Goal: Task Accomplishment & Management: Manage account settings

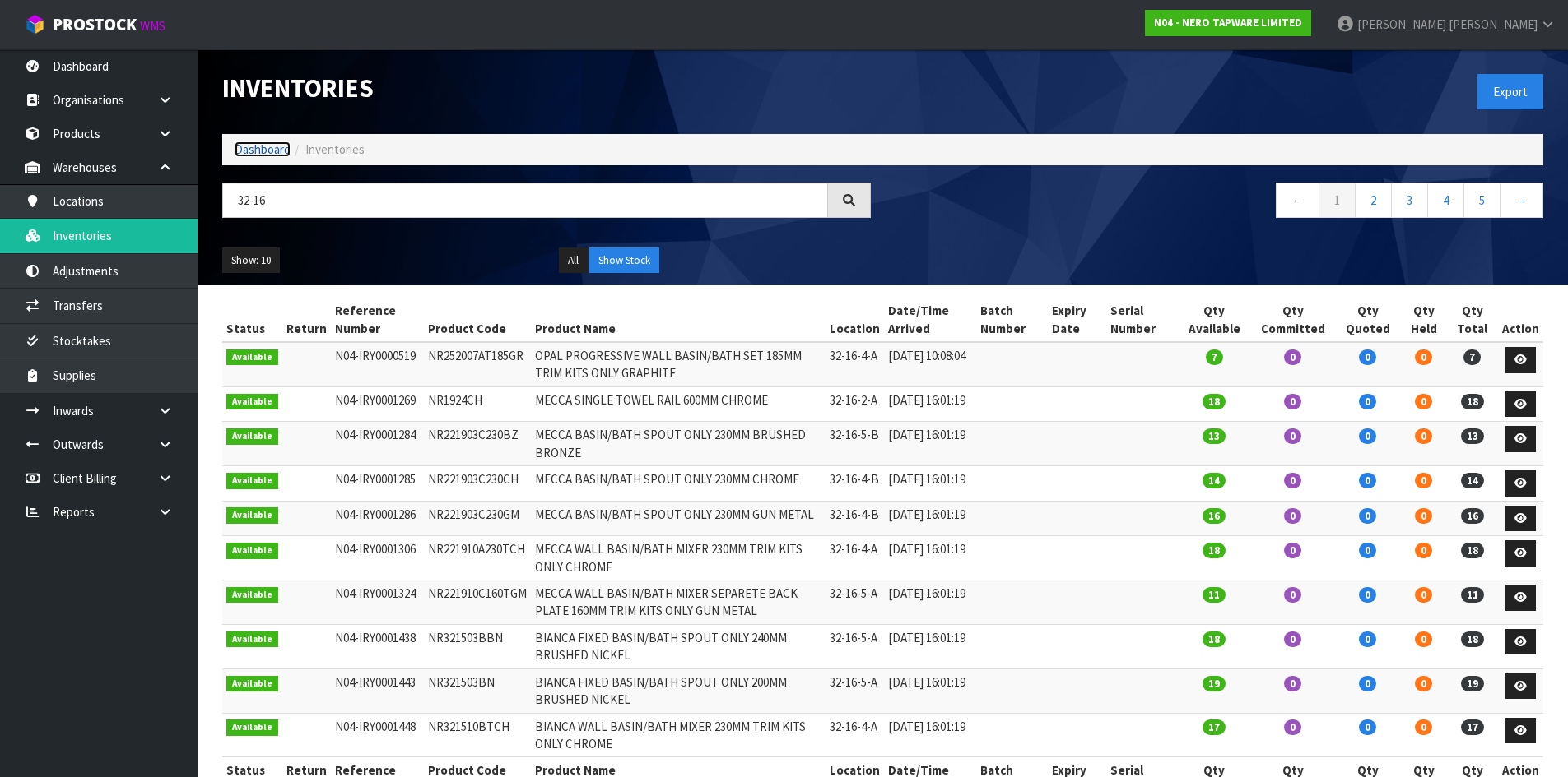
click at [248, 145] on link "Dashboard" at bounding box center [263, 149] width 56 height 15
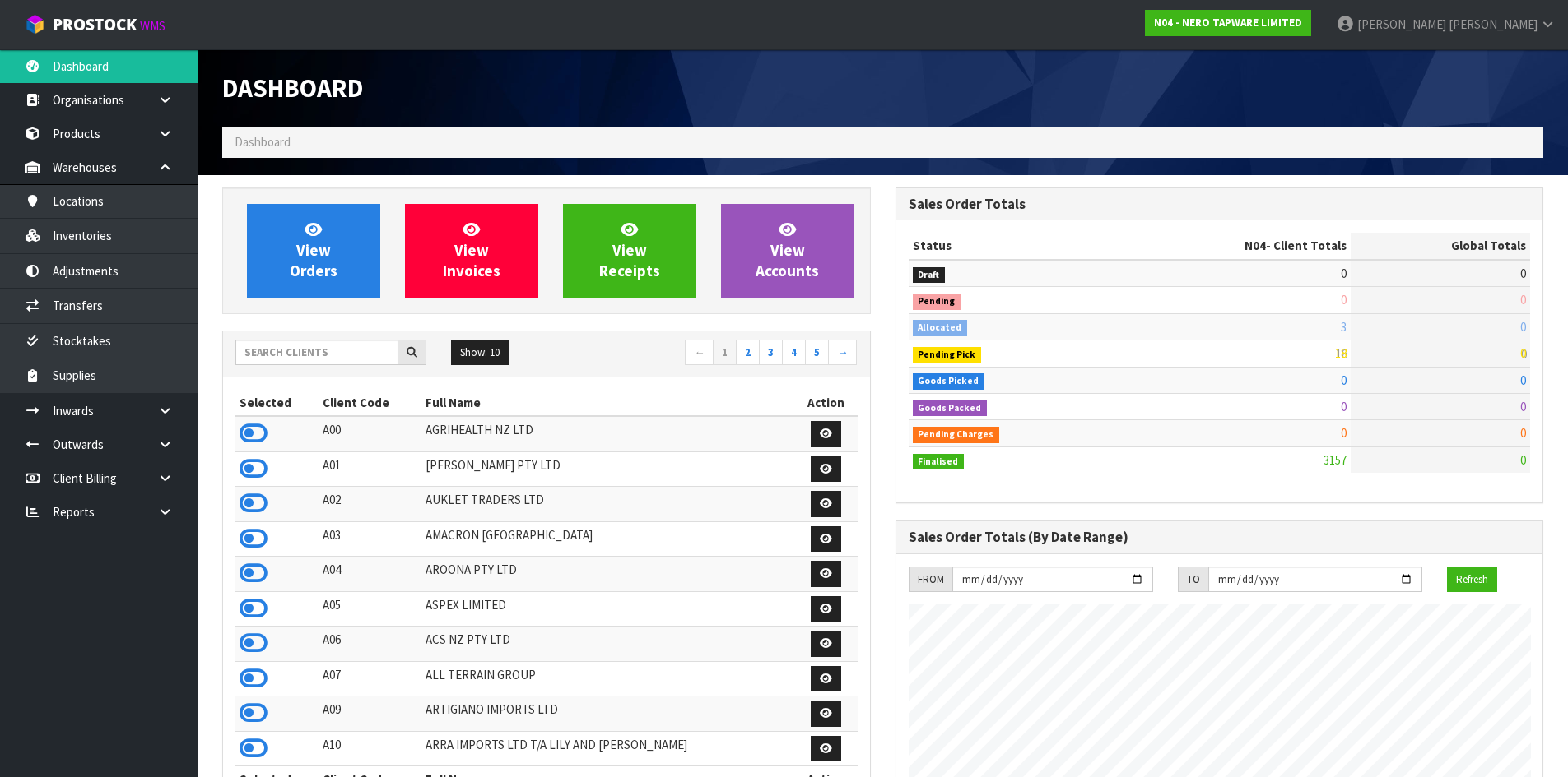
scroll to position [1282, 672]
click at [308, 355] on input "text" at bounding box center [316, 352] width 163 height 26
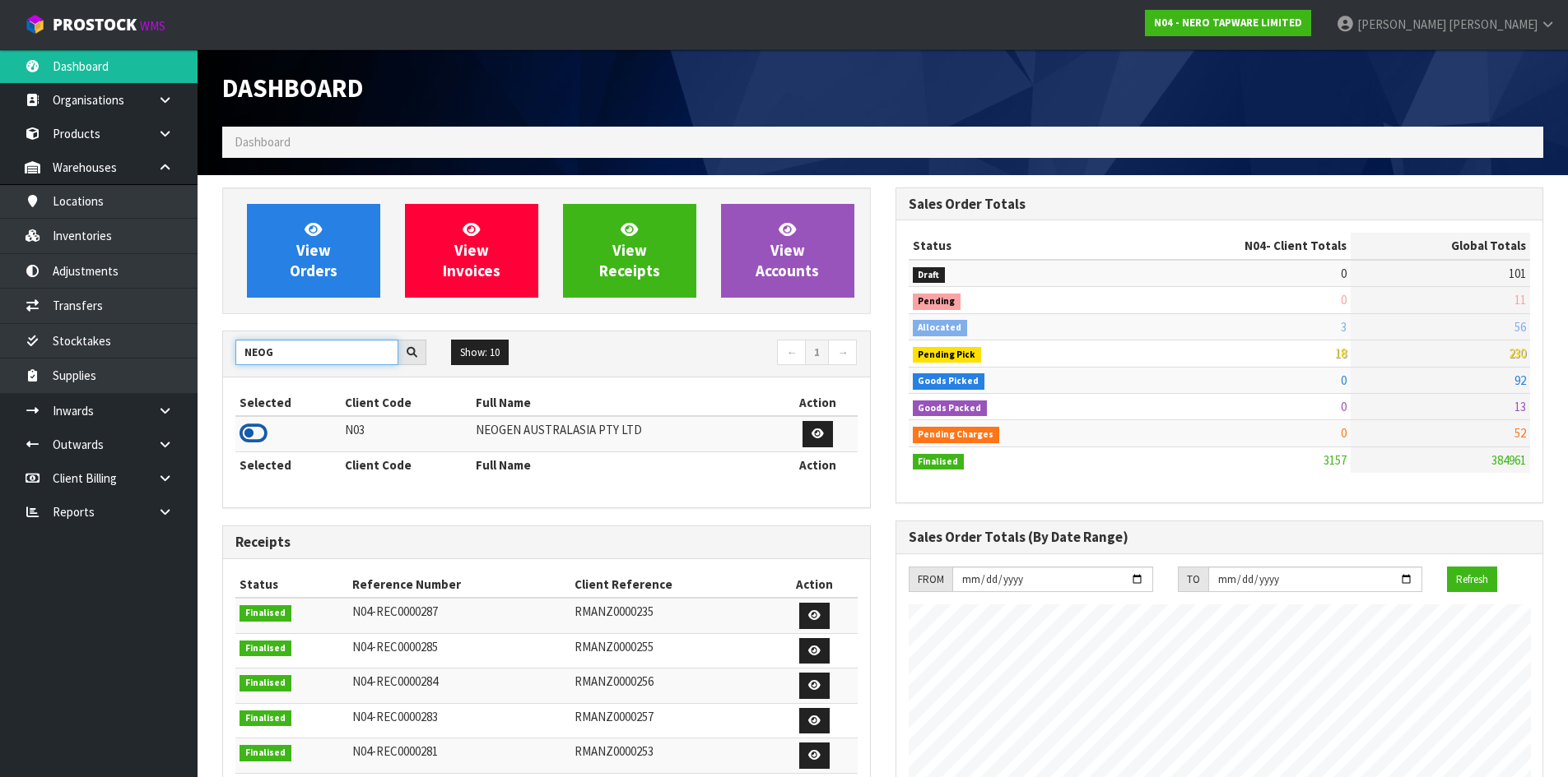
type input "NEOG"
click at [261, 441] on icon at bounding box center [253, 434] width 28 height 25
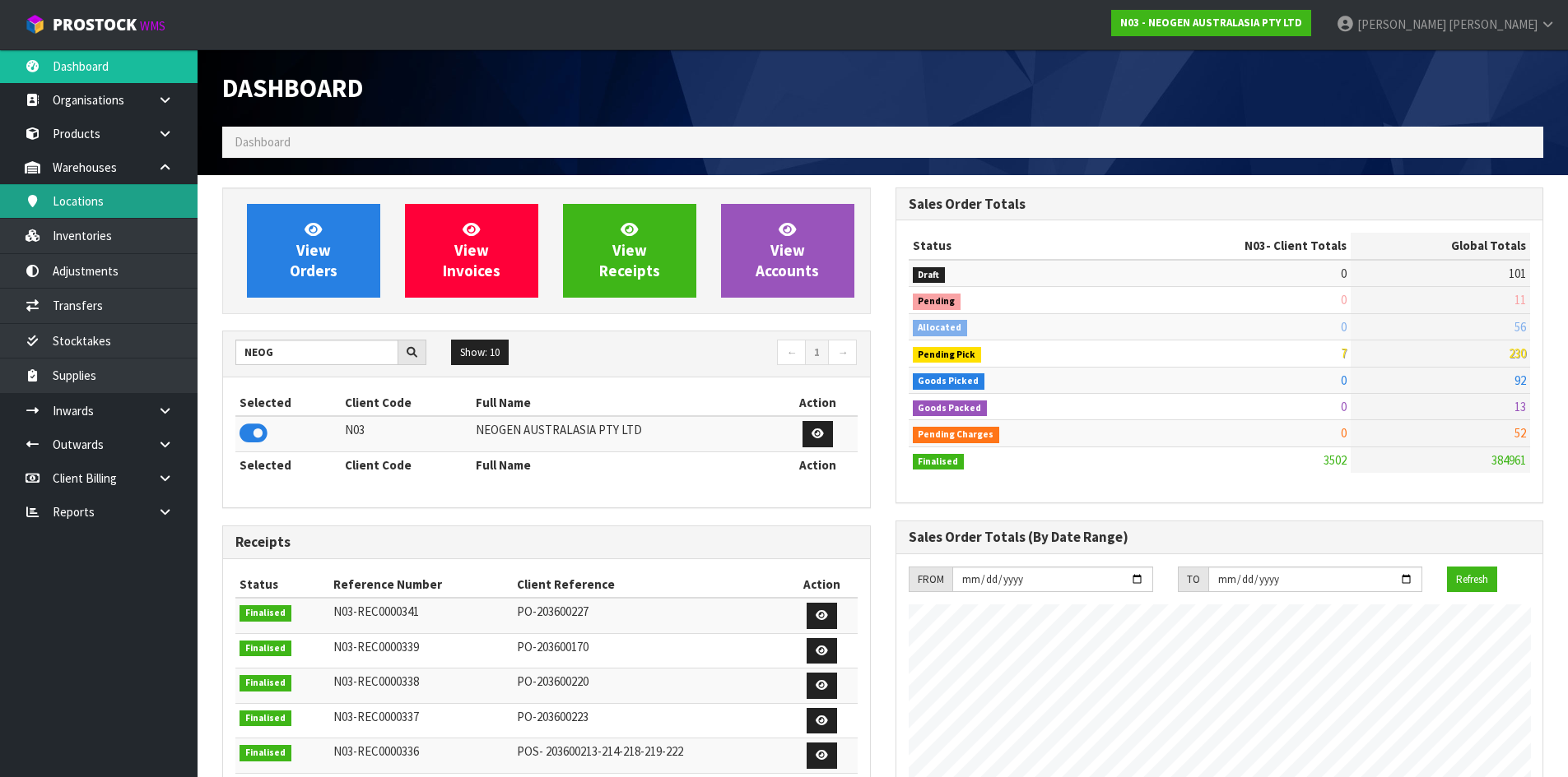
scroll to position [1246, 672]
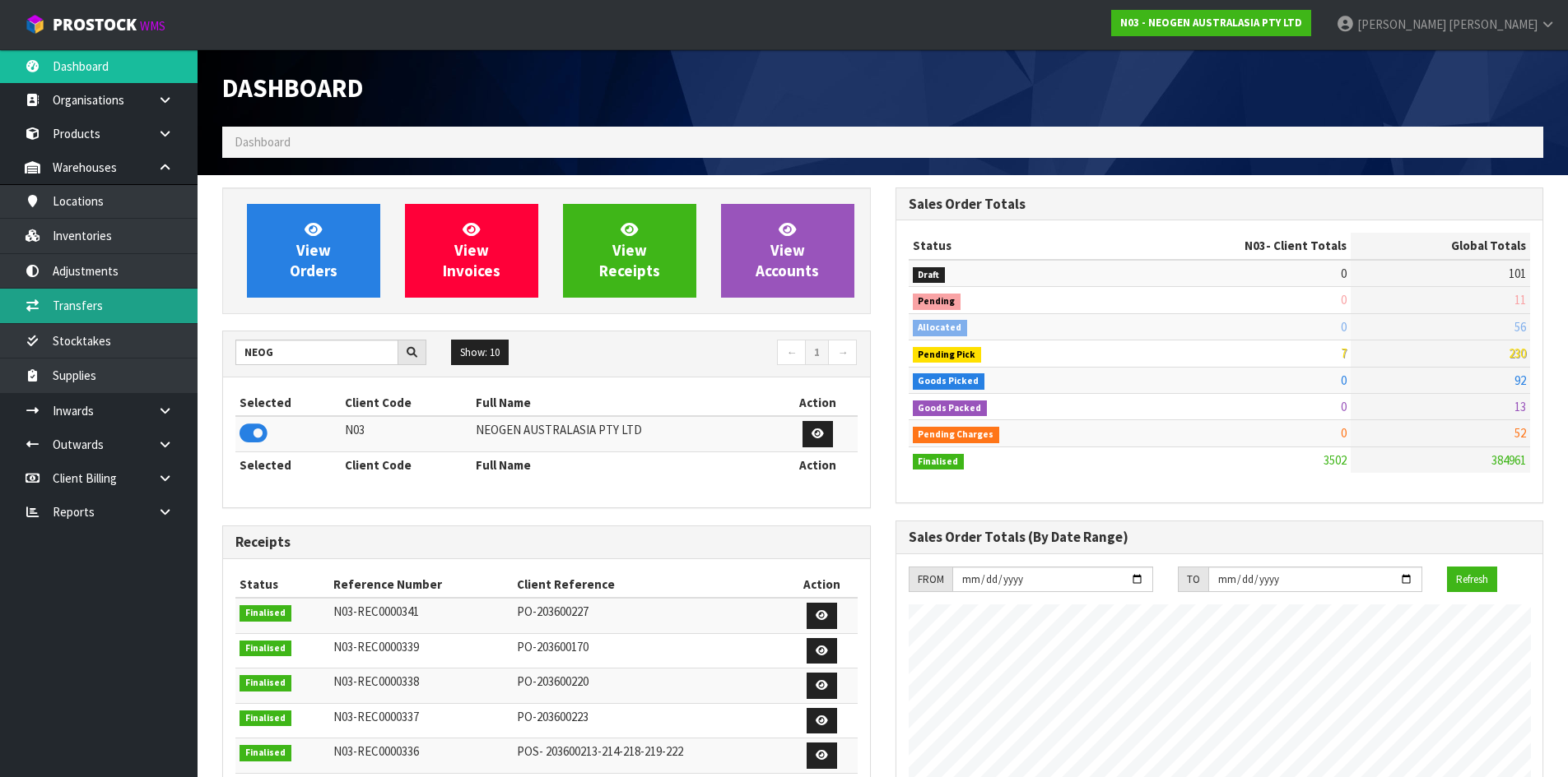
click at [139, 299] on link "Transfers" at bounding box center [98, 305] width 197 height 34
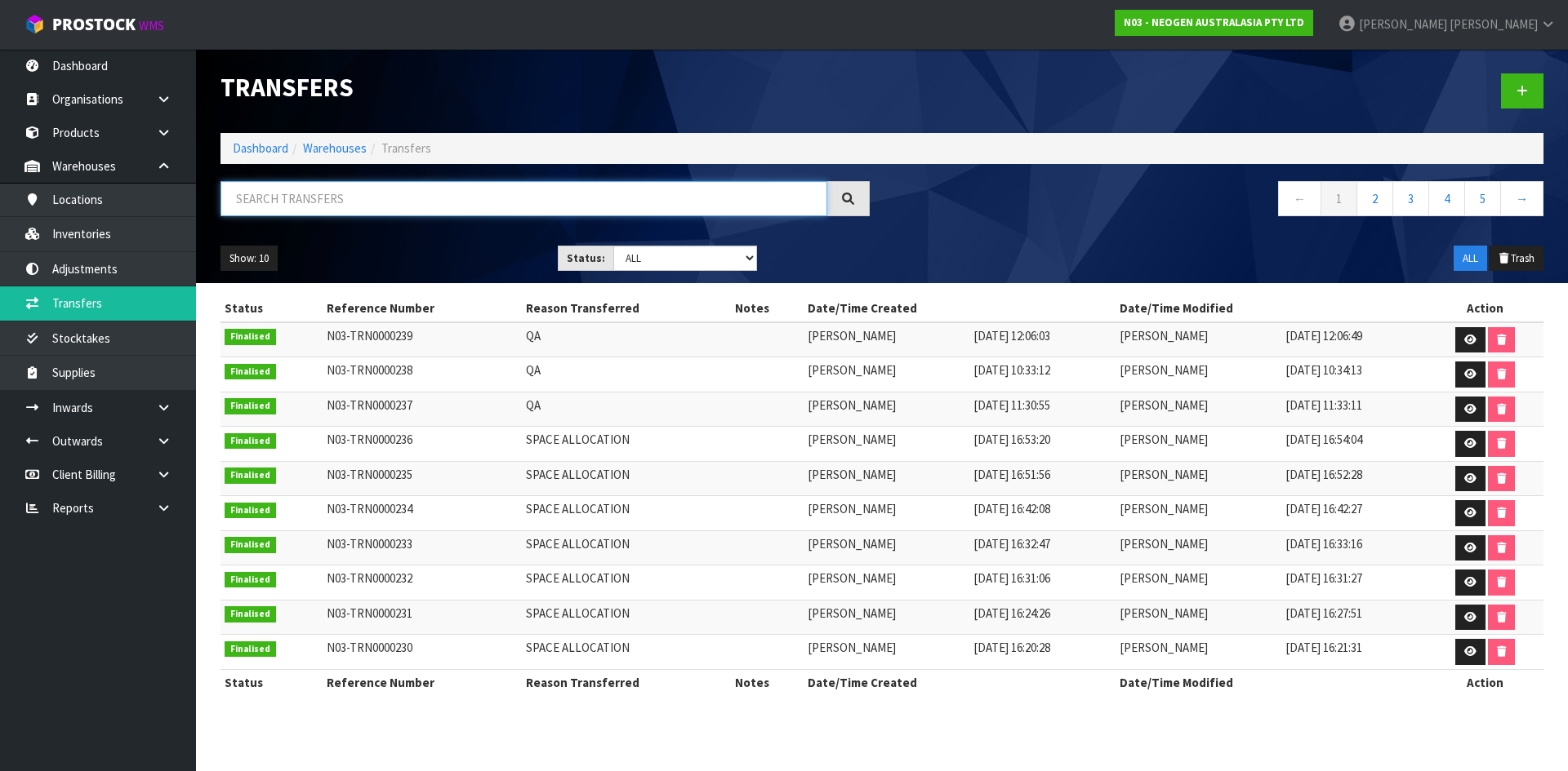
click at [556, 200] on input "text" at bounding box center [524, 198] width 607 height 35
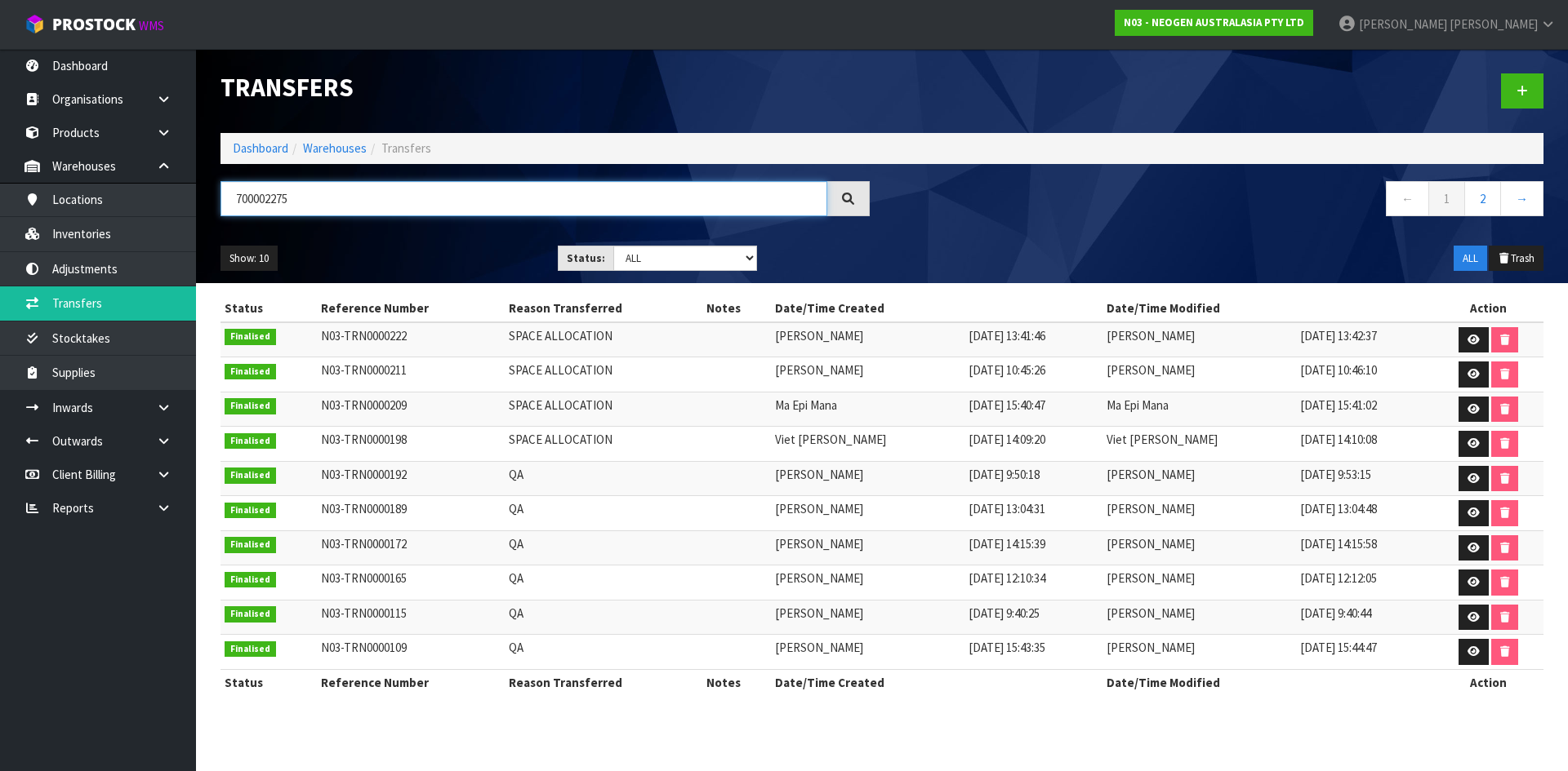
click at [269, 195] on input "700002275" at bounding box center [524, 198] width 607 height 35
type input "700002275"
click at [1507, 94] on link at bounding box center [1521, 91] width 42 height 35
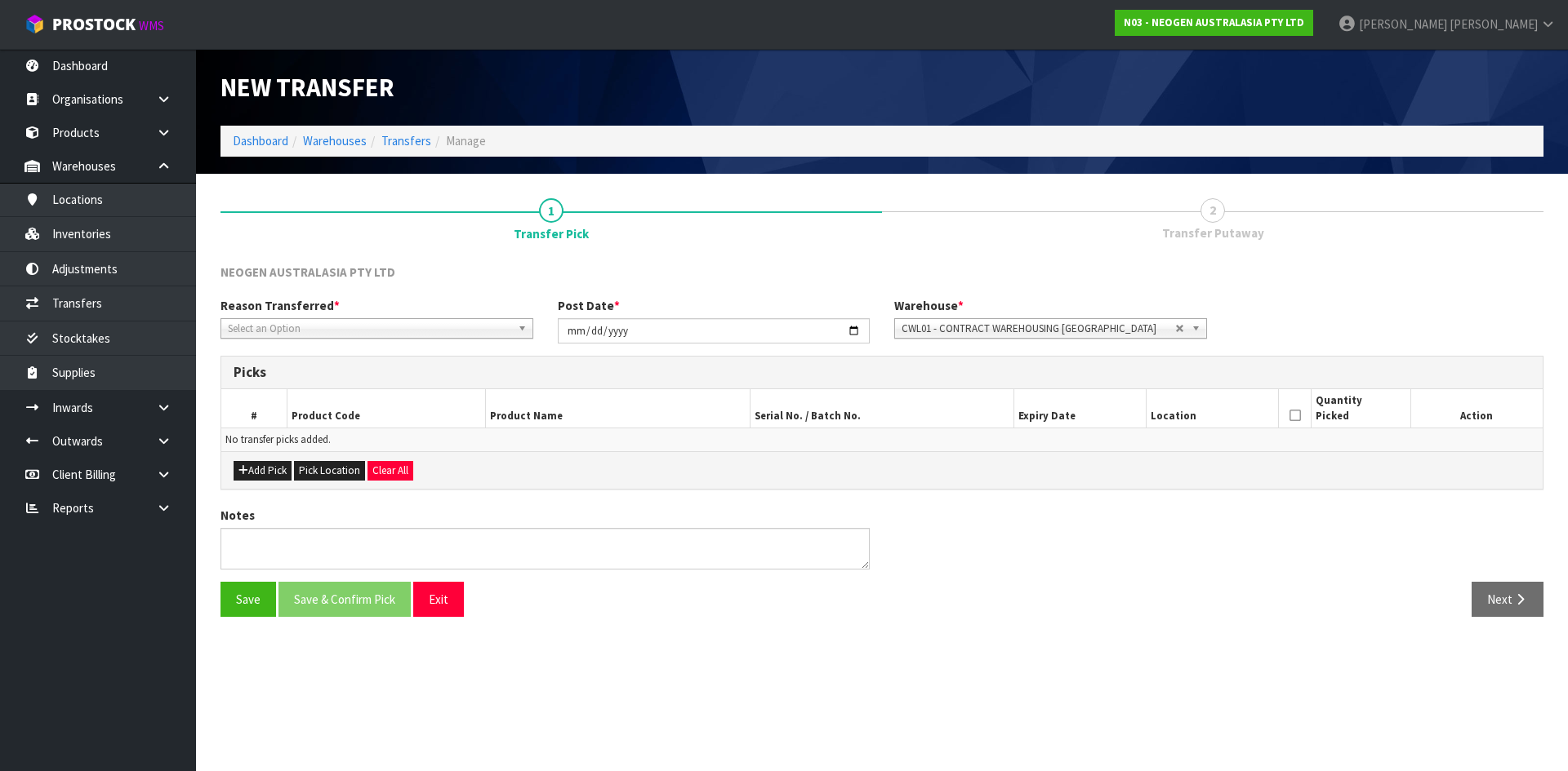
click at [384, 326] on span "Select an Option" at bounding box center [369, 329] width 283 height 20
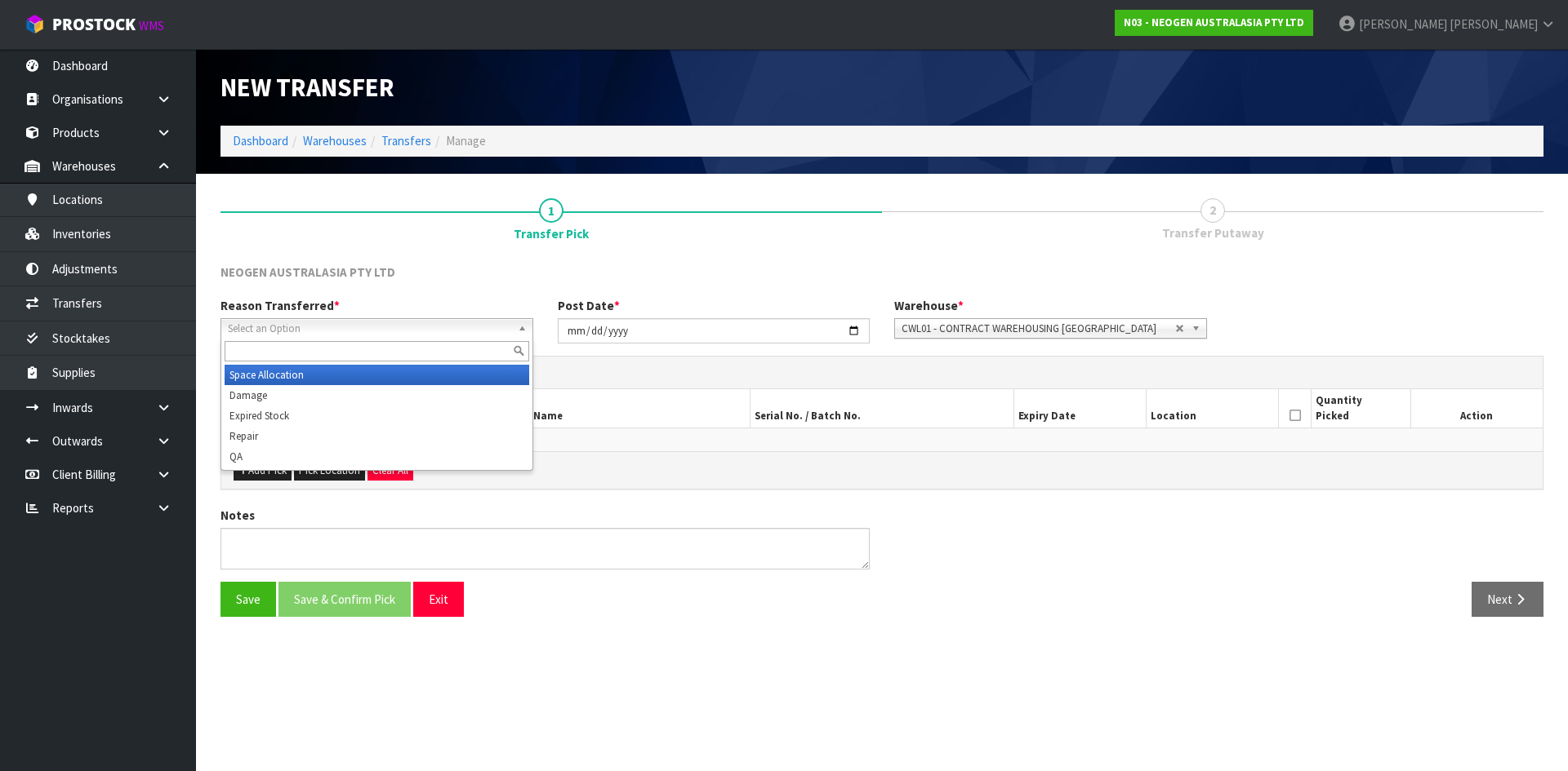
click at [389, 369] on li "Space Allocation" at bounding box center [376, 374] width 304 height 20
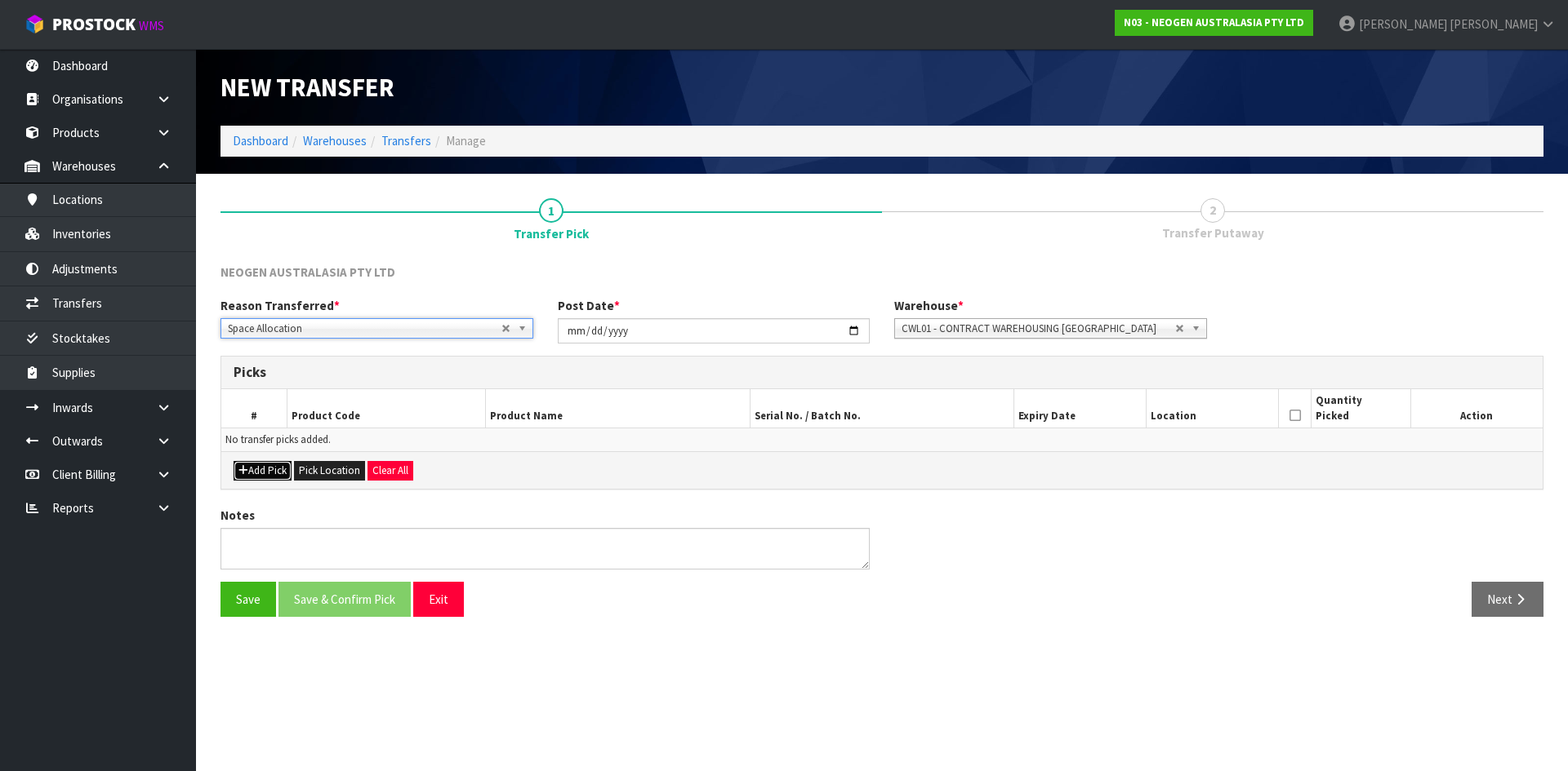
click at [265, 466] on button "Add Pick" at bounding box center [262, 470] width 58 height 20
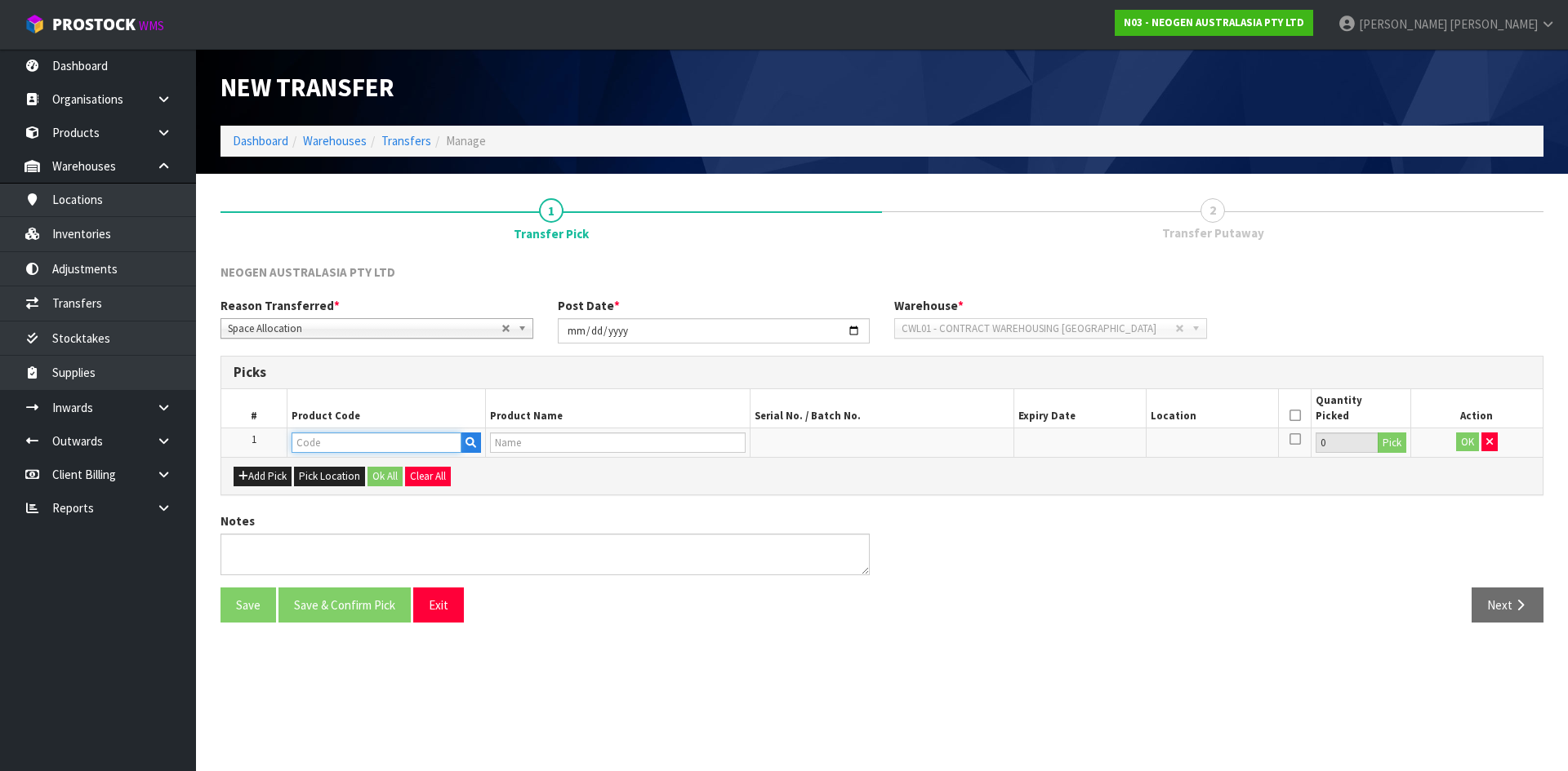
click at [320, 447] on input "text" at bounding box center [376, 442] width 170 height 20
paste input "700002275"
type input "700002275"
type input "7100126818 - 6420 PETRIFILM ENTEROBCT PLT 50/CS PL"
type input "700002275"
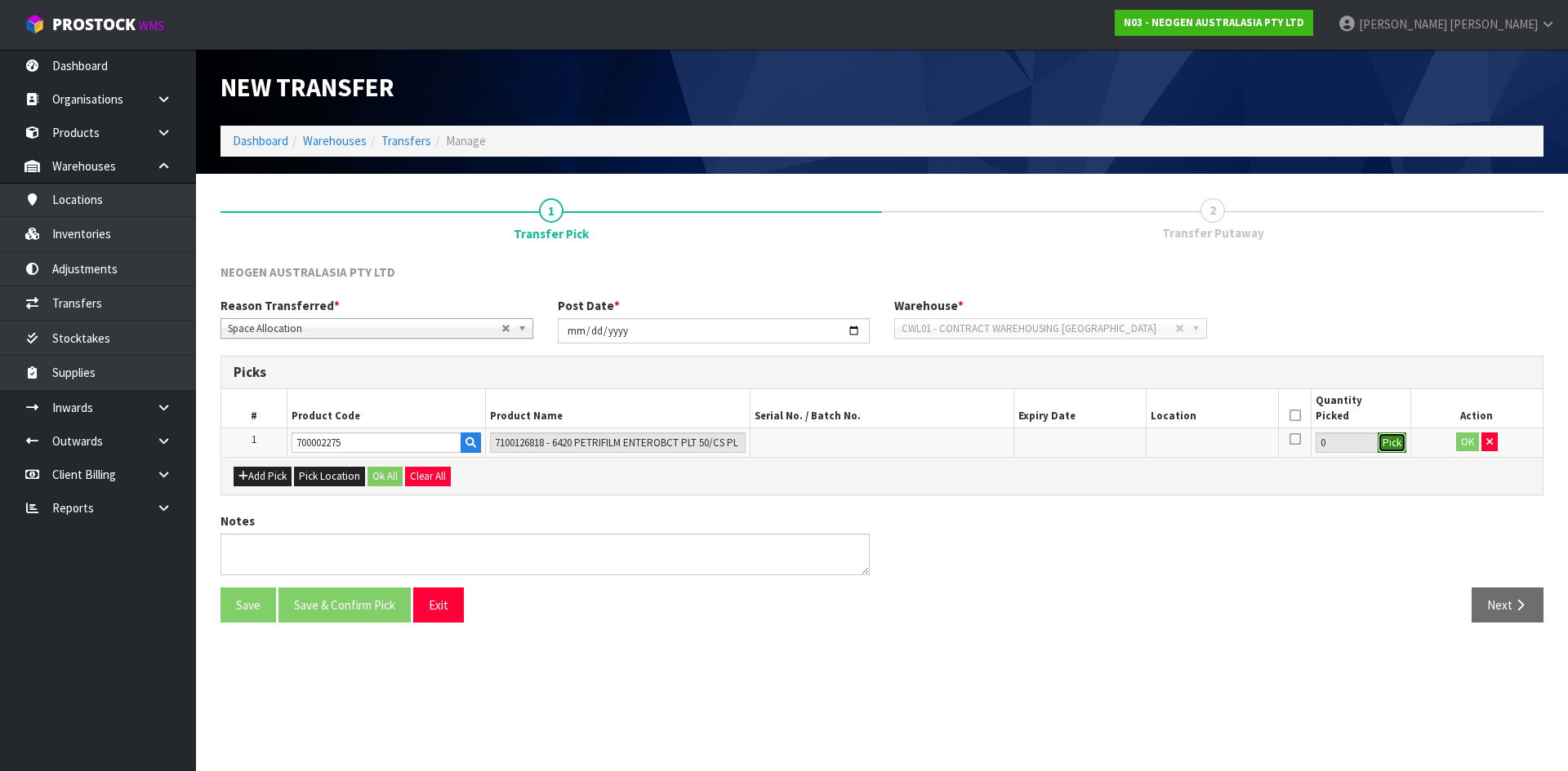
click at [1388, 447] on button "Pick" at bounding box center [1391, 443] width 29 height 21
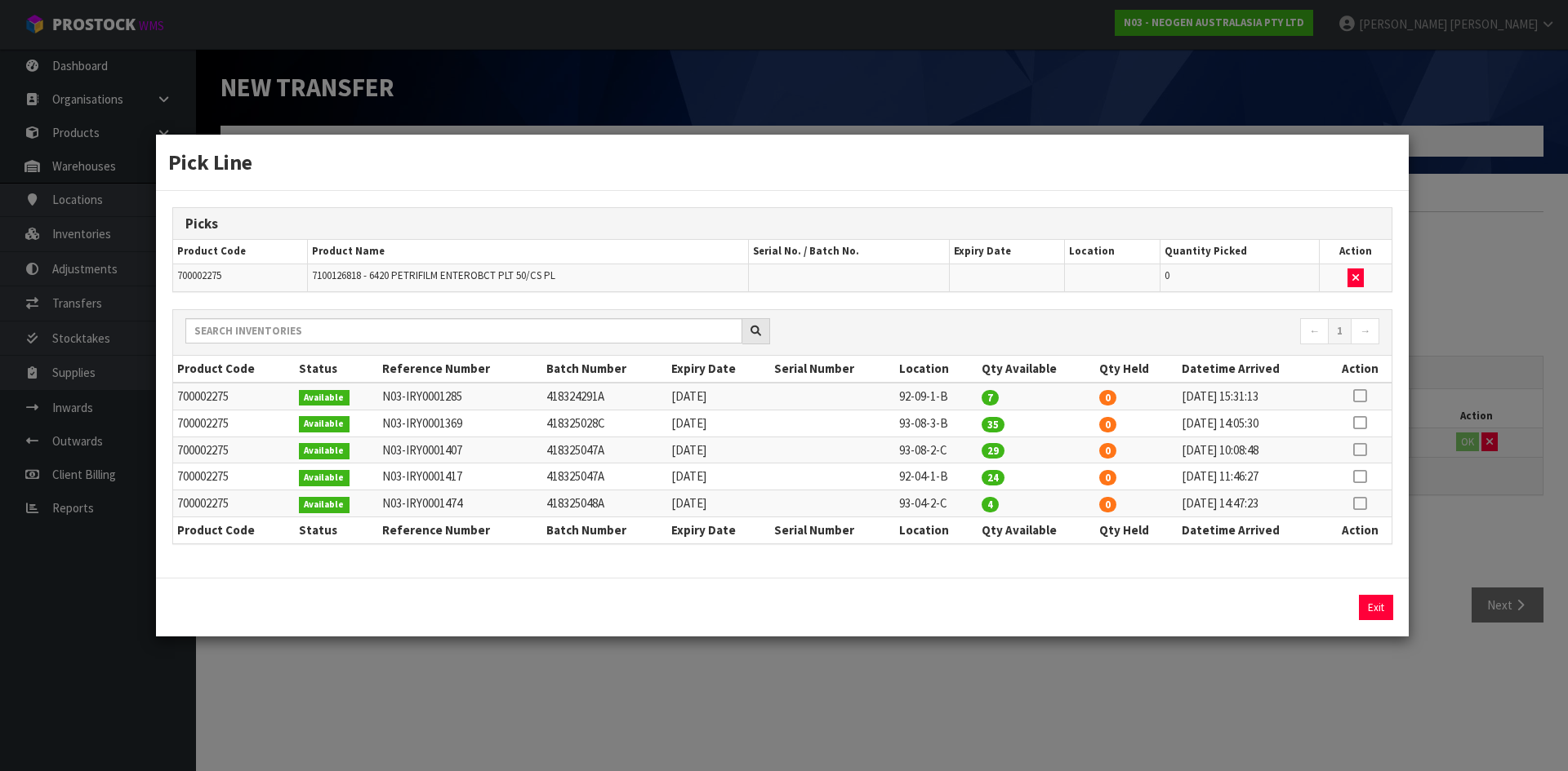
click at [1356, 505] on icon at bounding box center [1360, 504] width 13 height 1
click at [1304, 612] on button "Assign Pick" at bounding box center [1320, 608] width 67 height 26
type input "4"
drag, startPoint x: 1319, startPoint y: 663, endPoint x: 1319, endPoint y: 654, distance: 9.0
click at [1314, 662] on div "Pick Line Picks Product Code Product Name Serial No. / Batch No. Expiry Date Lo…" at bounding box center [784, 386] width 1568 height 771
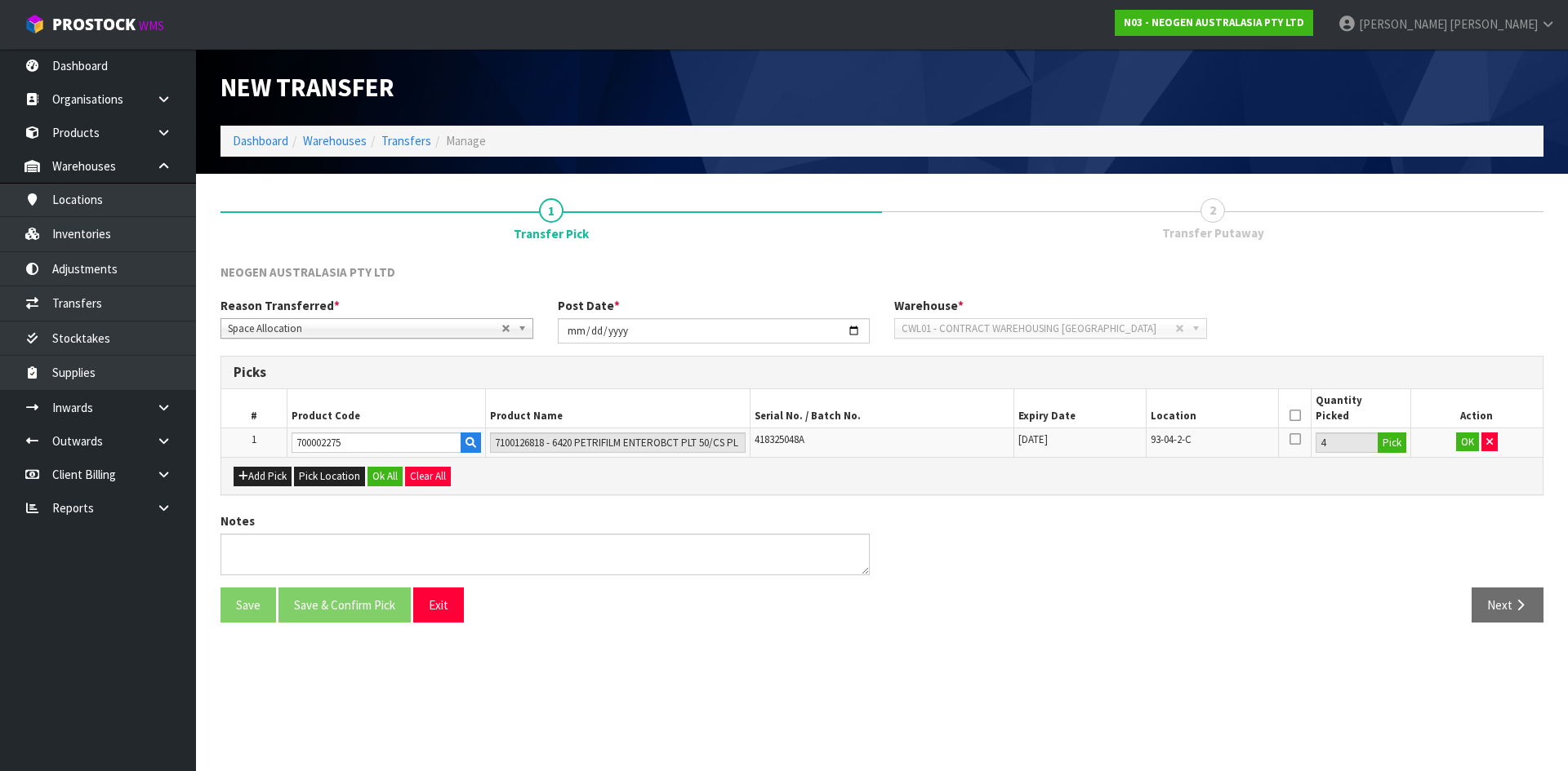
click at [1296, 415] on icon at bounding box center [1295, 415] width 11 height 1
click at [1468, 444] on button "OK" at bounding box center [1467, 442] width 23 height 20
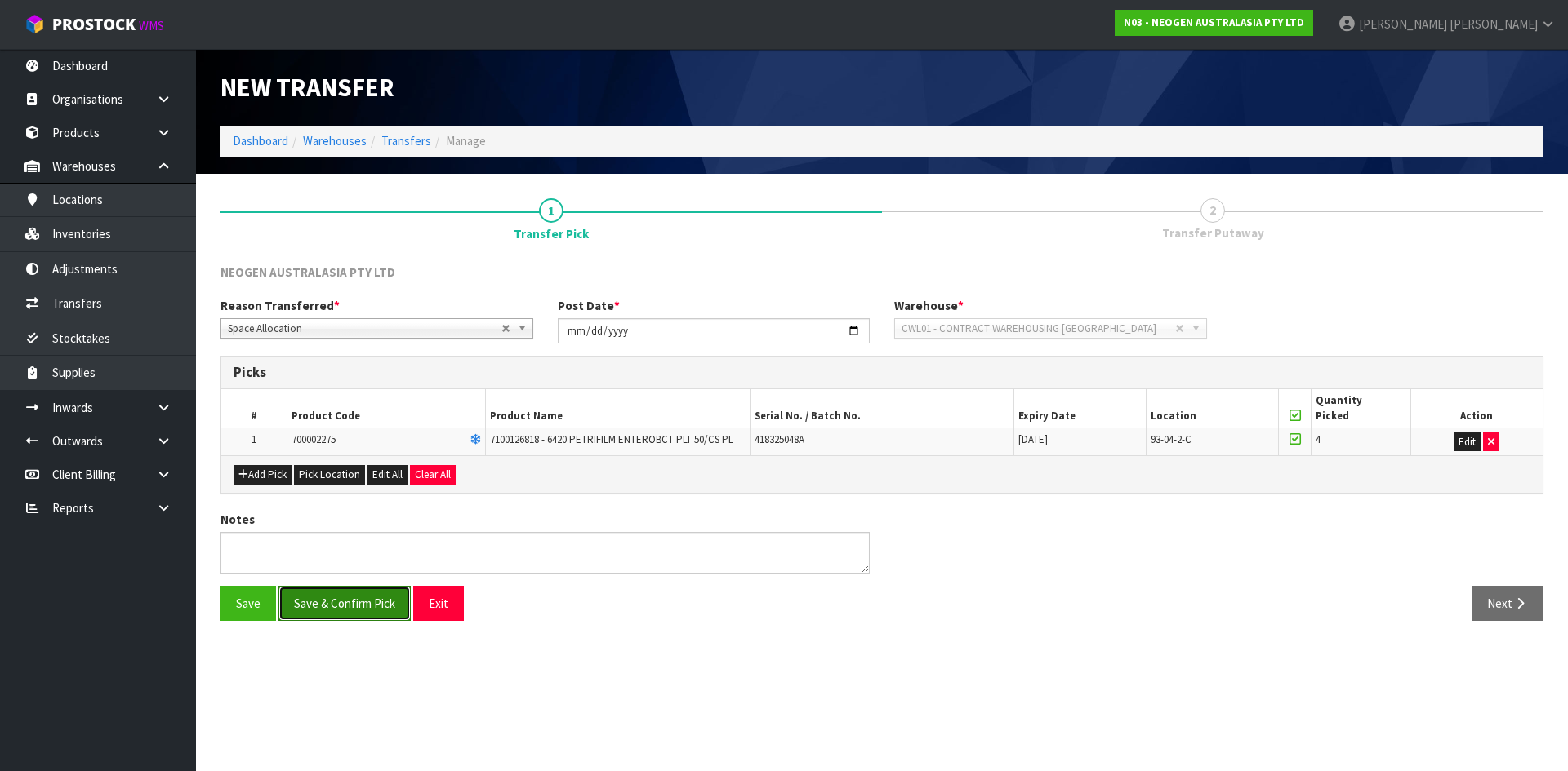
click at [382, 612] on button "Save & Confirm Pick" at bounding box center [345, 603] width 133 height 35
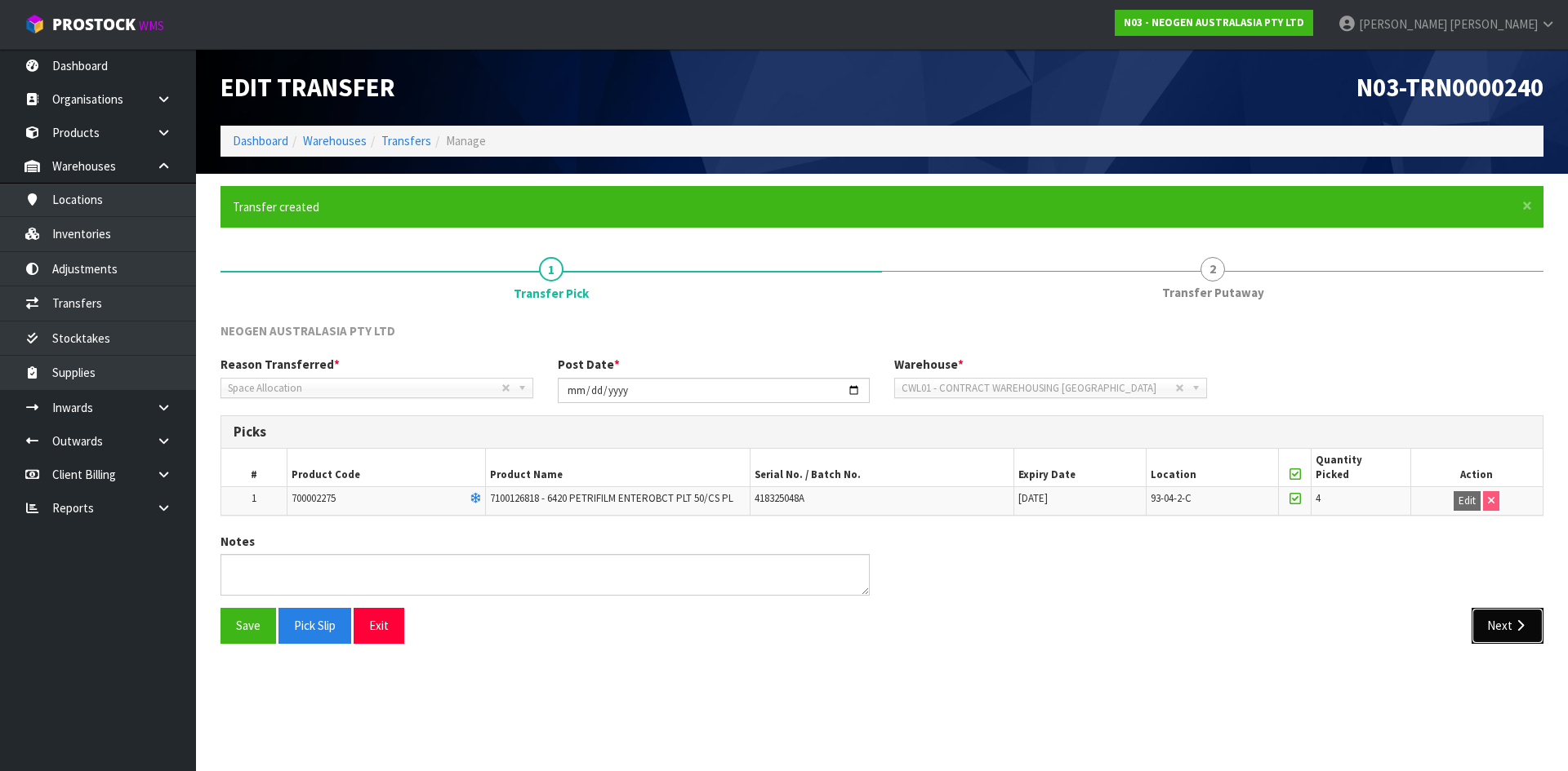
click at [1479, 630] on button "Next" at bounding box center [1507, 625] width 72 height 35
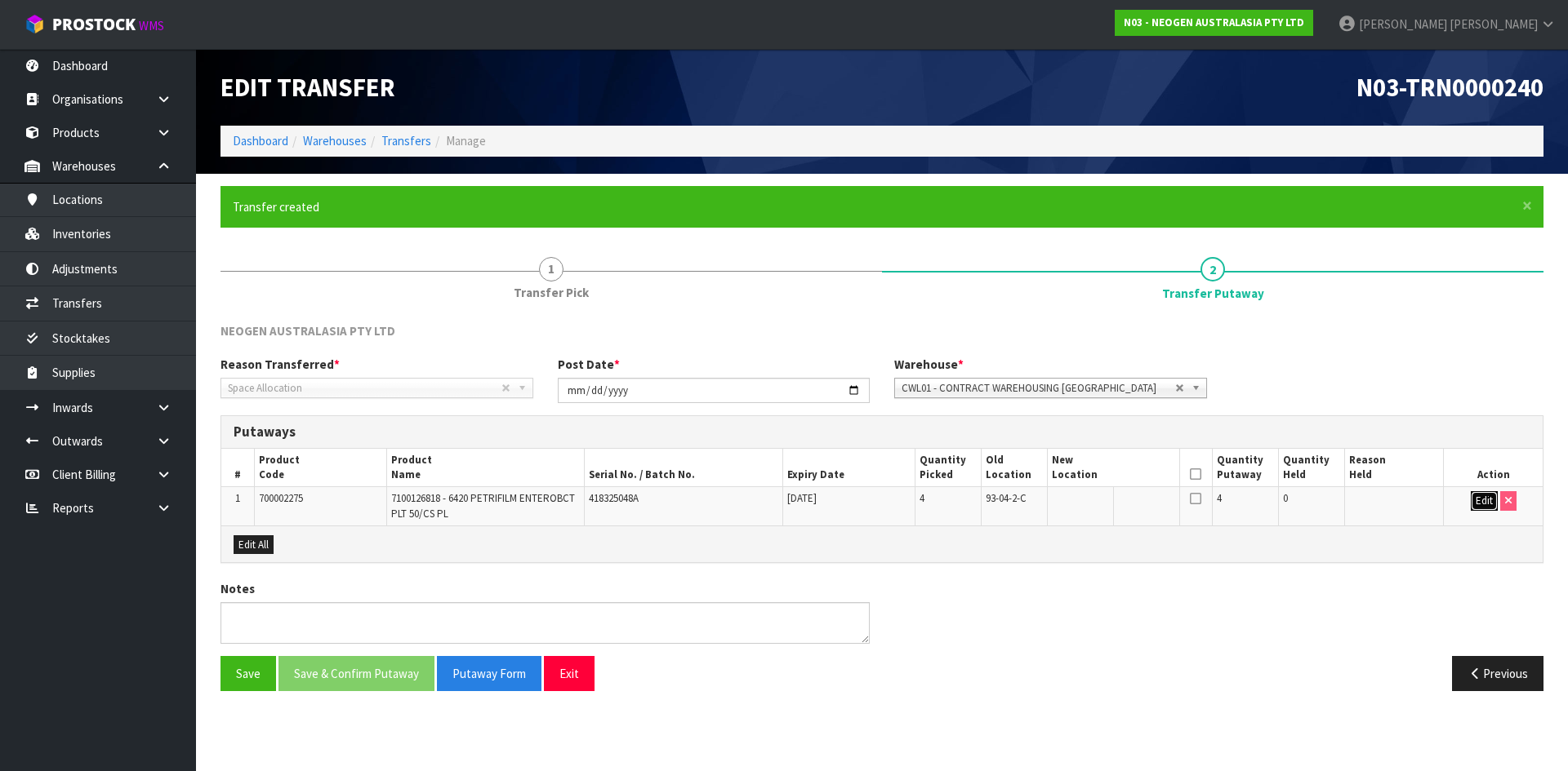
click at [1477, 500] on button "Edit" at bounding box center [1484, 501] width 27 height 20
click at [1014, 500] on span "93-04-2-C" at bounding box center [1006, 498] width 41 height 14
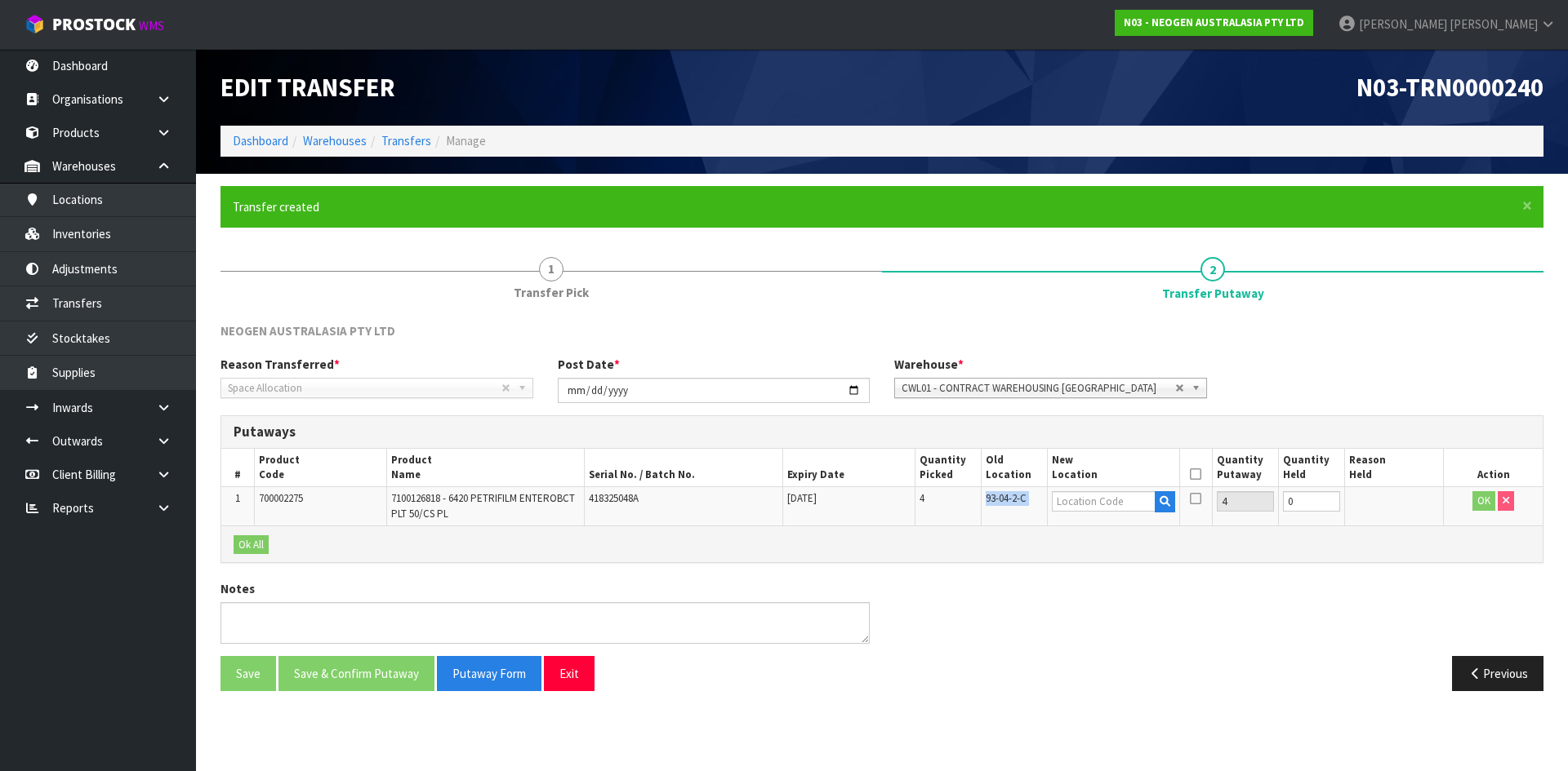
copy tr "93-04-2-C"
click at [1102, 506] on input "text" at bounding box center [1103, 501] width 104 height 20
paste input "93-04-2-C"
type input "93-04-2-C"
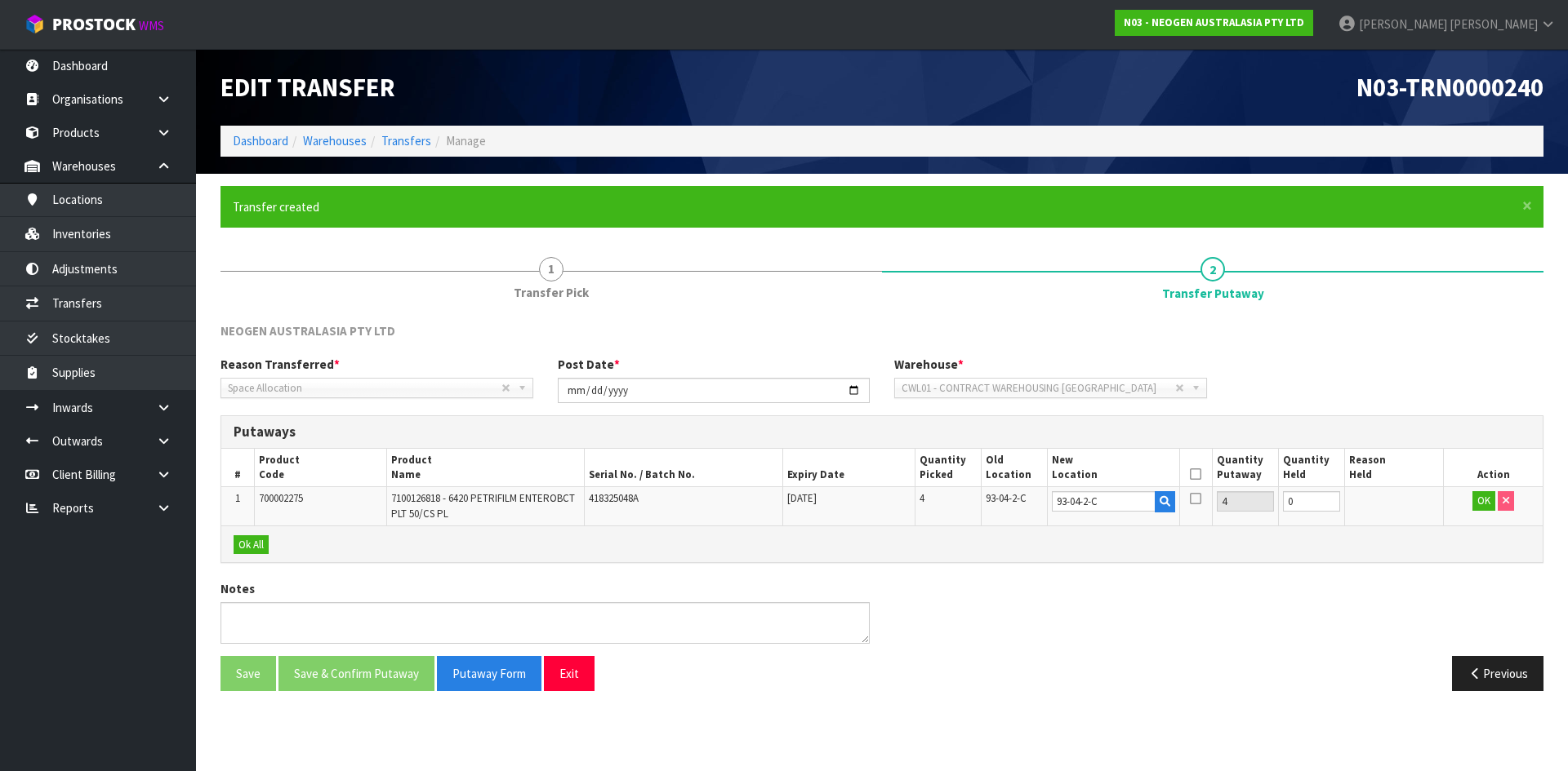
click at [1197, 474] on icon at bounding box center [1195, 474] width 11 height 1
click at [1481, 503] on button "OK" at bounding box center [1483, 501] width 23 height 20
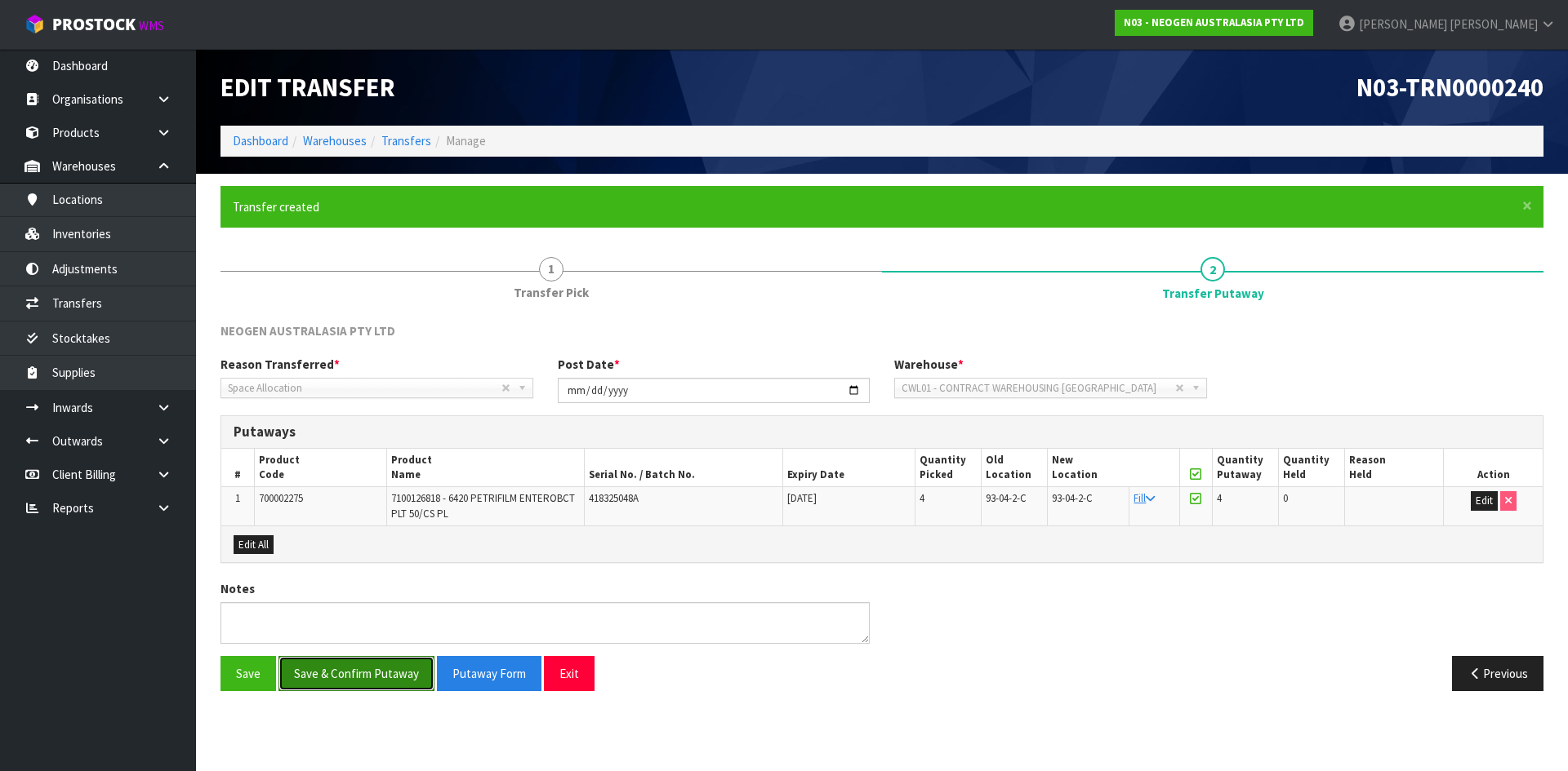
click at [401, 673] on button "Save & Confirm Putaway" at bounding box center [356, 674] width 156 height 35
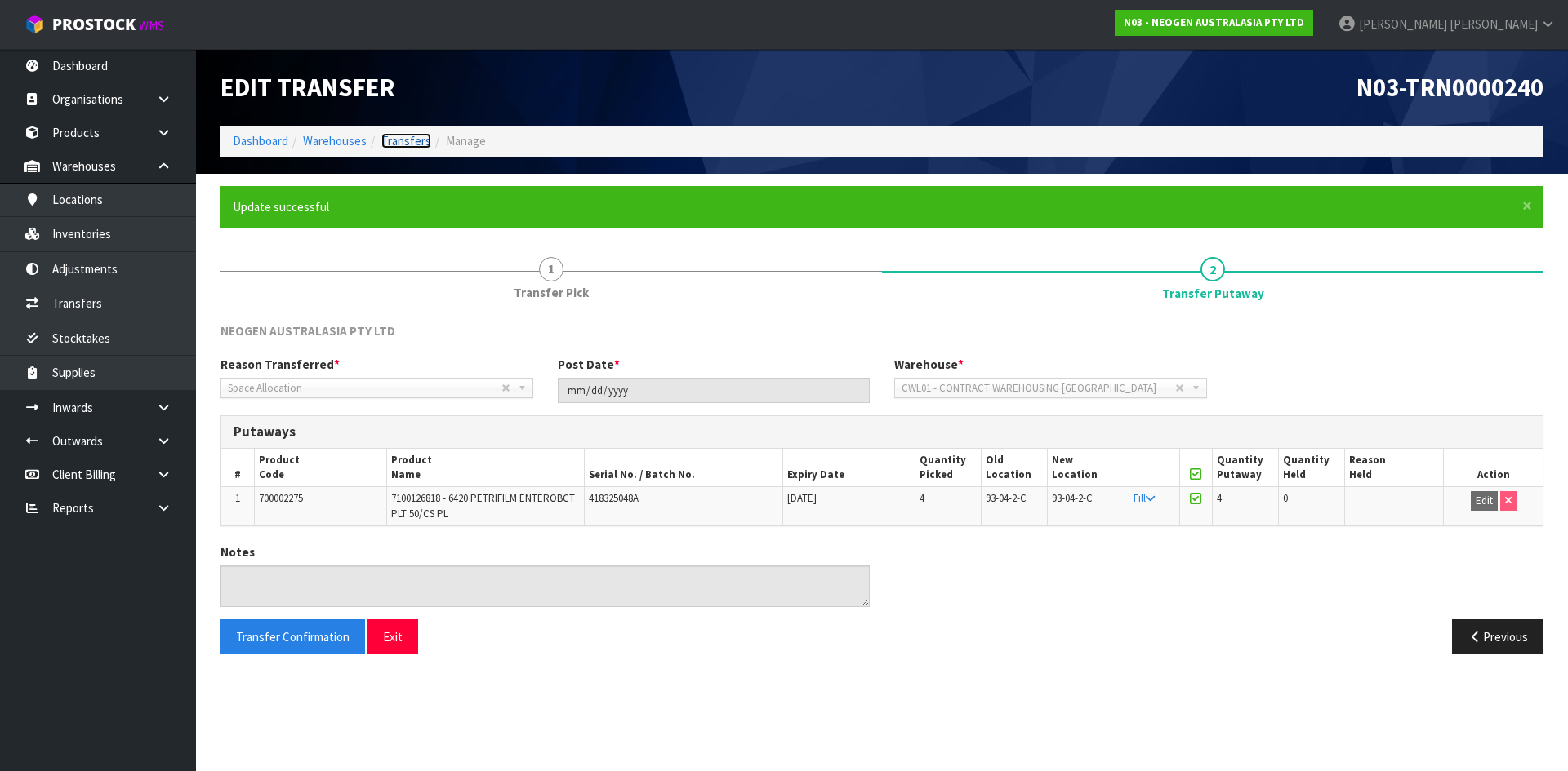
click at [398, 142] on link "Transfers" at bounding box center [407, 140] width 50 height 15
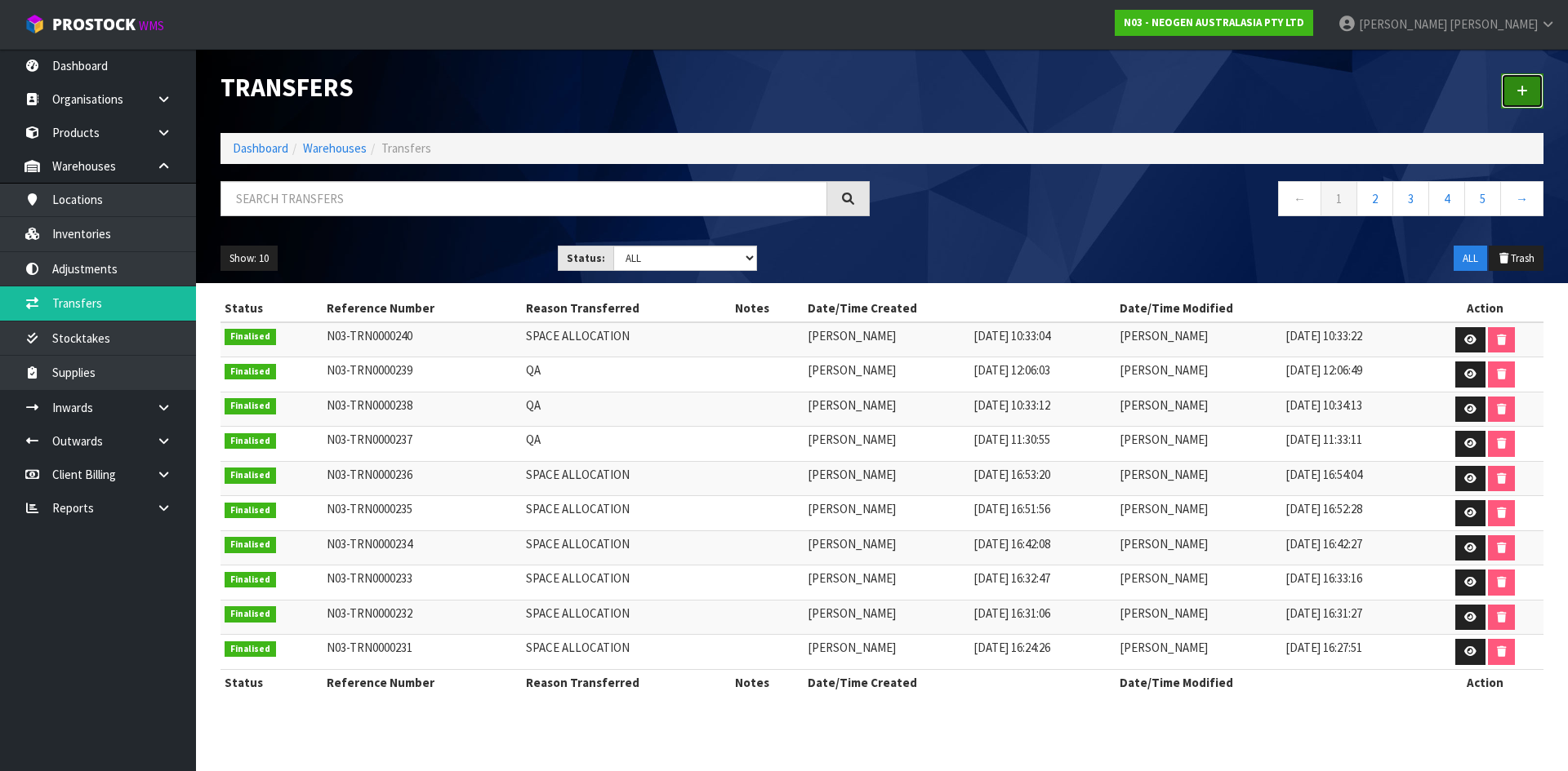
click at [1517, 104] on link at bounding box center [1521, 91] width 42 height 35
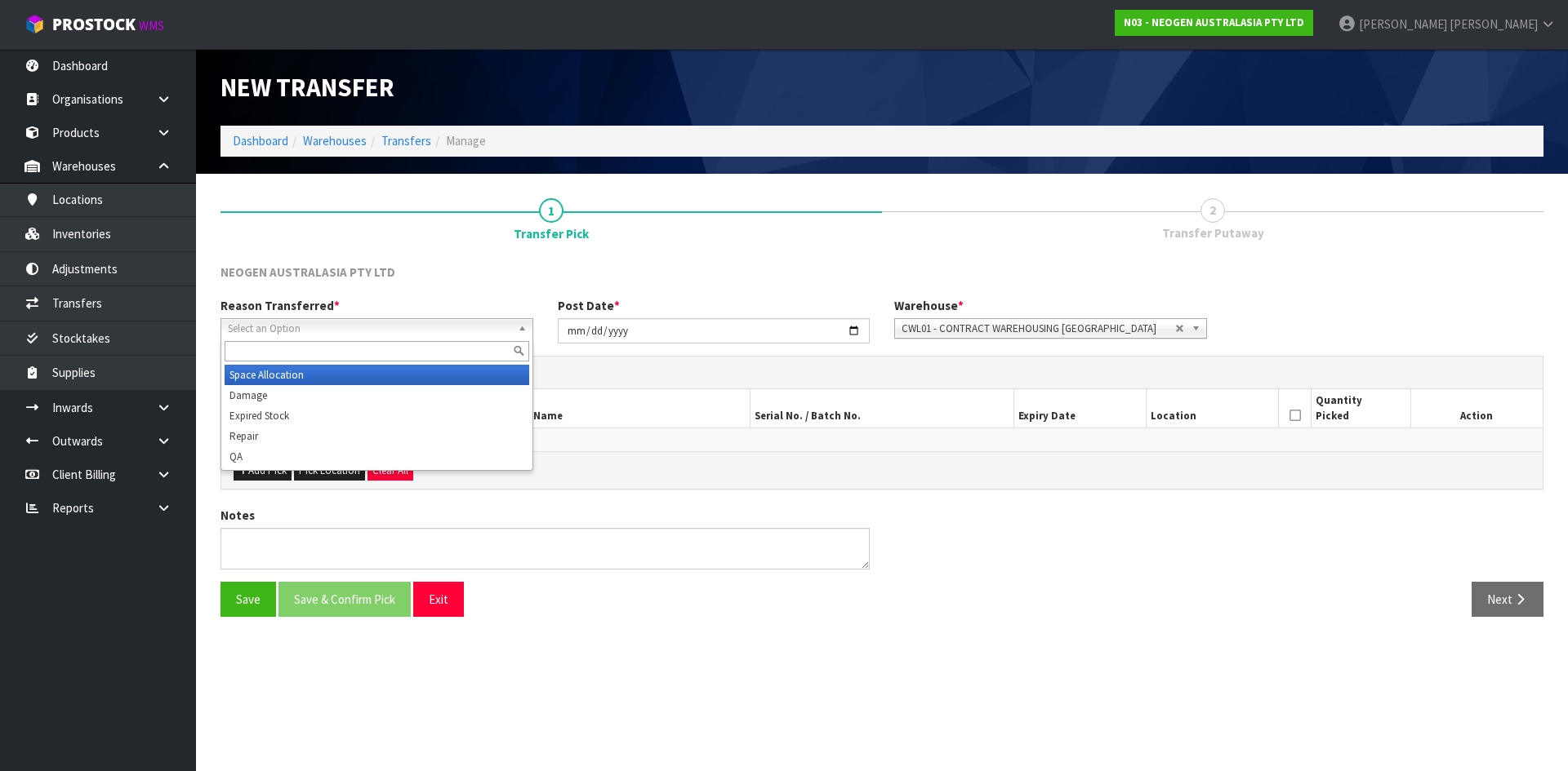
click at [441, 323] on span "Select an Option" at bounding box center [369, 329] width 283 height 20
click at [461, 375] on li "Space Allocation" at bounding box center [376, 374] width 304 height 20
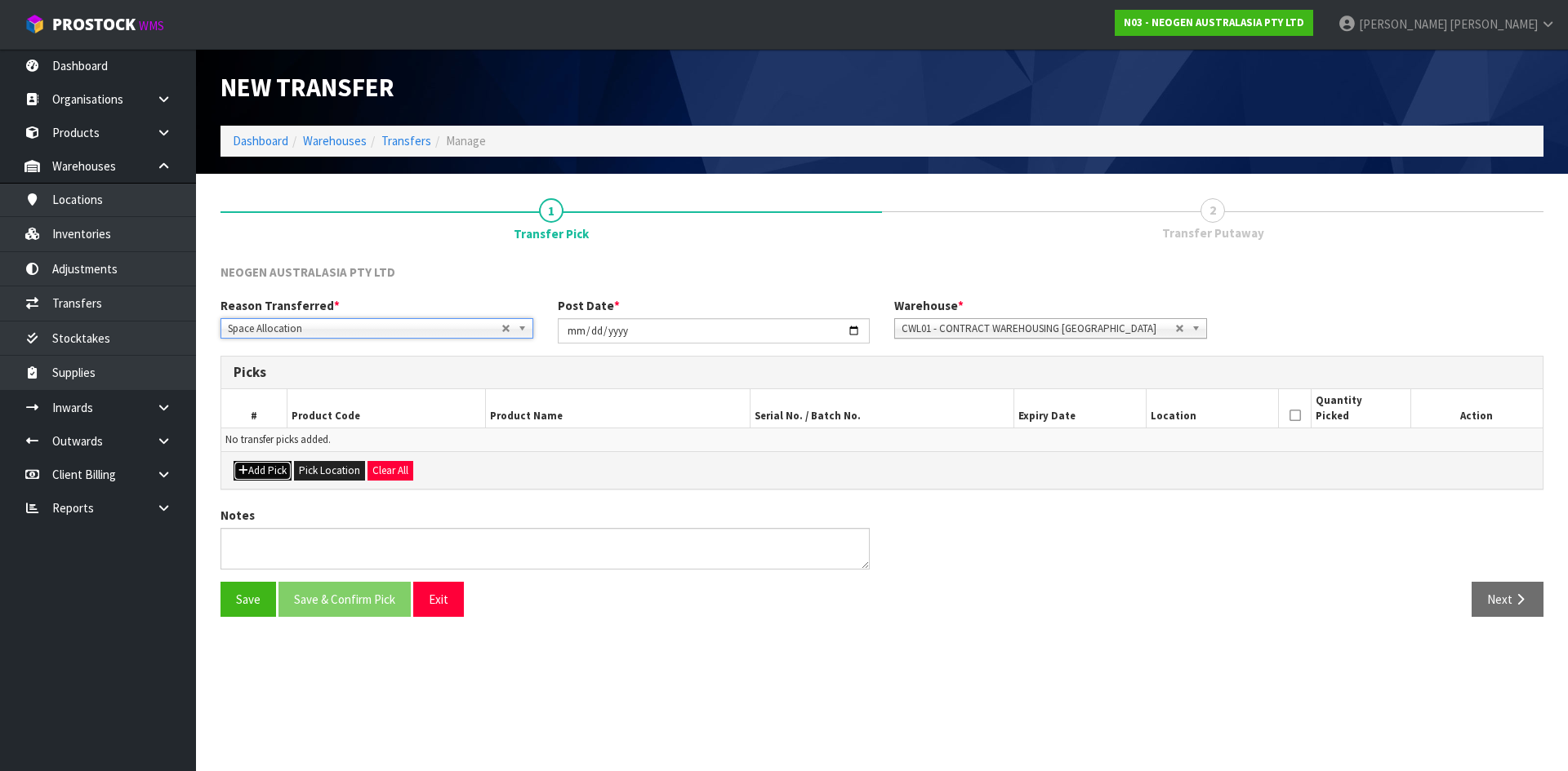
click at [280, 470] on button "Add Pick" at bounding box center [262, 470] width 58 height 20
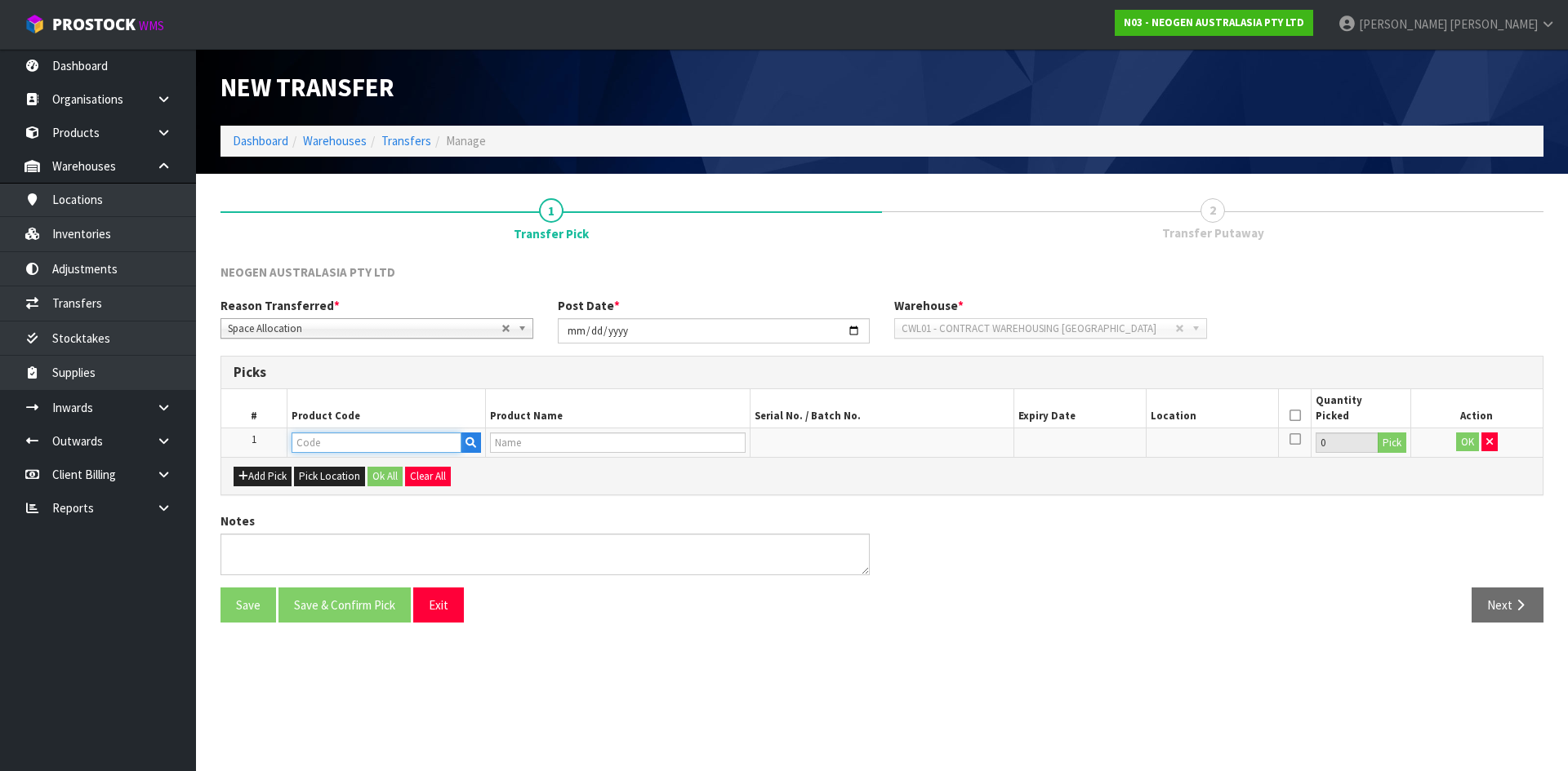
click at [348, 440] on input "text" at bounding box center [376, 442] width 170 height 20
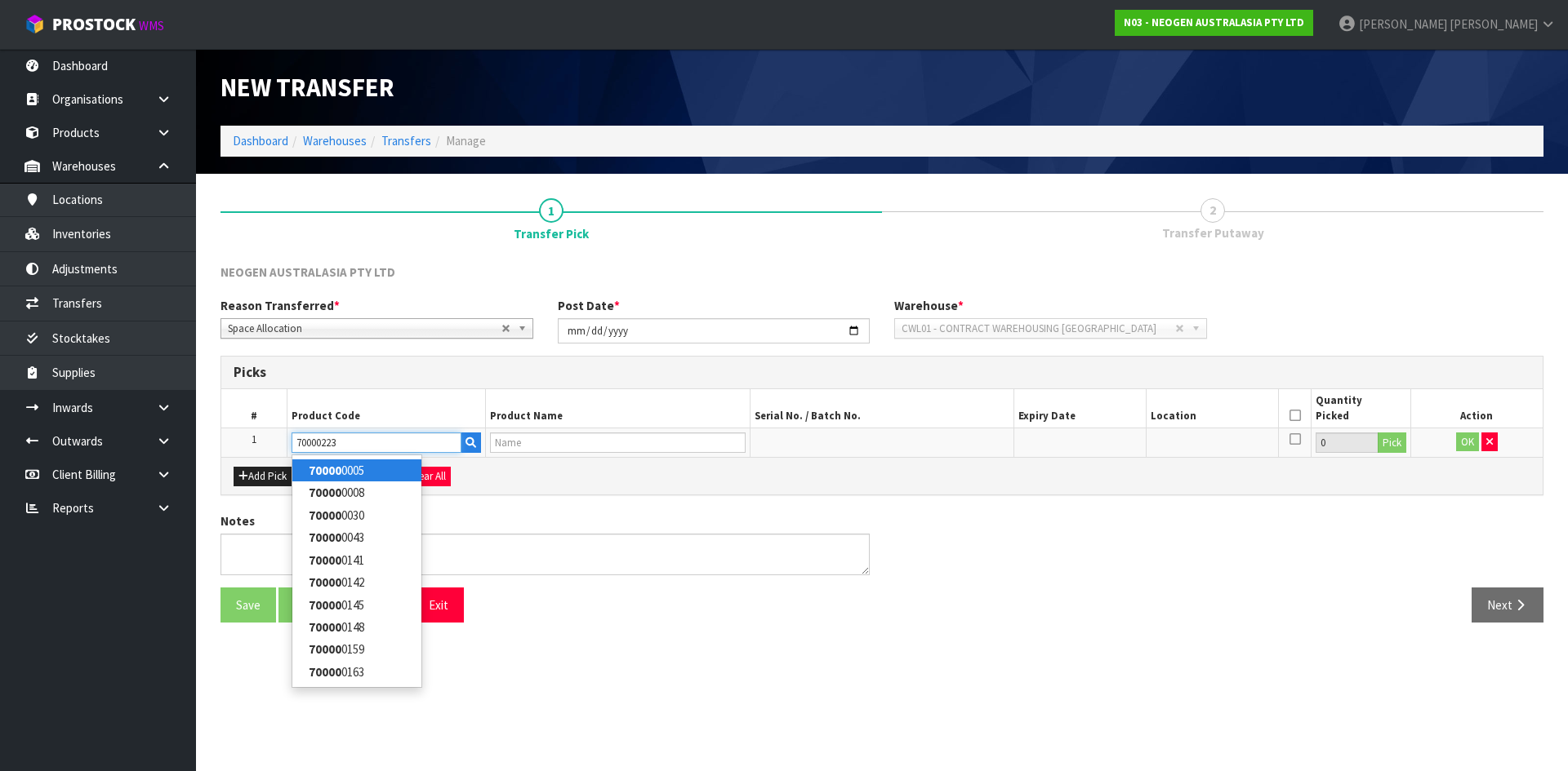
type input "700002230"
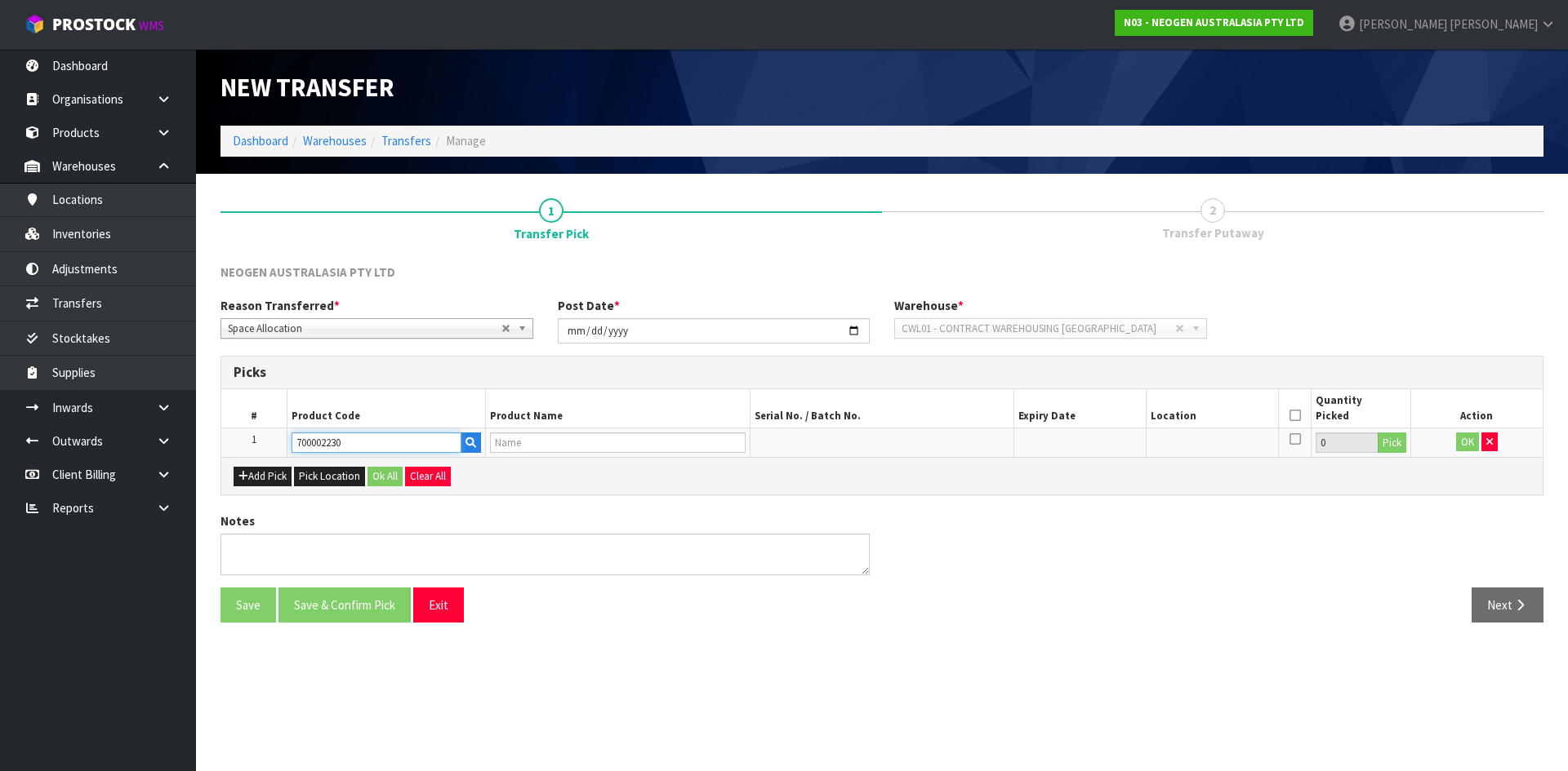
type input "7100090291 - 6490 PETRIFILM STAPH EXPRS CT 50/CS"
type input "700002230"
click at [1389, 444] on button "Pick" at bounding box center [1391, 443] width 29 height 21
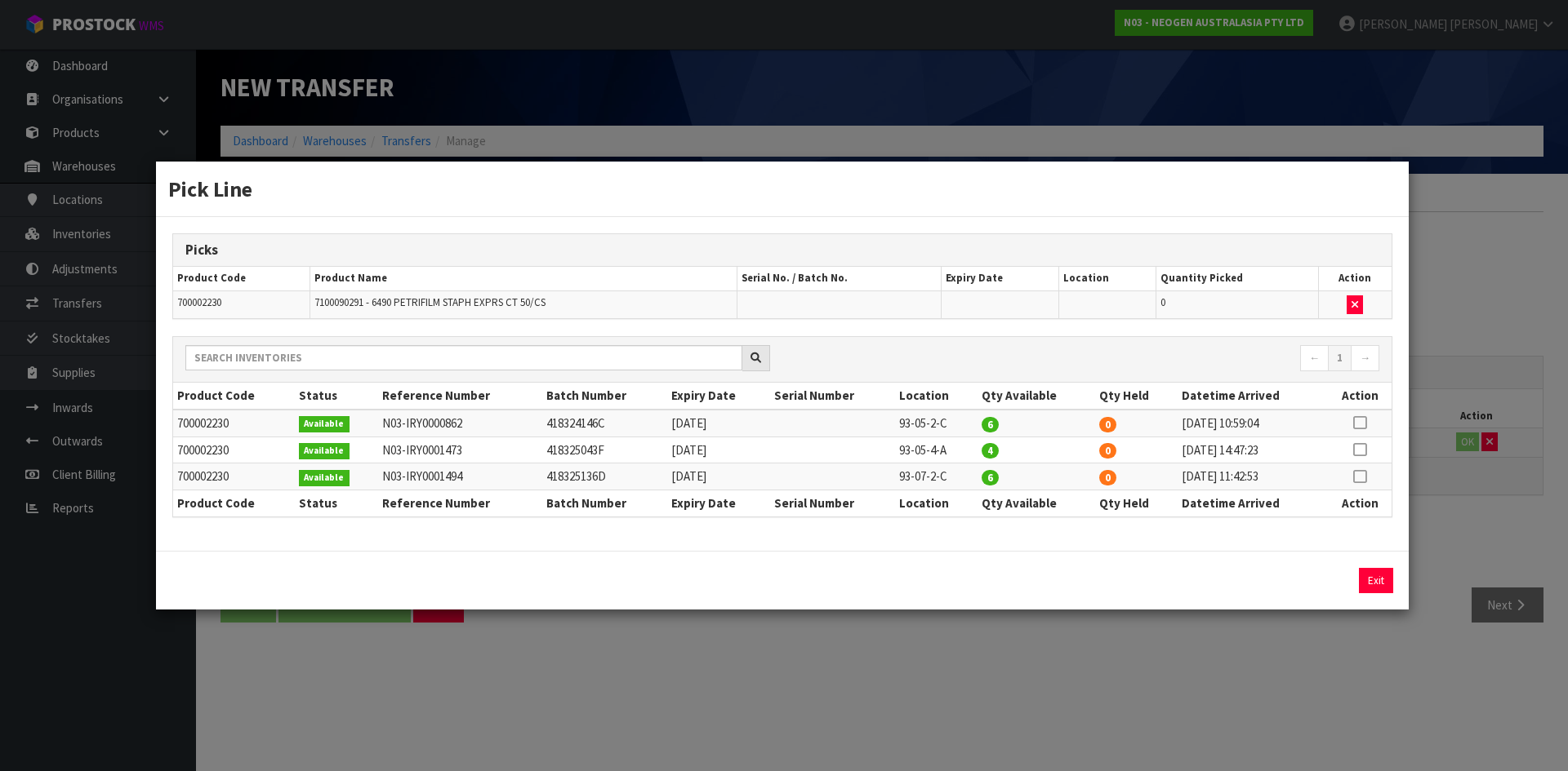
click at [1361, 477] on icon at bounding box center [1360, 477] width 13 height 1
click at [1307, 587] on button "Assign Pick" at bounding box center [1320, 580] width 67 height 26
type input "6"
click at [1286, 703] on div "Pick Line Picks Product Code Product Name Serial No. / Batch No. Expiry Date Lo…" at bounding box center [784, 386] width 1568 height 771
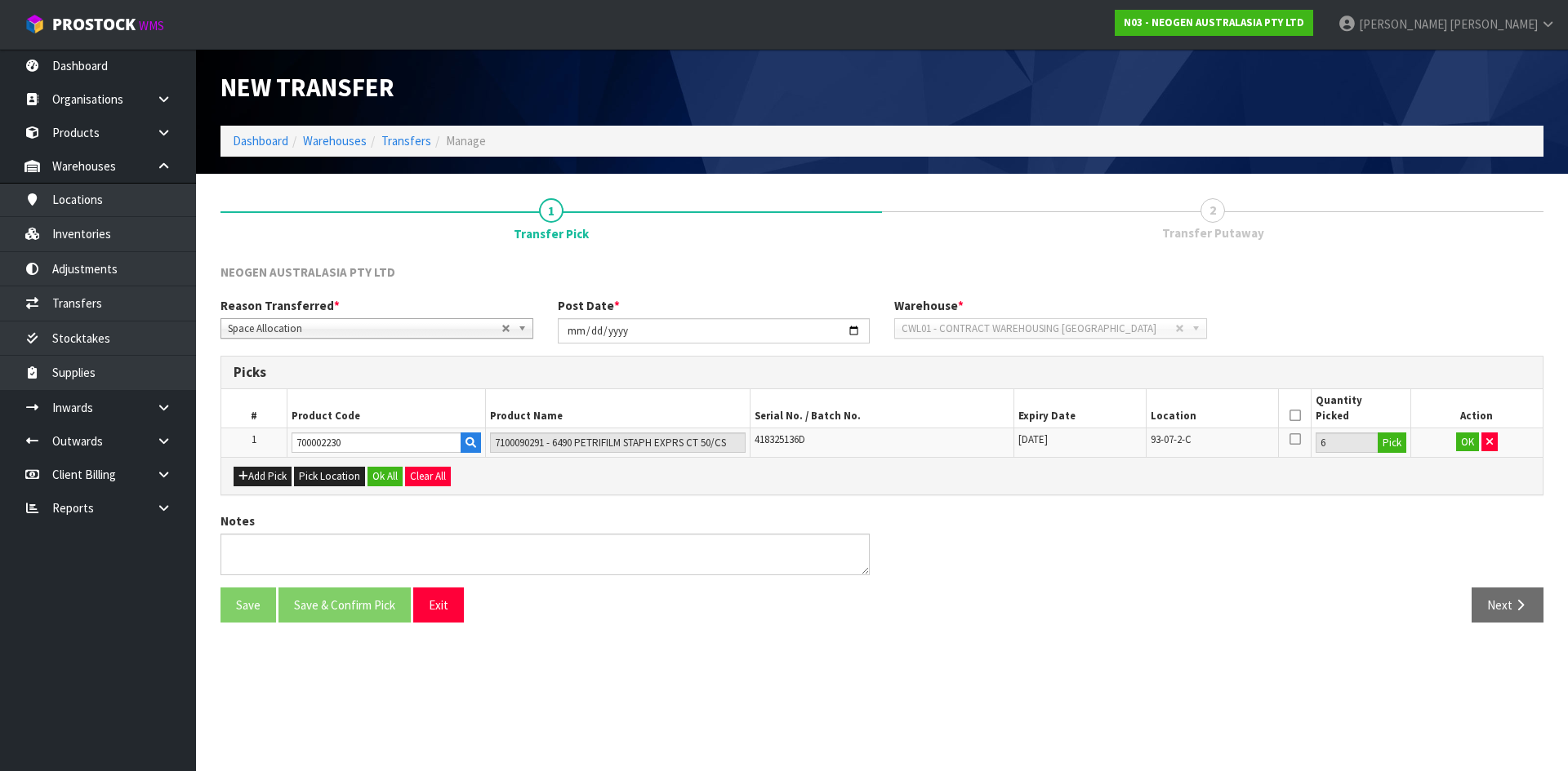
click at [1291, 415] on icon at bounding box center [1295, 415] width 11 height 1
drag, startPoint x: 1469, startPoint y: 443, endPoint x: 1299, endPoint y: 471, distance: 172.3
click at [1468, 443] on button "OK" at bounding box center [1467, 442] width 23 height 20
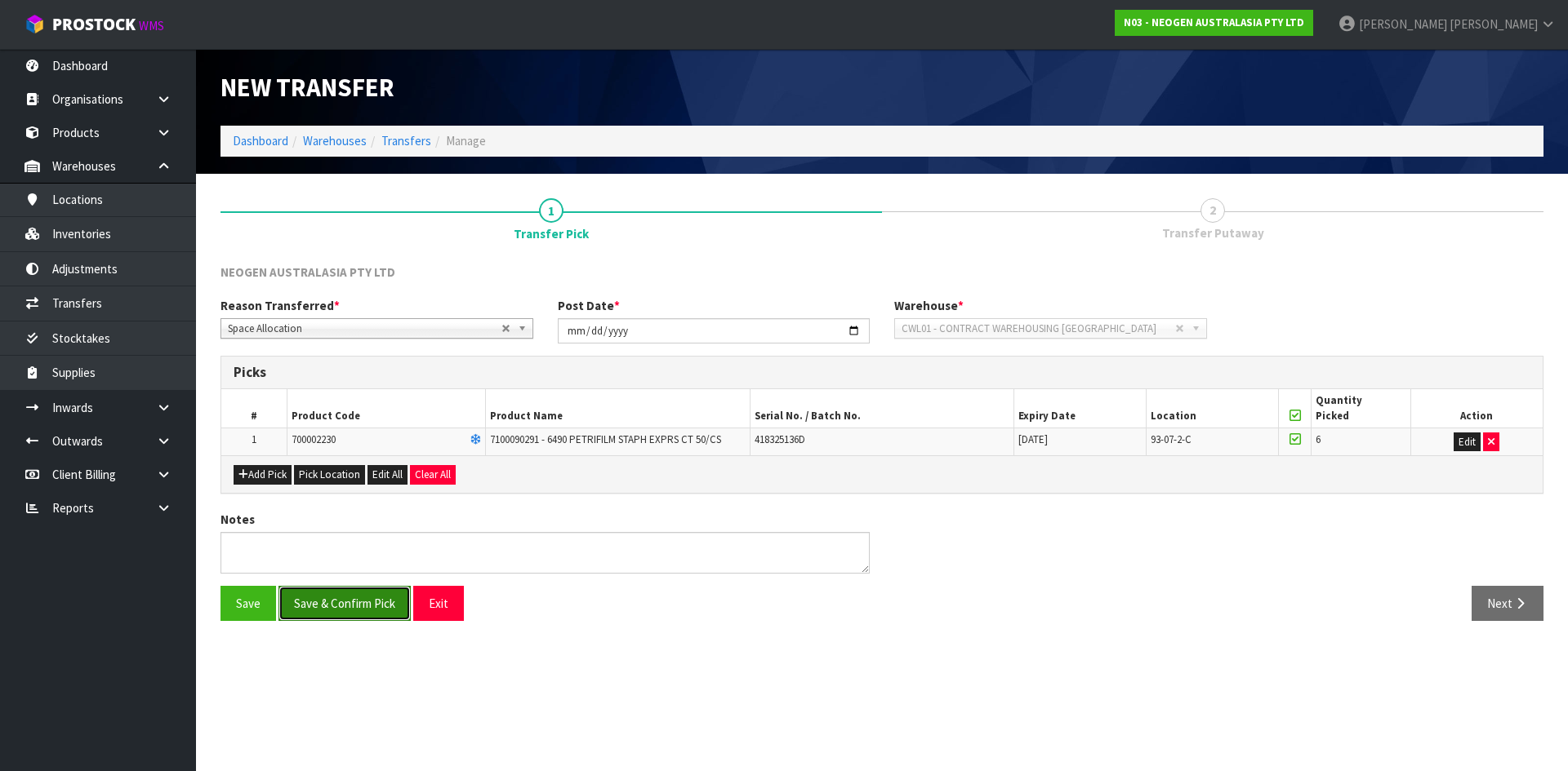
click at [355, 607] on button "Save & Confirm Pick" at bounding box center [345, 603] width 133 height 35
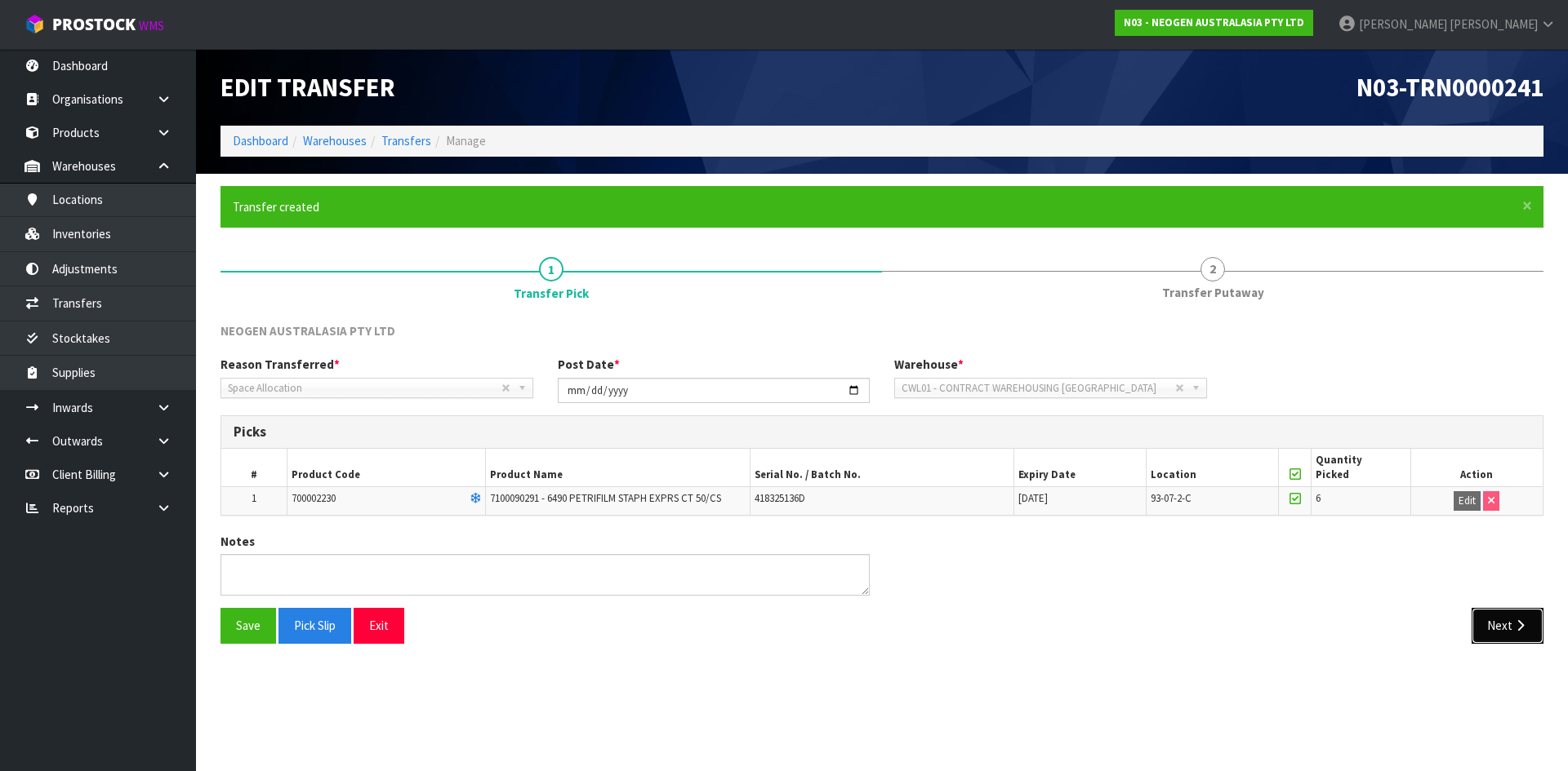
drag, startPoint x: 1523, startPoint y: 641, endPoint x: 1513, endPoint y: 630, distance: 14.9
click at [1514, 631] on button "Next" at bounding box center [1507, 625] width 72 height 35
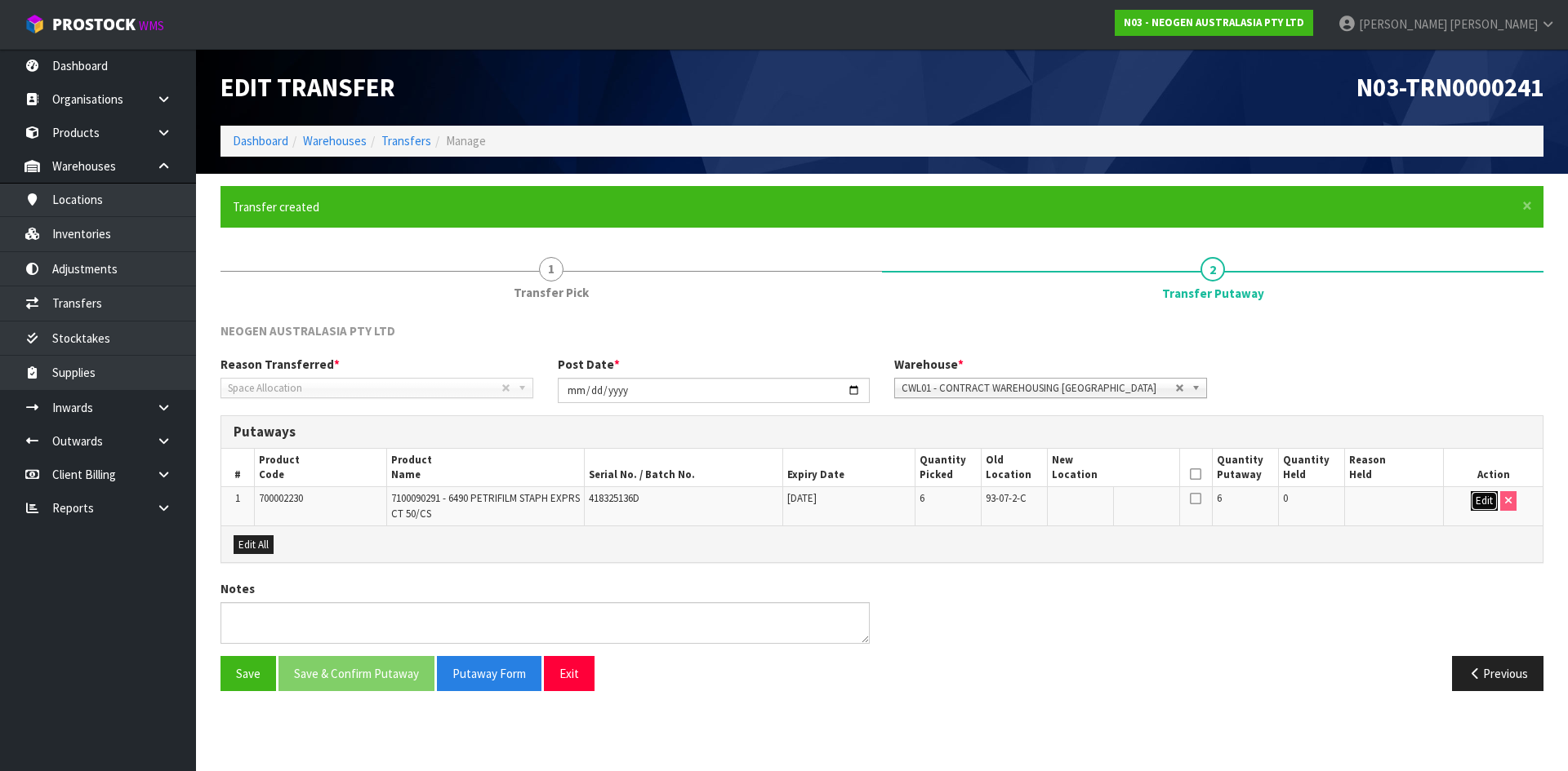
click at [1474, 500] on button "Edit" at bounding box center [1484, 501] width 27 height 20
click at [1017, 501] on span "93-07-2-C" at bounding box center [1006, 498] width 41 height 14
click at [1018, 500] on span "93-07-2-C" at bounding box center [1006, 498] width 41 height 14
copy tr "93-07-2-C"
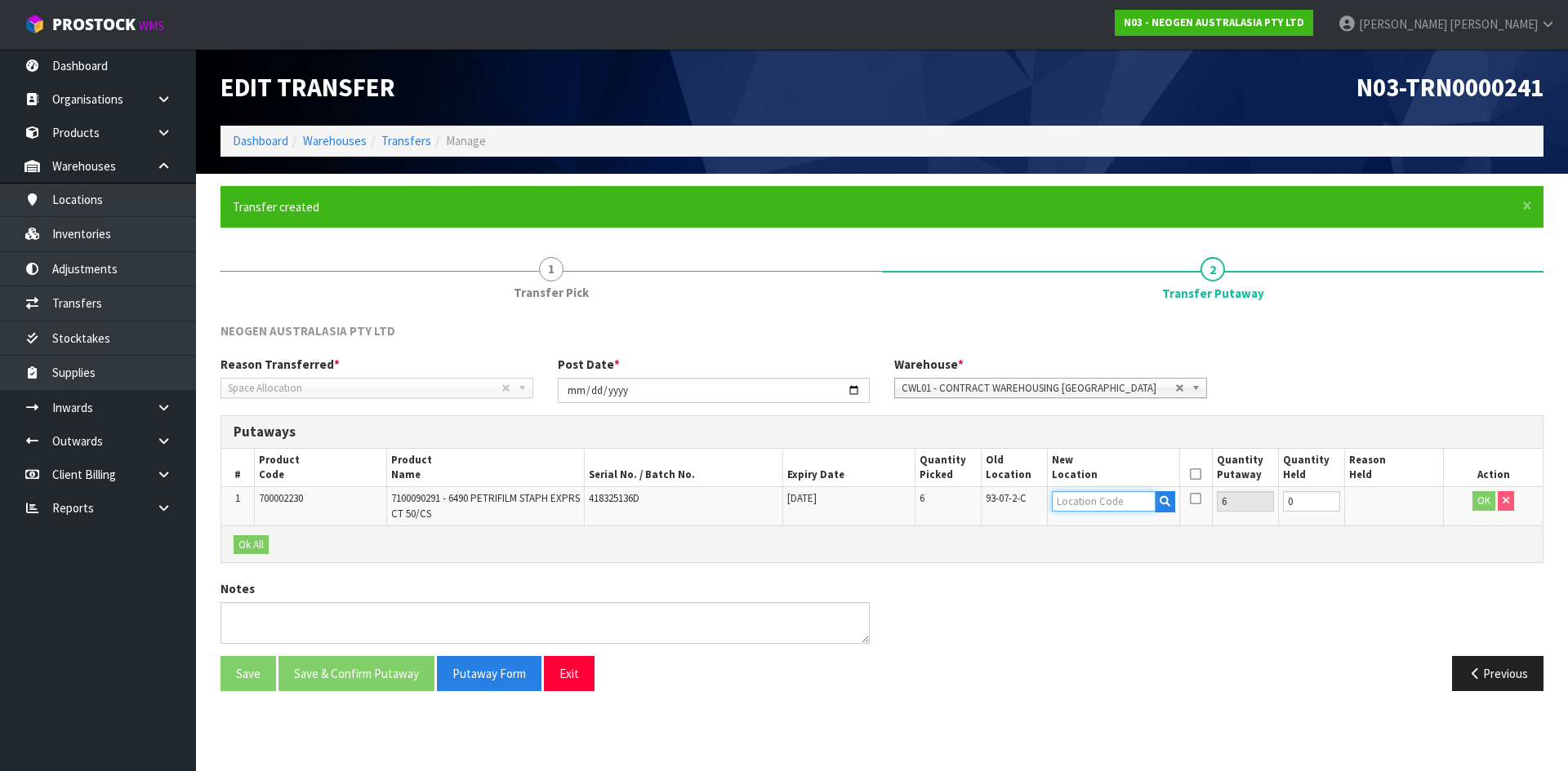
drag, startPoint x: 1096, startPoint y: 510, endPoint x: 1087, endPoint y: 501, distance: 12.7
click at [1088, 501] on input "text" at bounding box center [1103, 501] width 104 height 20
paste input "93-07-2-C"
type input "93-07-2-C"
click at [1194, 474] on icon at bounding box center [1195, 474] width 11 height 1
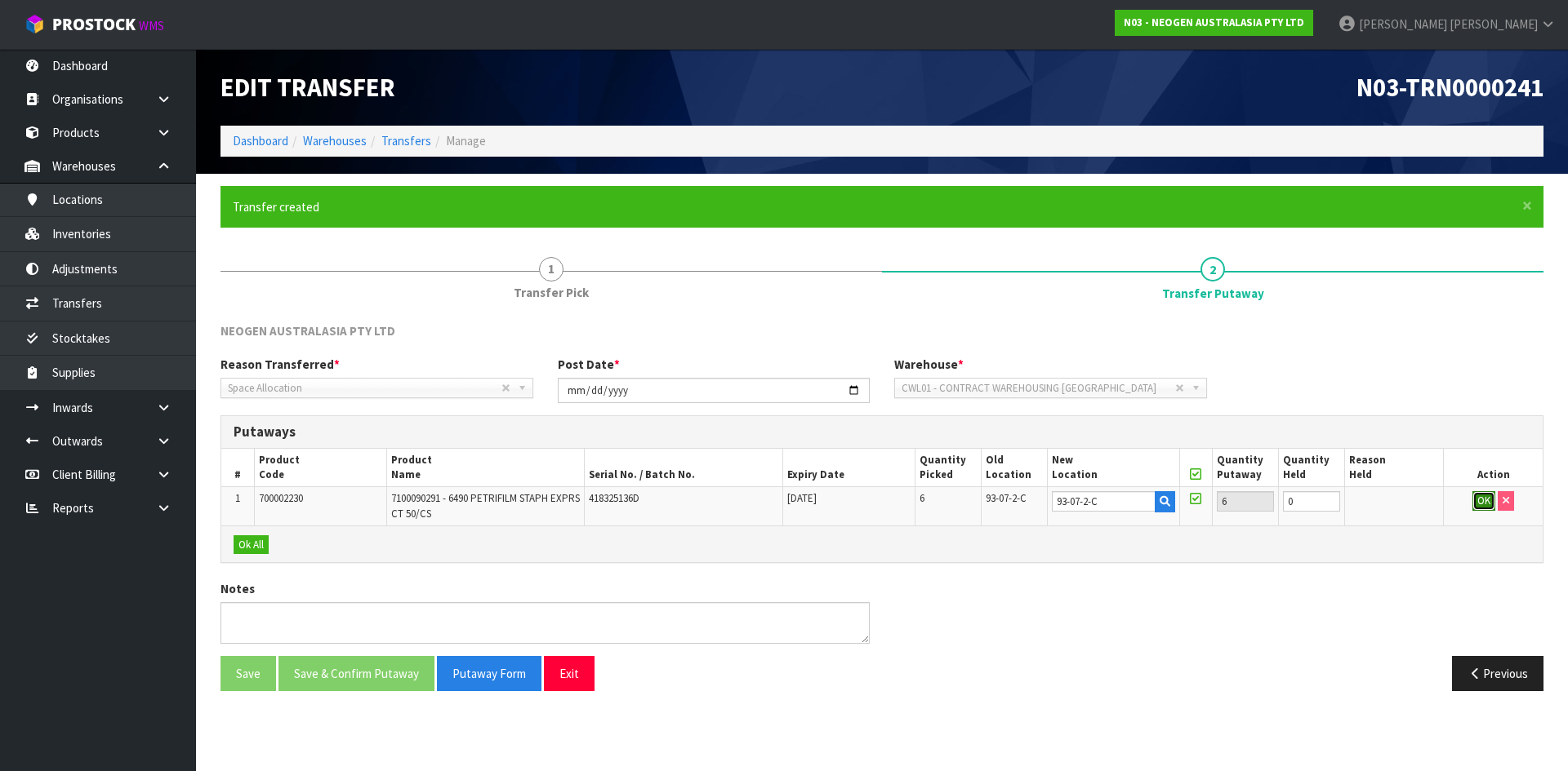
click at [1476, 503] on button "OK" at bounding box center [1483, 501] width 23 height 20
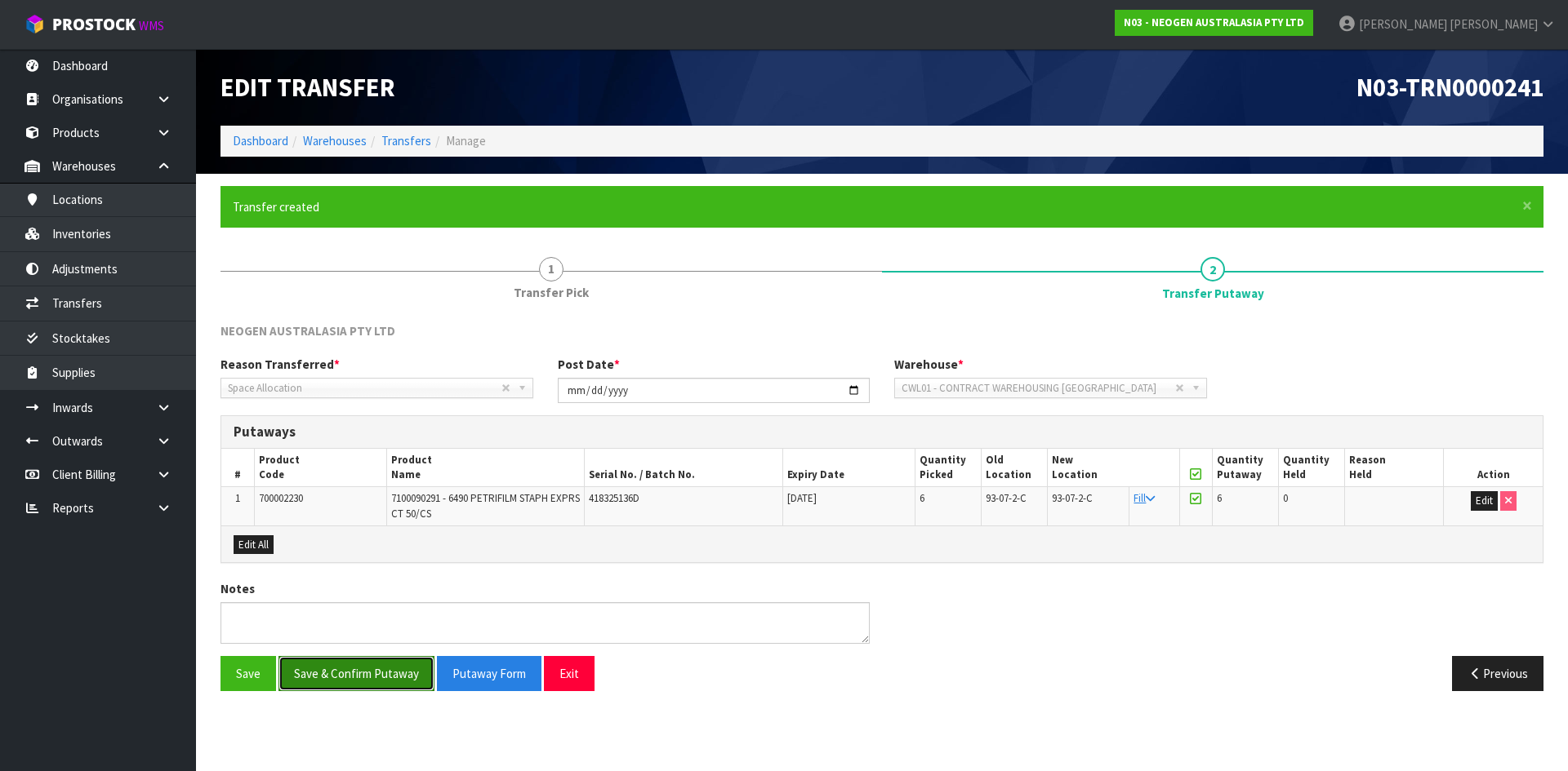
click at [387, 676] on button "Save & Confirm Putaway" at bounding box center [356, 674] width 156 height 35
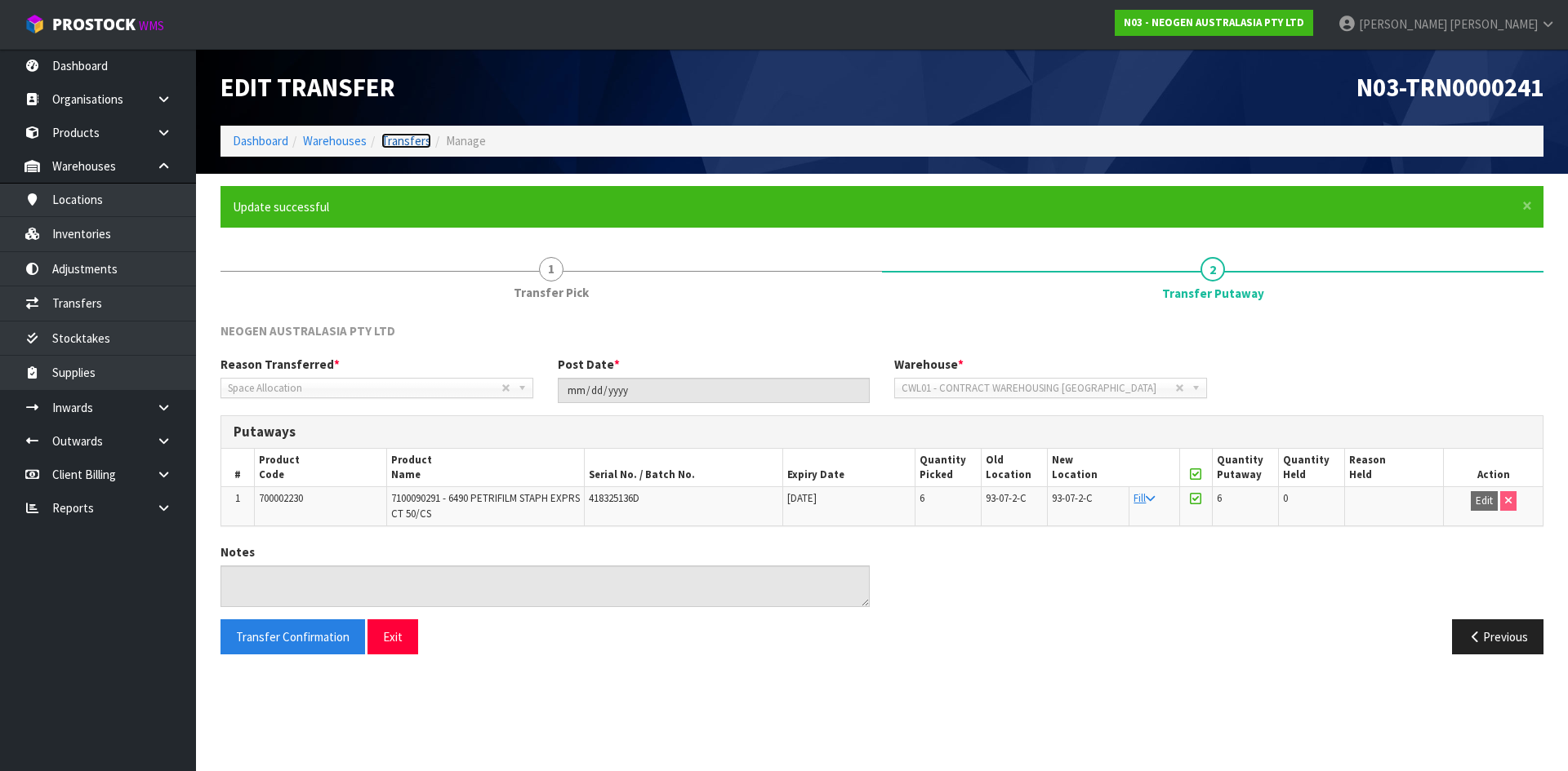
click at [405, 144] on link "Transfers" at bounding box center [407, 140] width 50 height 15
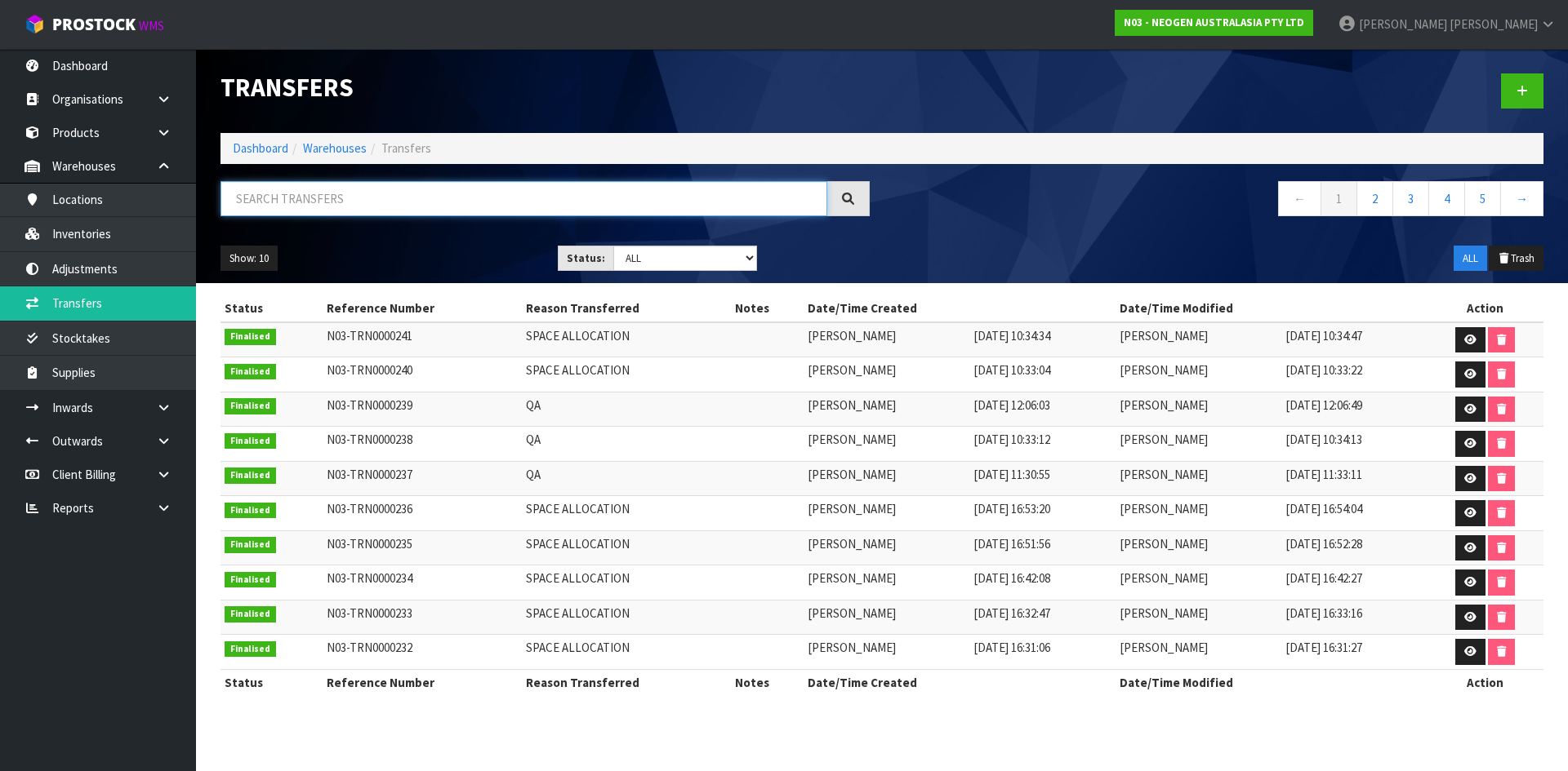
click at [361, 198] on input "text" at bounding box center [524, 198] width 607 height 35
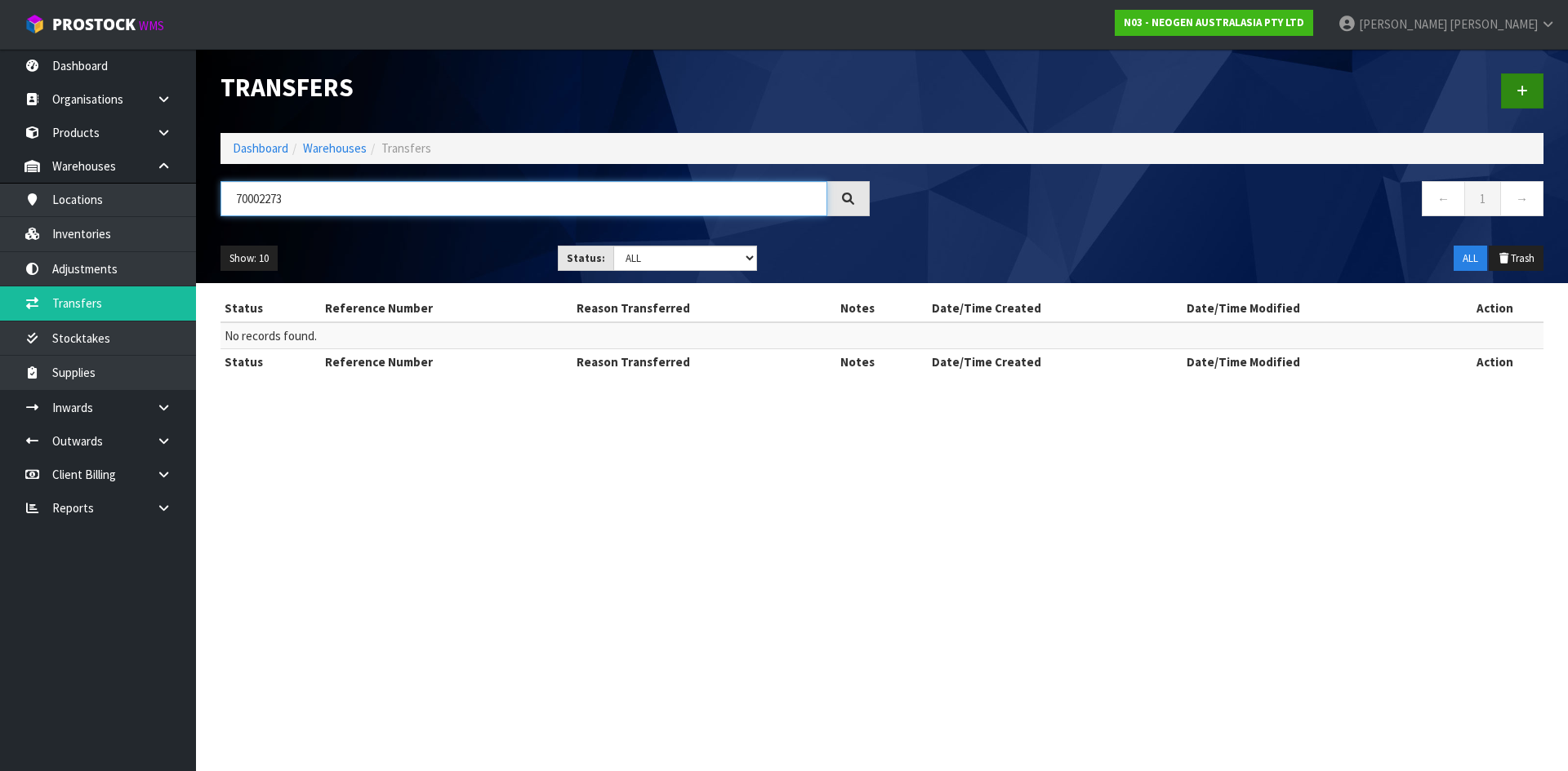
type input "70002273"
click at [1516, 93] on link at bounding box center [1521, 91] width 42 height 35
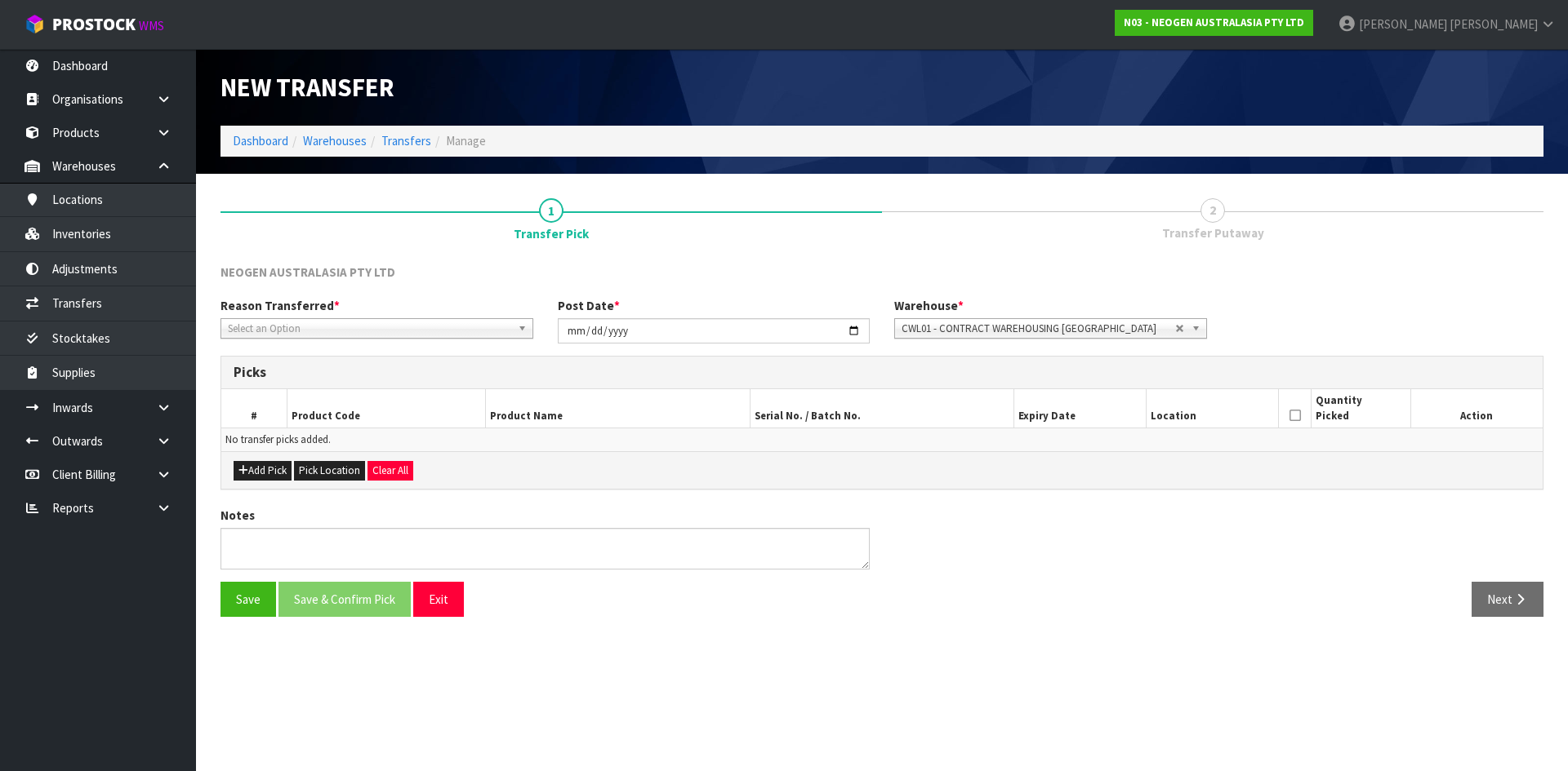
click at [366, 323] on span "Select an Option" at bounding box center [369, 329] width 283 height 20
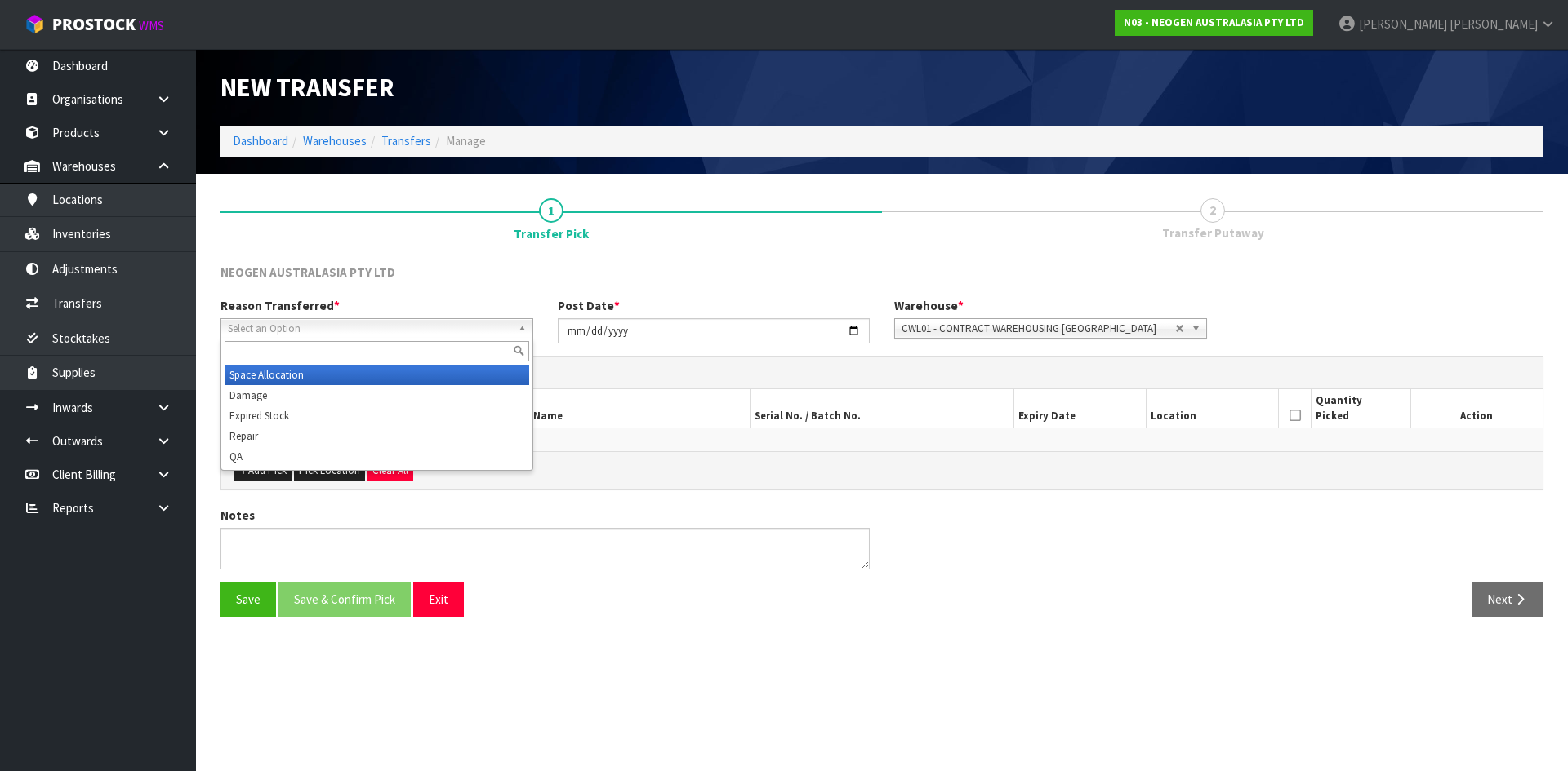
click at [365, 368] on li "Space Allocation" at bounding box center [376, 374] width 304 height 20
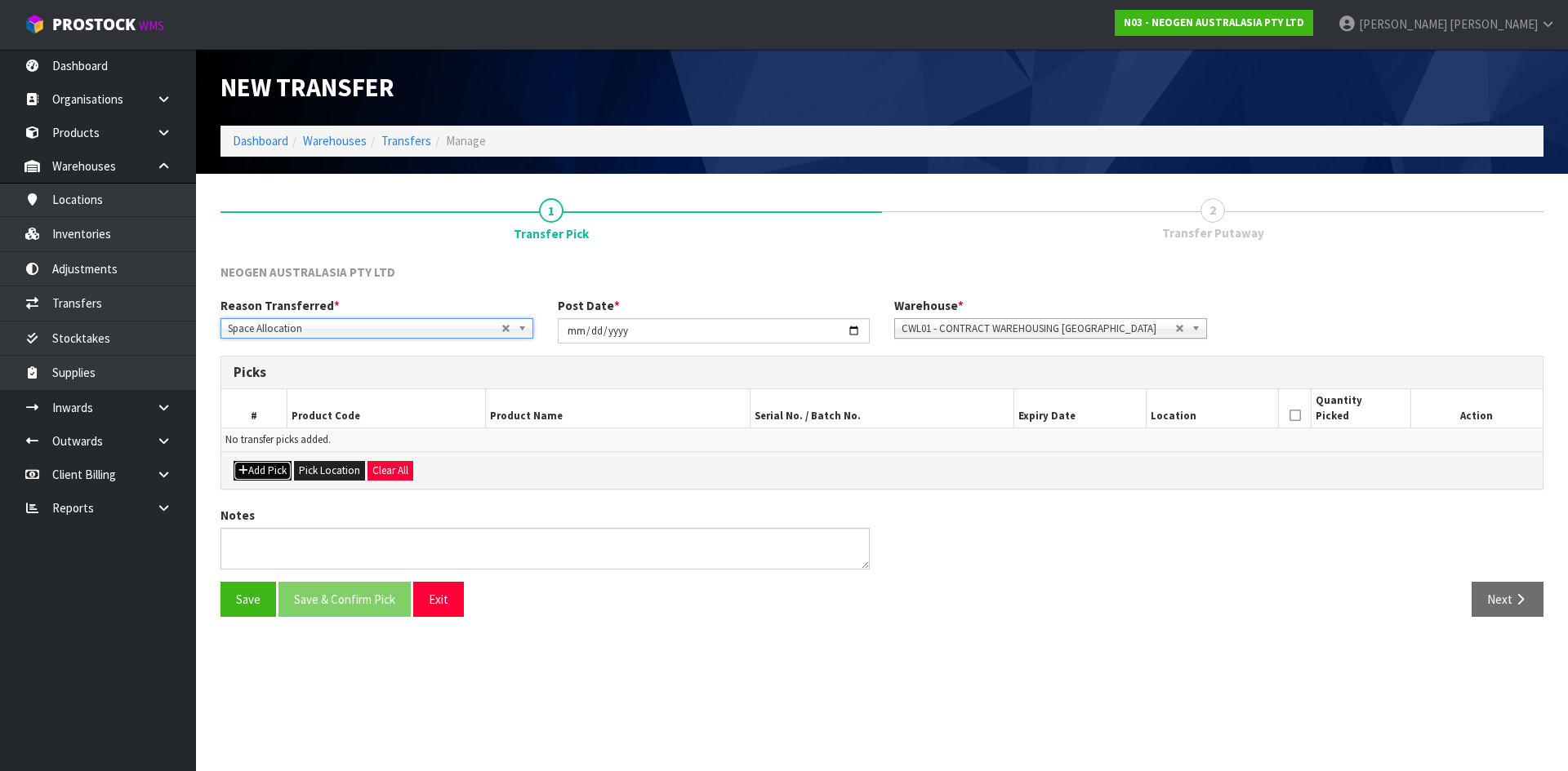
click at [262, 473] on button "Add Pick" at bounding box center [262, 470] width 58 height 20
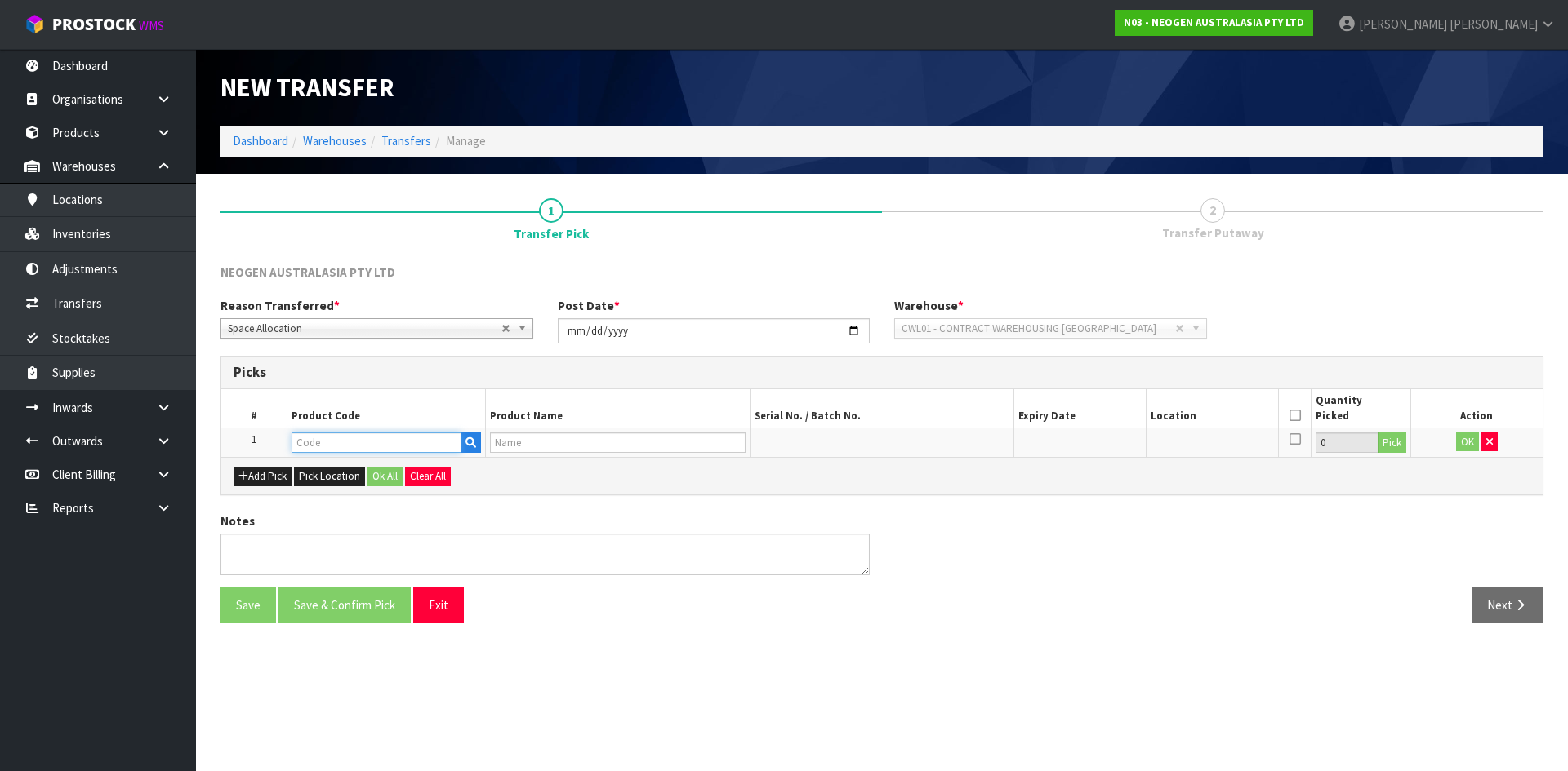
click at [356, 441] on input "text" at bounding box center [376, 442] width 170 height 20
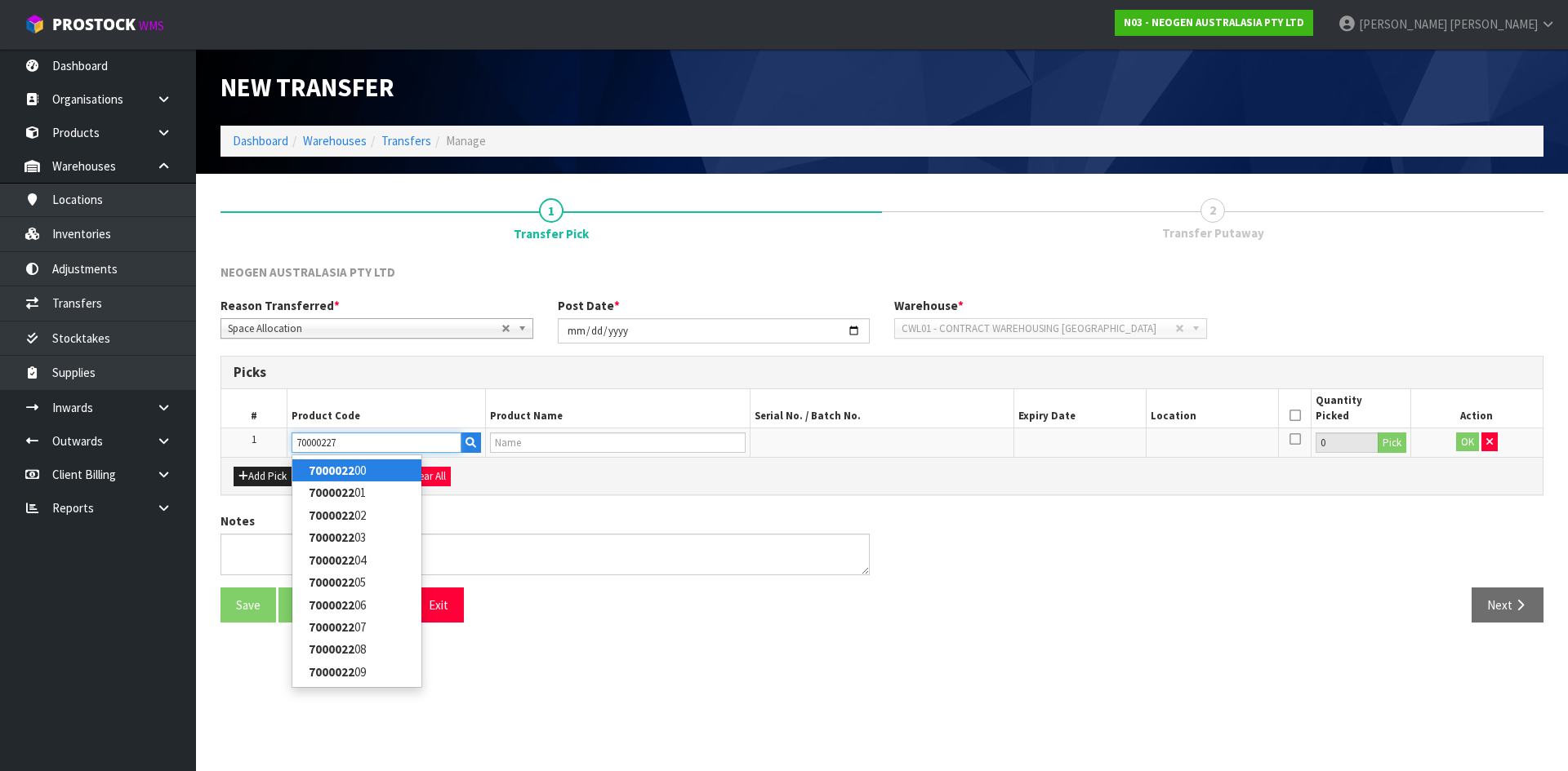
type input "700002273"
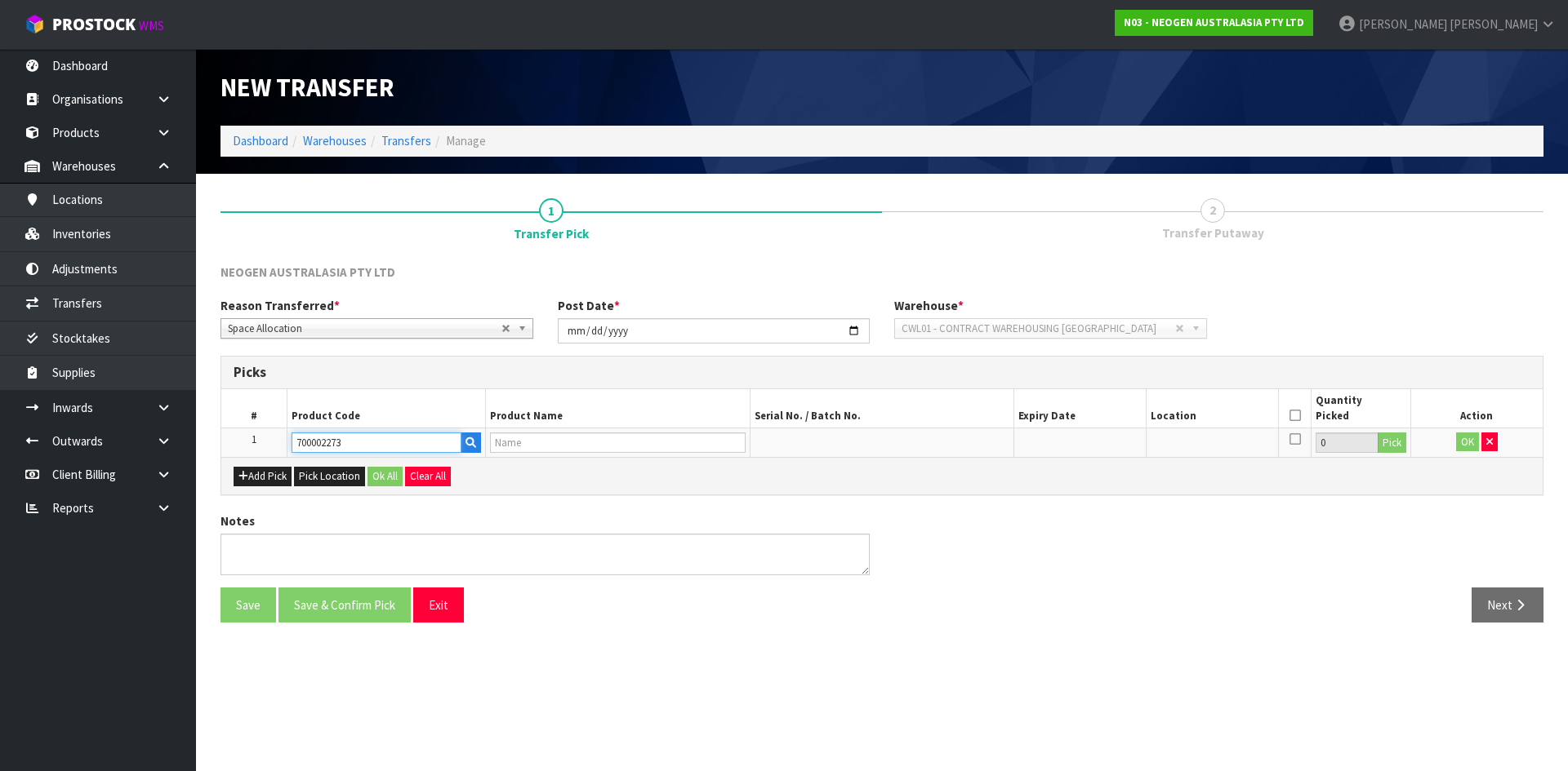
type input "7100126807 - 6421 PETRIFILM ENTROBCT PLT 1000/CS PL"
type input "700002273"
click at [1394, 444] on button "Pick" at bounding box center [1391, 443] width 29 height 21
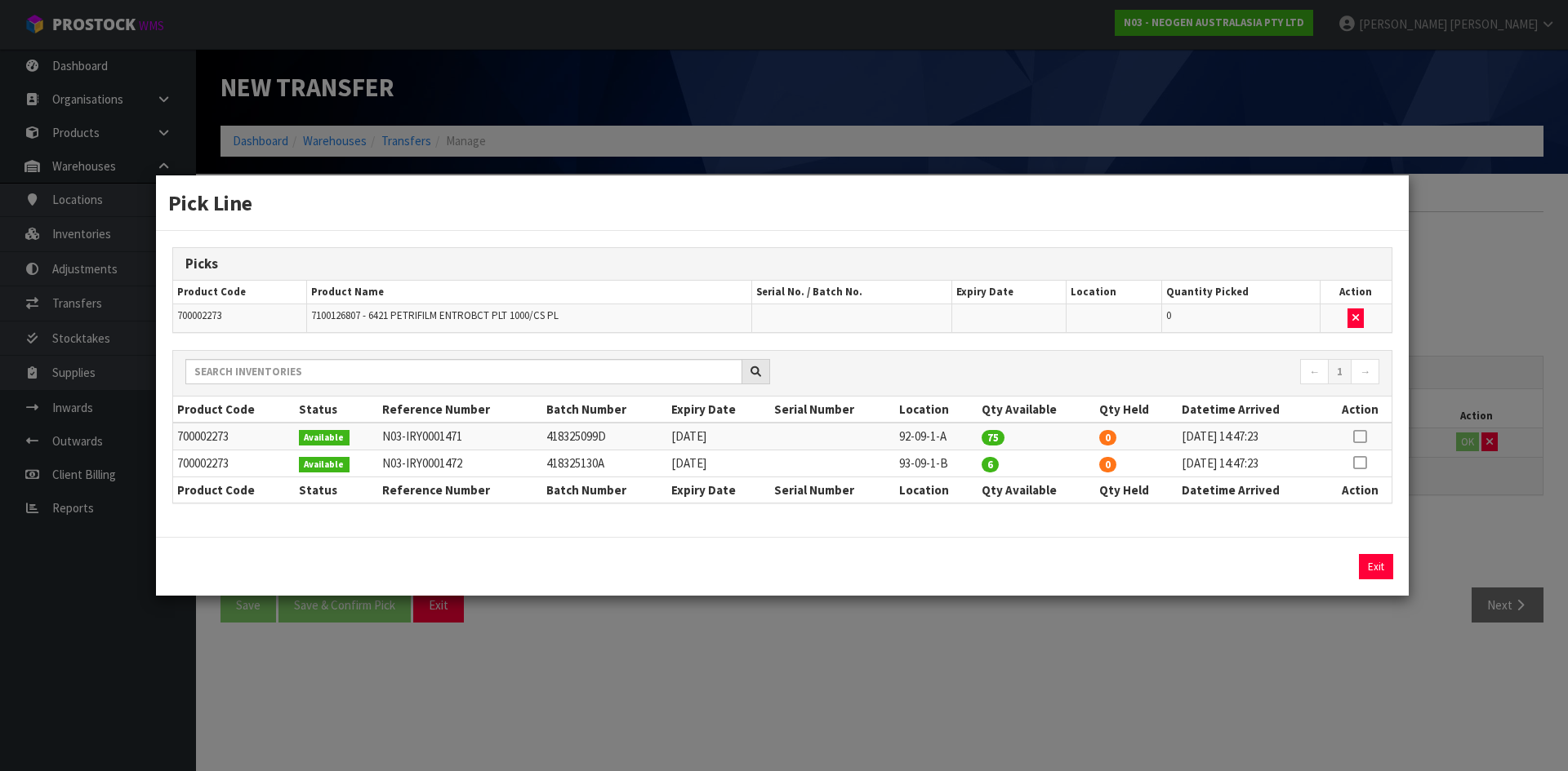
click at [1364, 437] on icon at bounding box center [1360, 437] width 13 height 1
click at [1326, 570] on button "Assign Pick" at bounding box center [1320, 567] width 67 height 26
type input "75"
click at [1321, 632] on div "Pick Line Picks Product Code Product Name Serial No. / Batch No. Expiry Date Lo…" at bounding box center [784, 386] width 1568 height 771
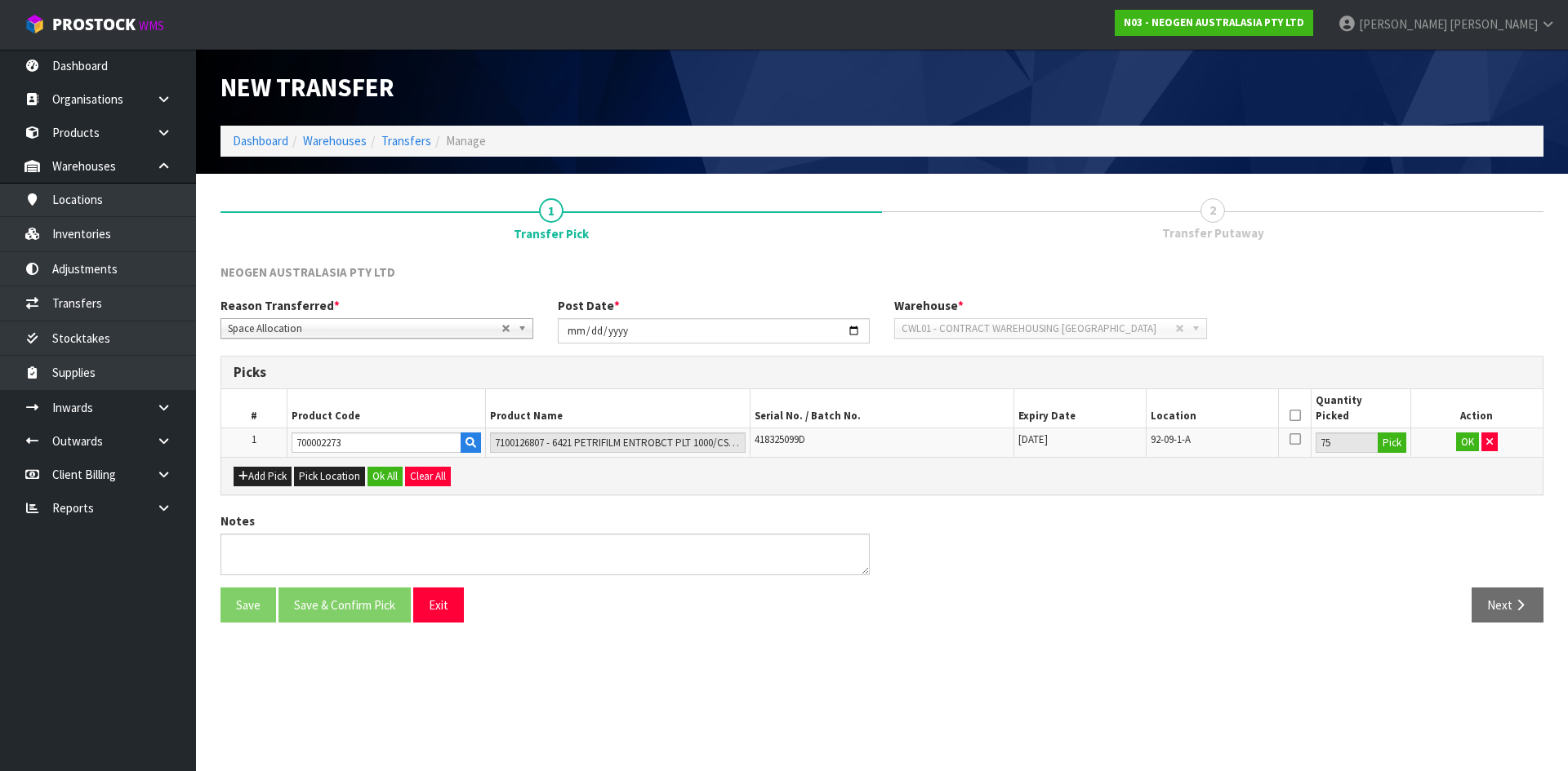
click at [1295, 415] on icon at bounding box center [1295, 415] width 11 height 1
click at [332, 444] on input "700002273" at bounding box center [376, 442] width 170 height 20
click at [1459, 443] on button "OK" at bounding box center [1467, 442] width 23 height 20
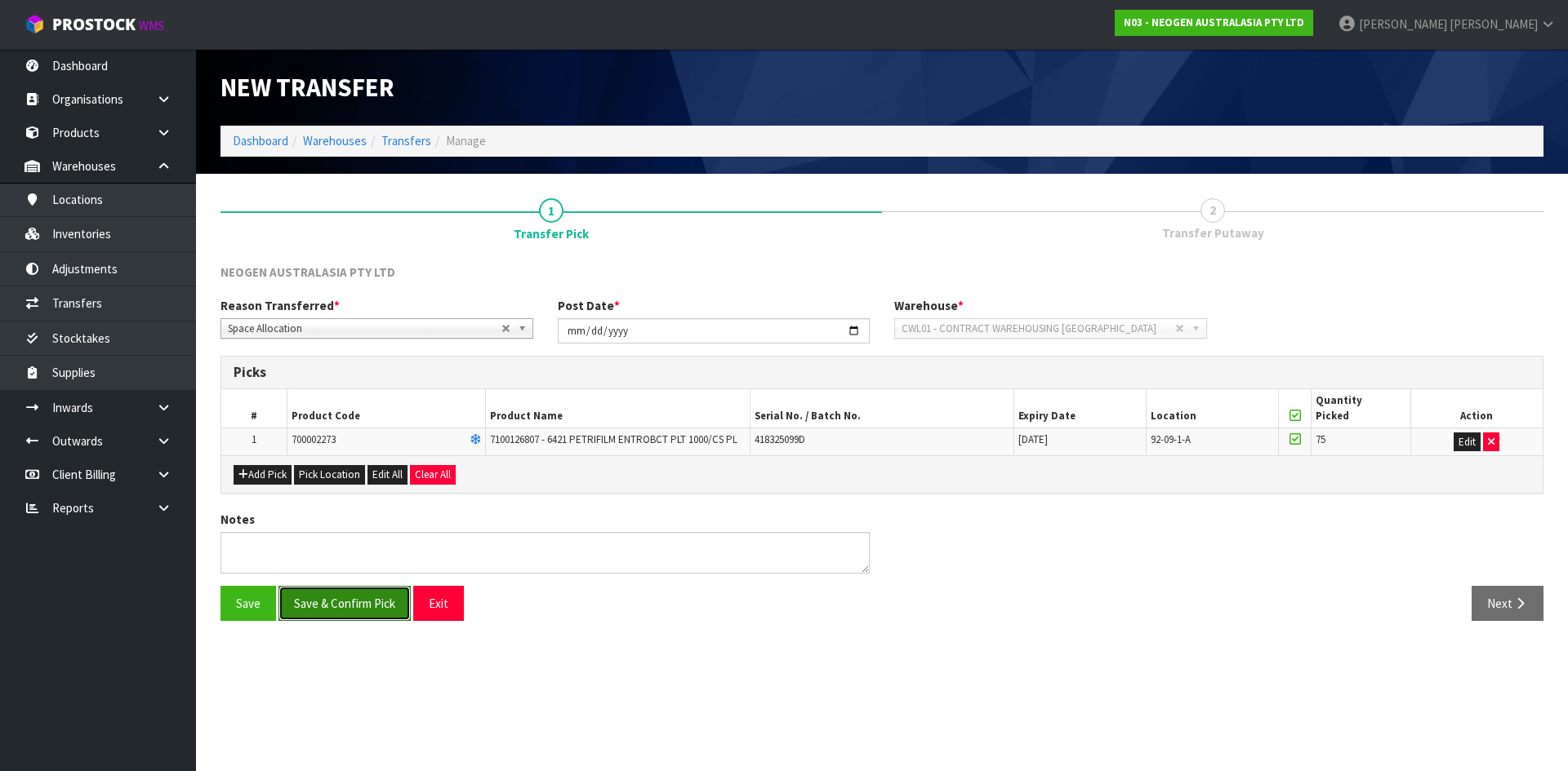
click at [380, 613] on button "Save & Confirm Pick" at bounding box center [345, 603] width 133 height 35
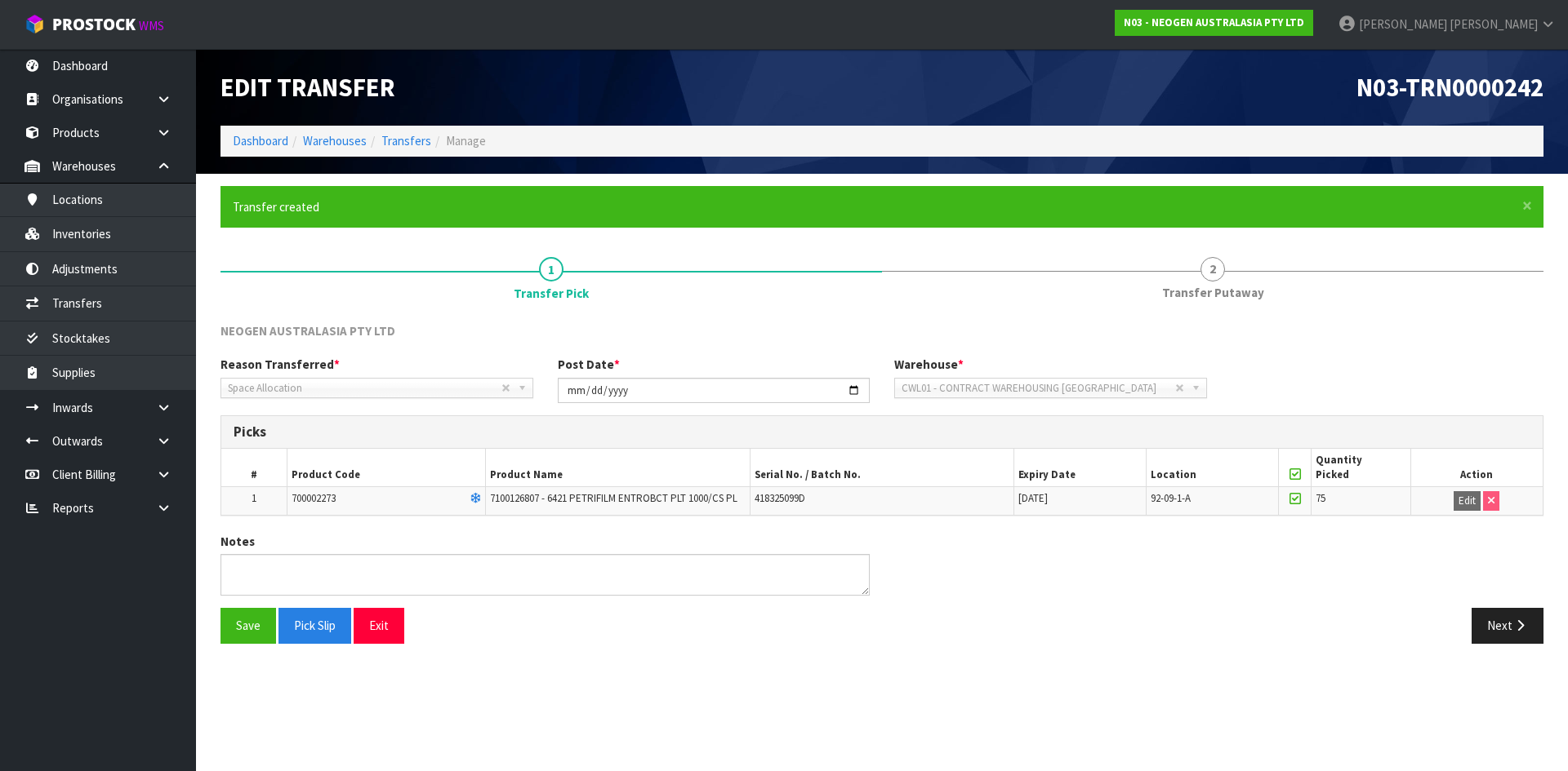
click at [1525, 672] on section "Edit Transfer N03-TRN0000242 Dashboard Warehouses Transfers Manage × Close Tran…" at bounding box center [784, 386] width 1568 height 771
click at [1498, 636] on button "Next" at bounding box center [1507, 625] width 72 height 35
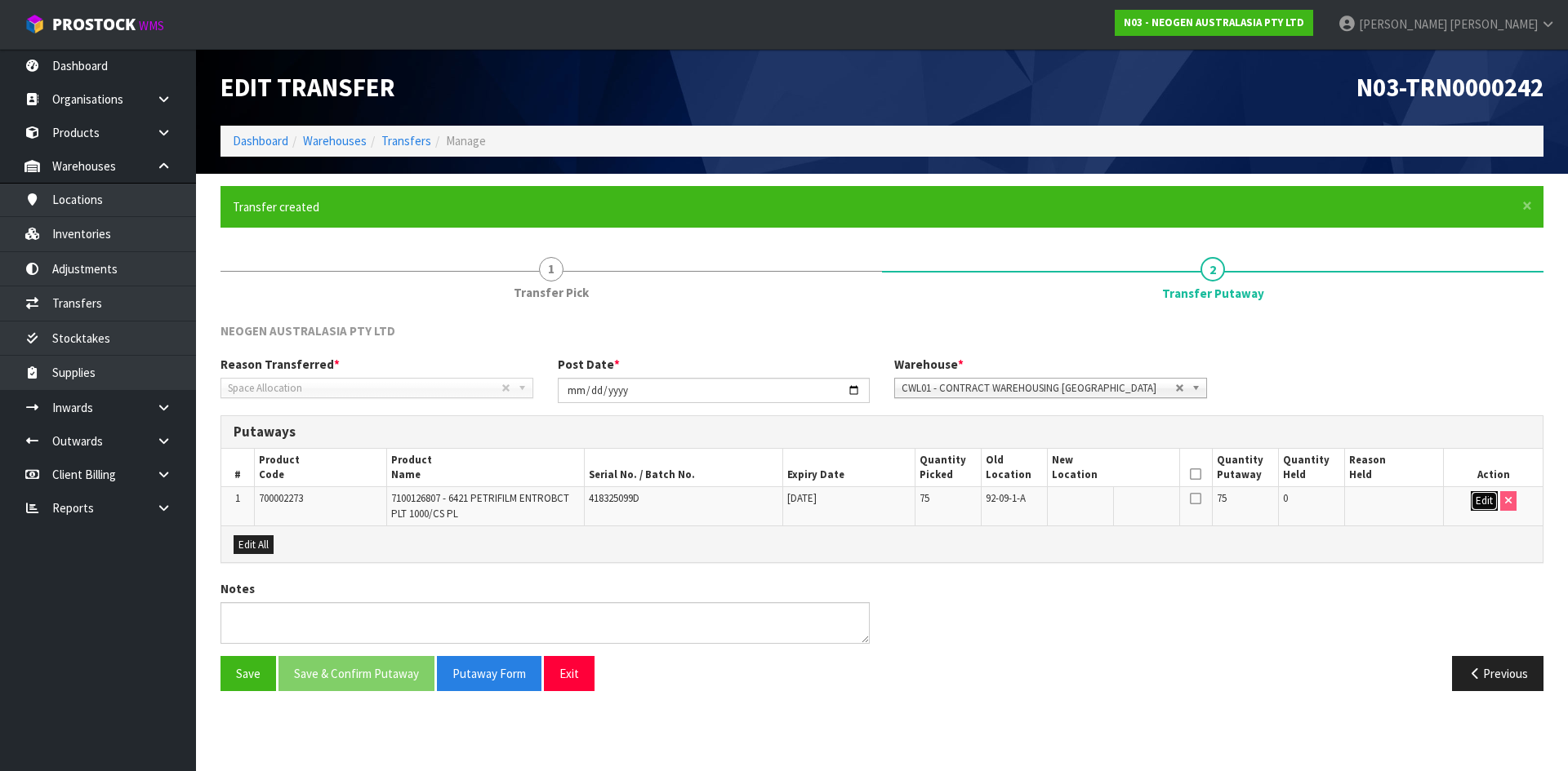
click at [1474, 503] on button "Edit" at bounding box center [1484, 501] width 27 height 20
click at [1165, 500] on icon "button" at bounding box center [1164, 501] width 10 height 10
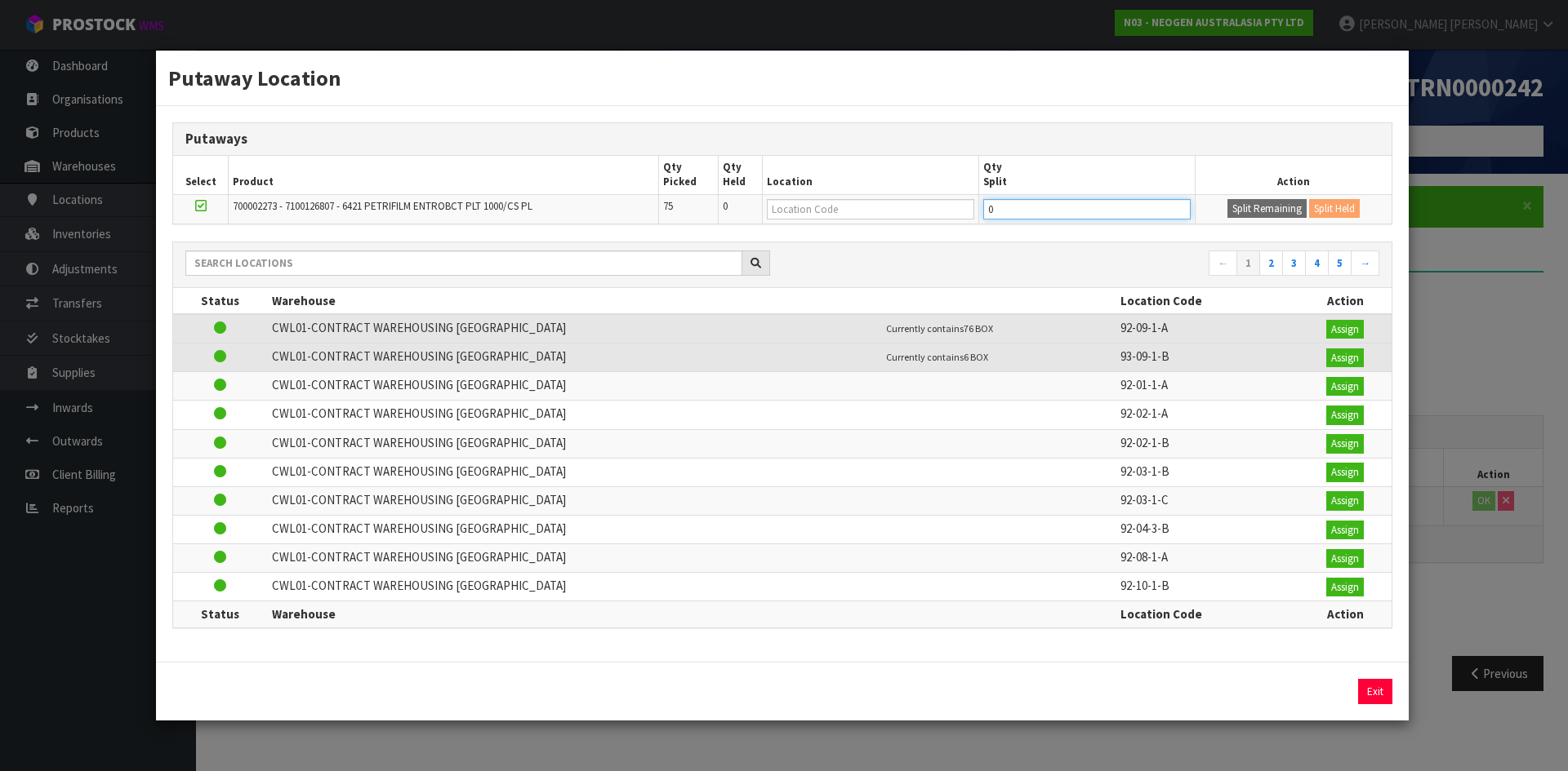
click at [1003, 208] on input "0" at bounding box center [1086, 209] width 207 height 20
type input "74"
click at [1245, 207] on button "Split Remaining" at bounding box center [1266, 209] width 79 height 20
type input "74"
type input "0"
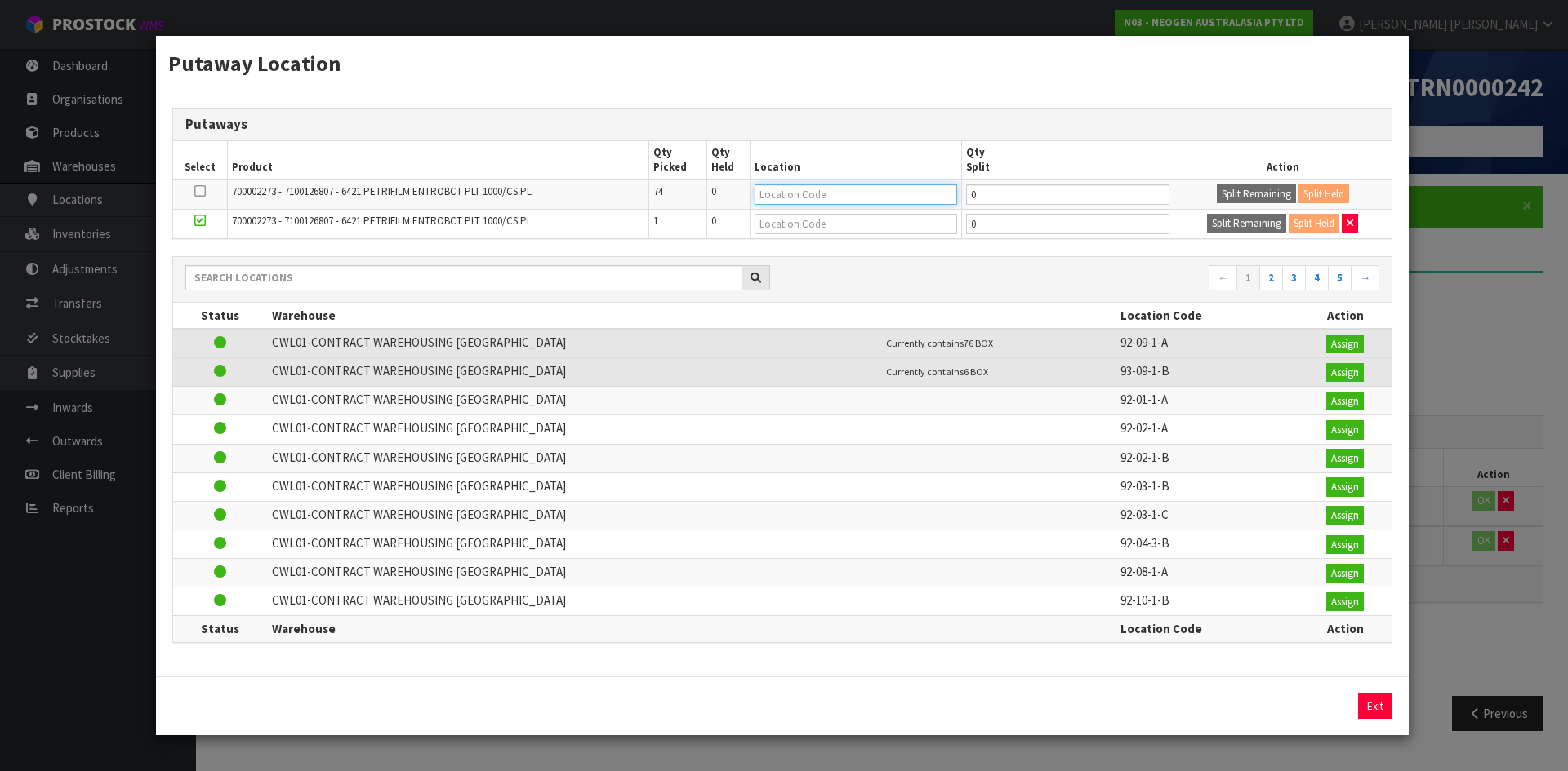
click at [827, 198] on input "text" at bounding box center [855, 194] width 202 height 20
drag, startPoint x: 1104, startPoint y: 342, endPoint x: 1161, endPoint y: 347, distance: 57.2
click at [1161, 347] on td "92-09-1-A" at bounding box center [1207, 344] width 183 height 30
copy td "92-09-1-A"
click at [865, 197] on input "text" at bounding box center [855, 194] width 202 height 20
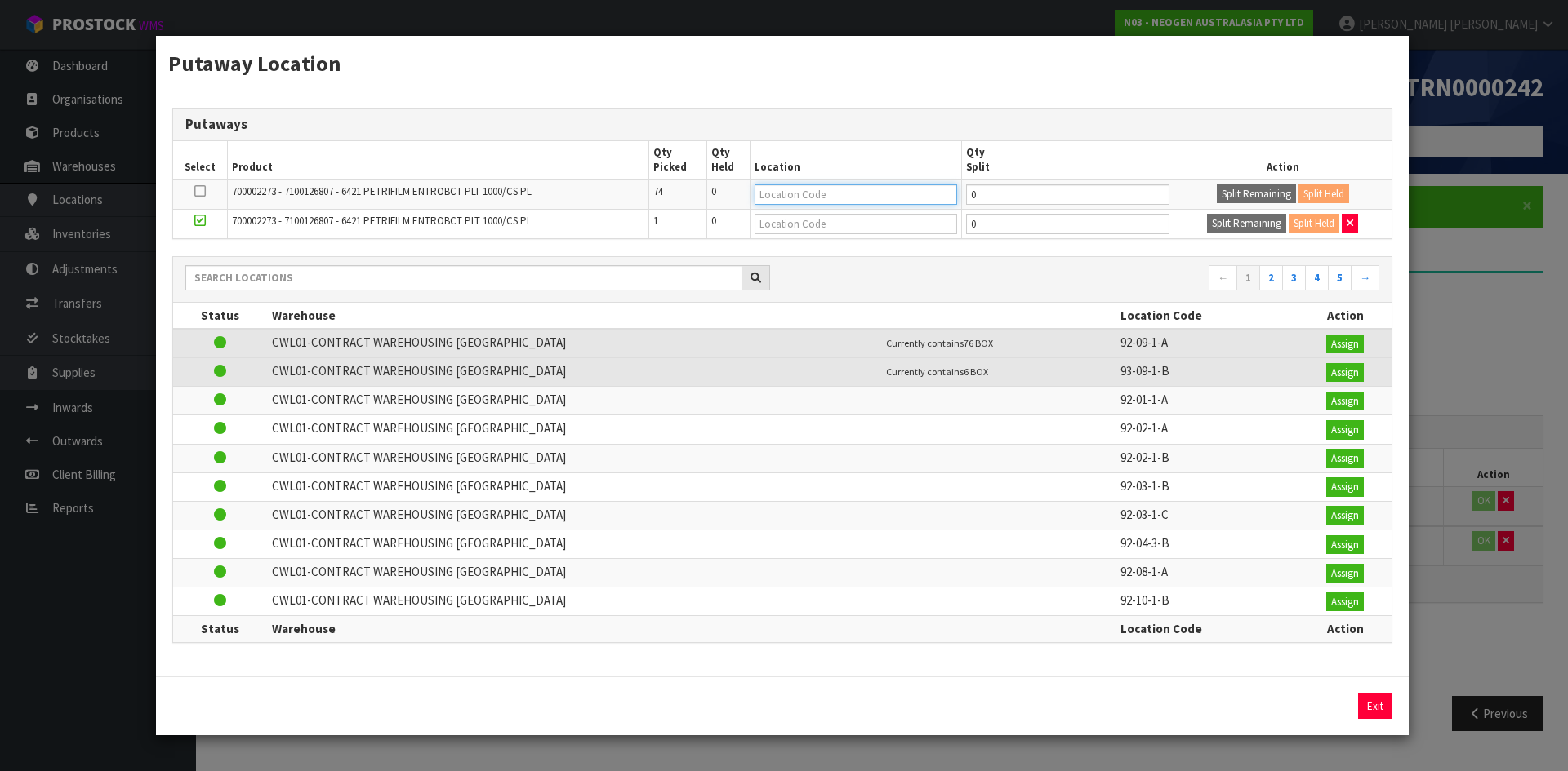
paste input "92-09-1-A"
type input "92-09-1-A"
click at [864, 226] on input "text" at bounding box center [855, 223] width 202 height 20
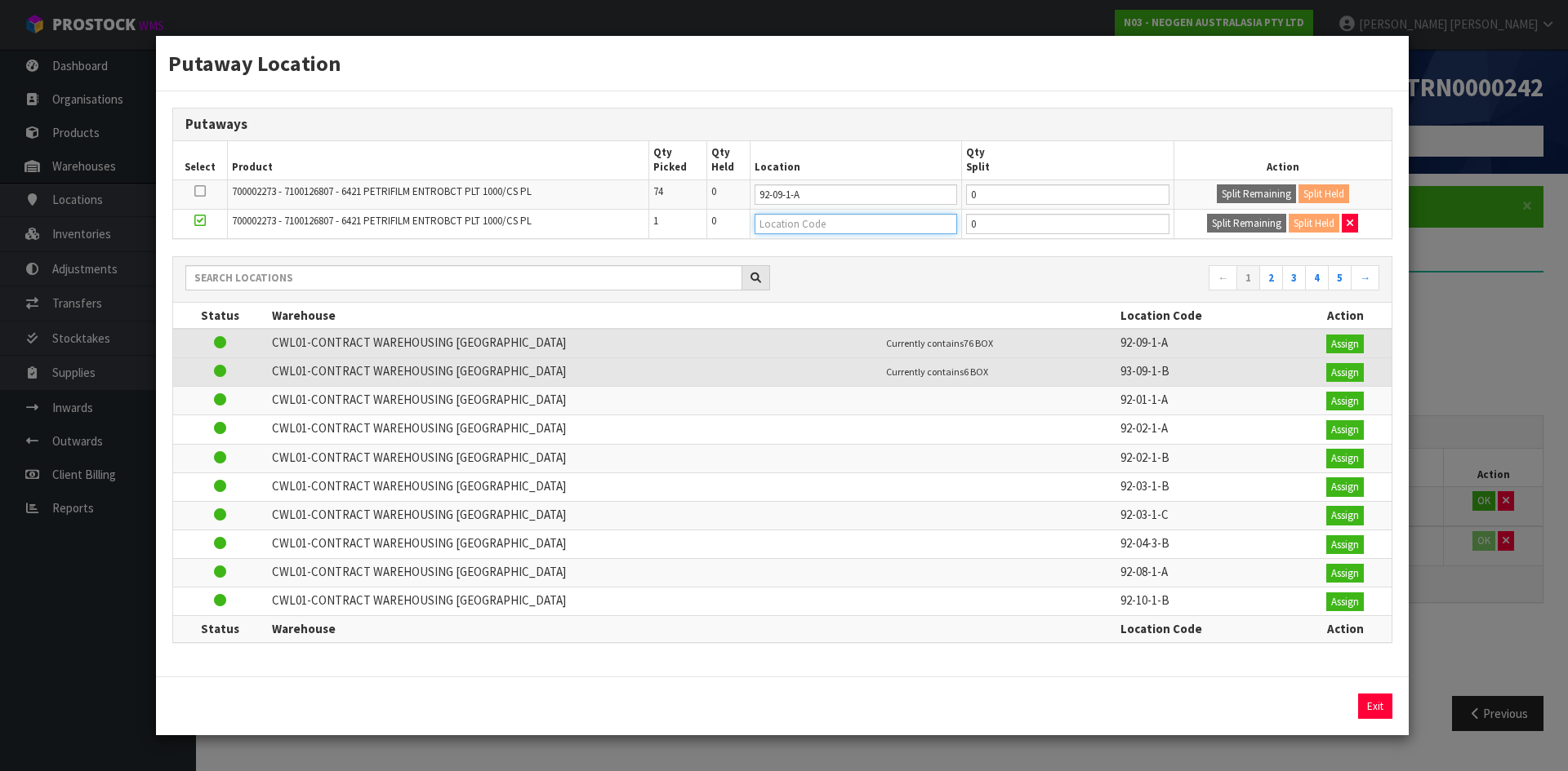
paste input "92-09-1-A"
type input "92-09-1-A"
click at [1466, 665] on div "Putaway Location Putaways Select Product Qty Picked Qty Held Location Qty Split…" at bounding box center [784, 386] width 1568 height 771
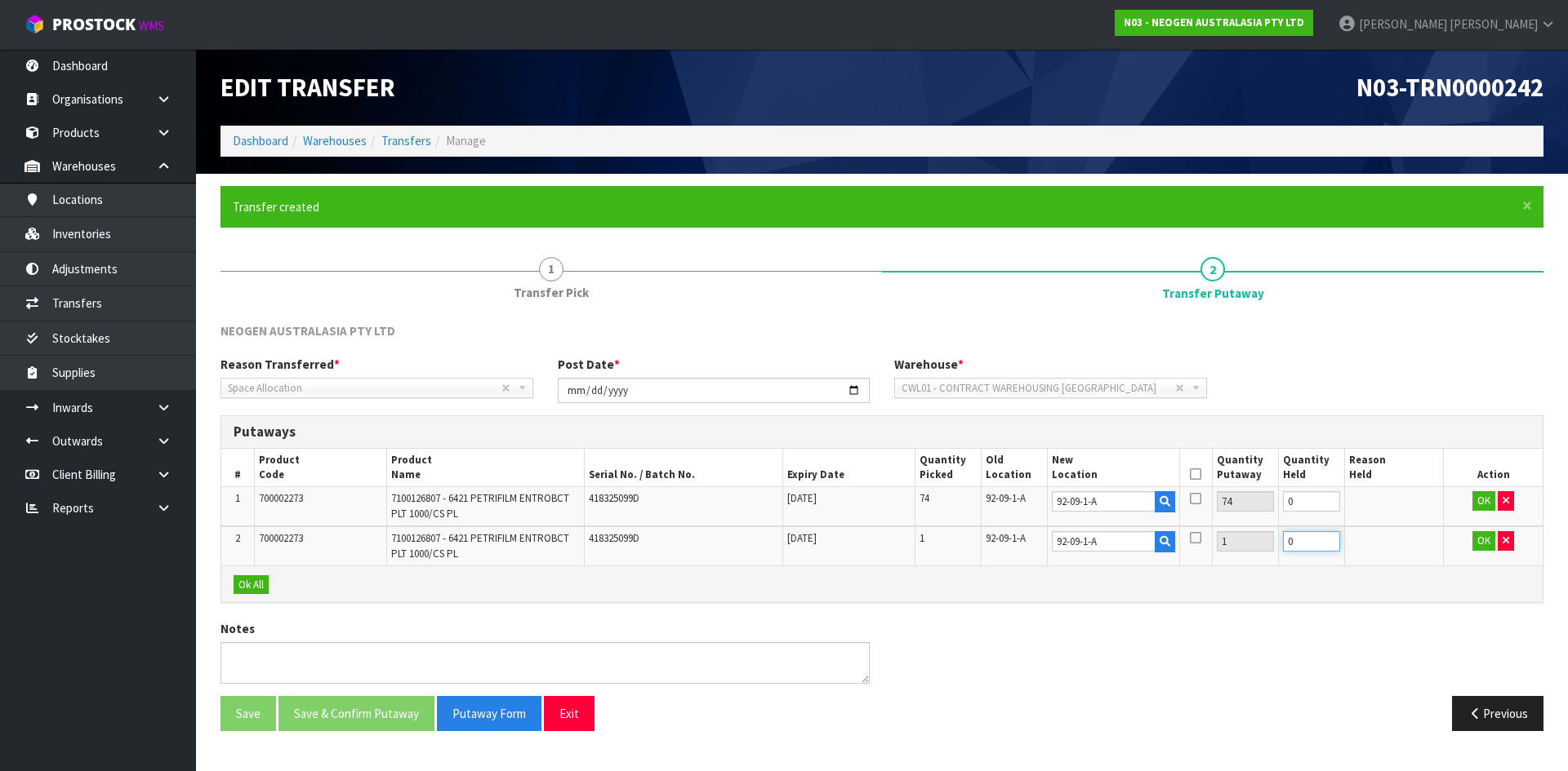
click at [1305, 539] on input "0" at bounding box center [1311, 541] width 57 height 20
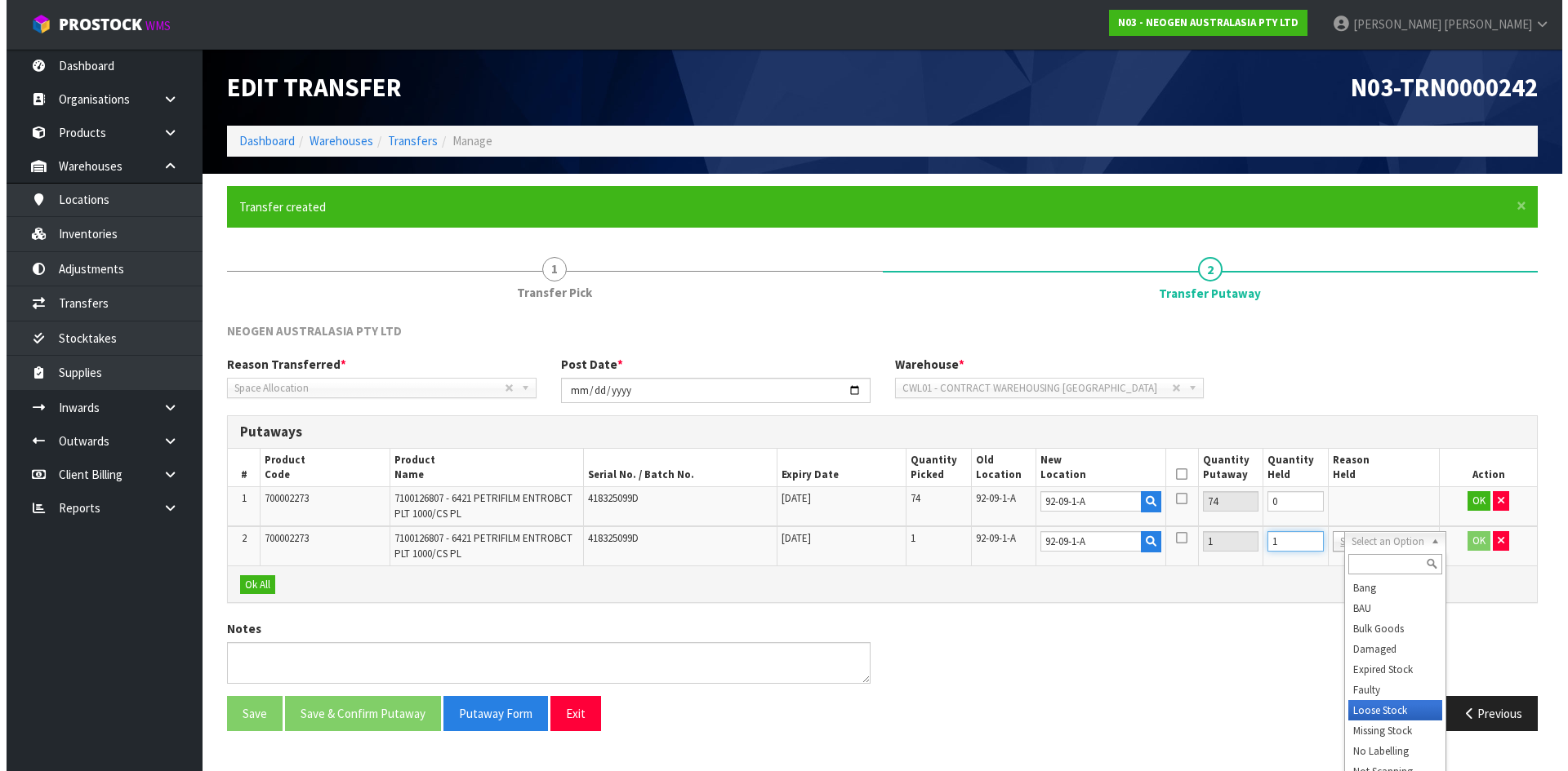
scroll to position [82, 0]
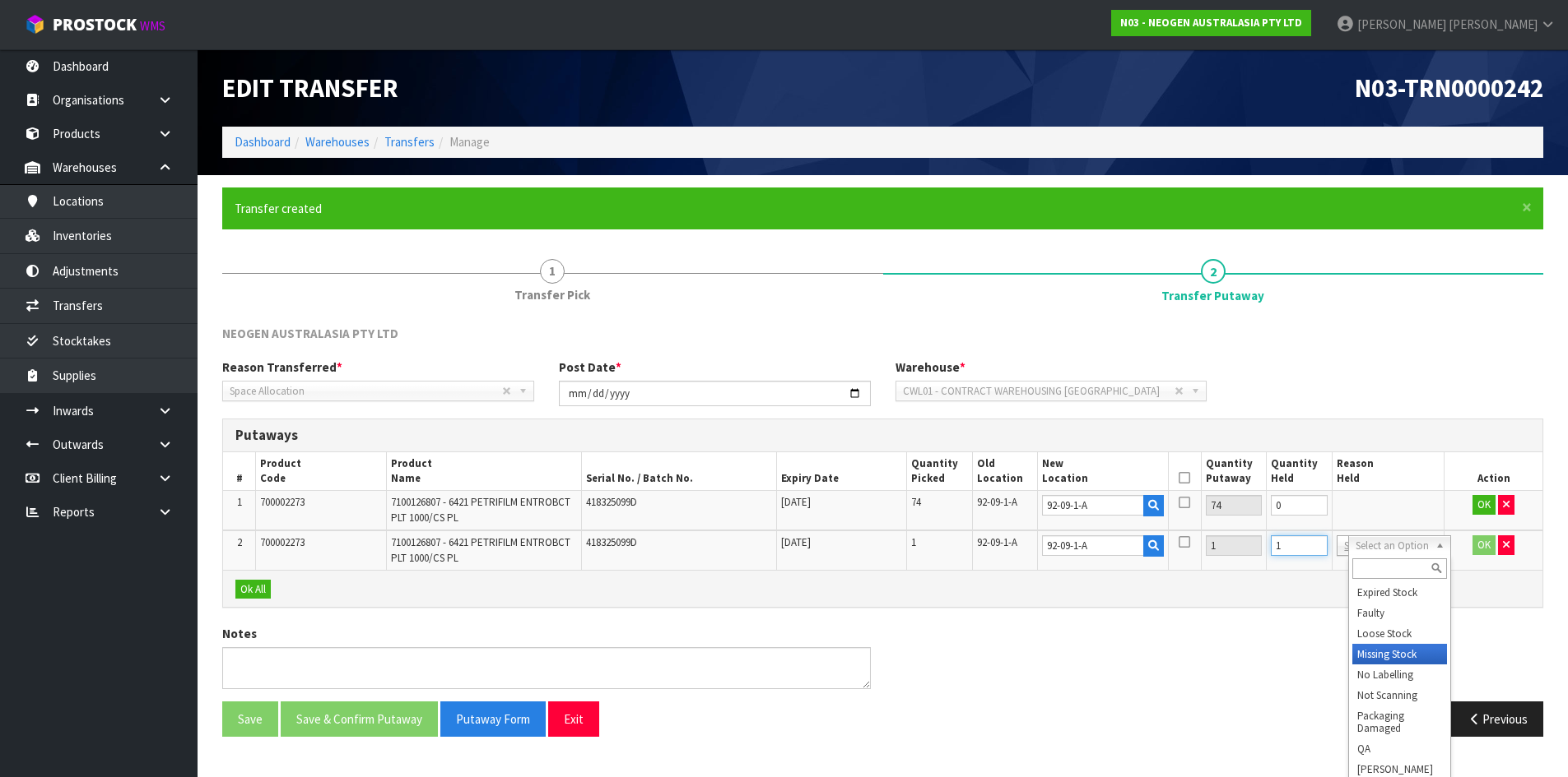
type input "1"
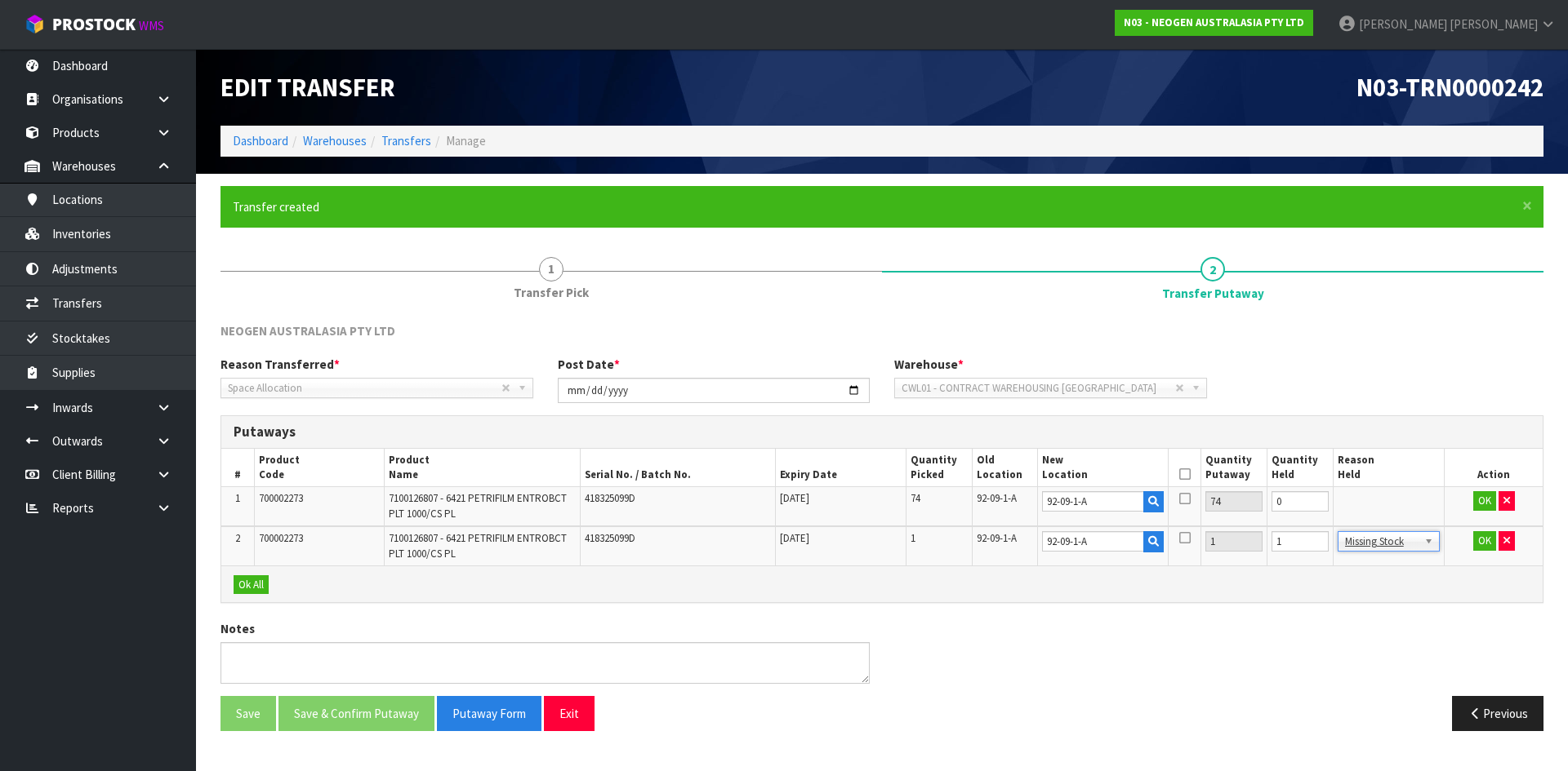
click at [1187, 474] on icon at bounding box center [1184, 474] width 11 height 1
click at [241, 582] on button "Ok All" at bounding box center [251, 585] width 35 height 20
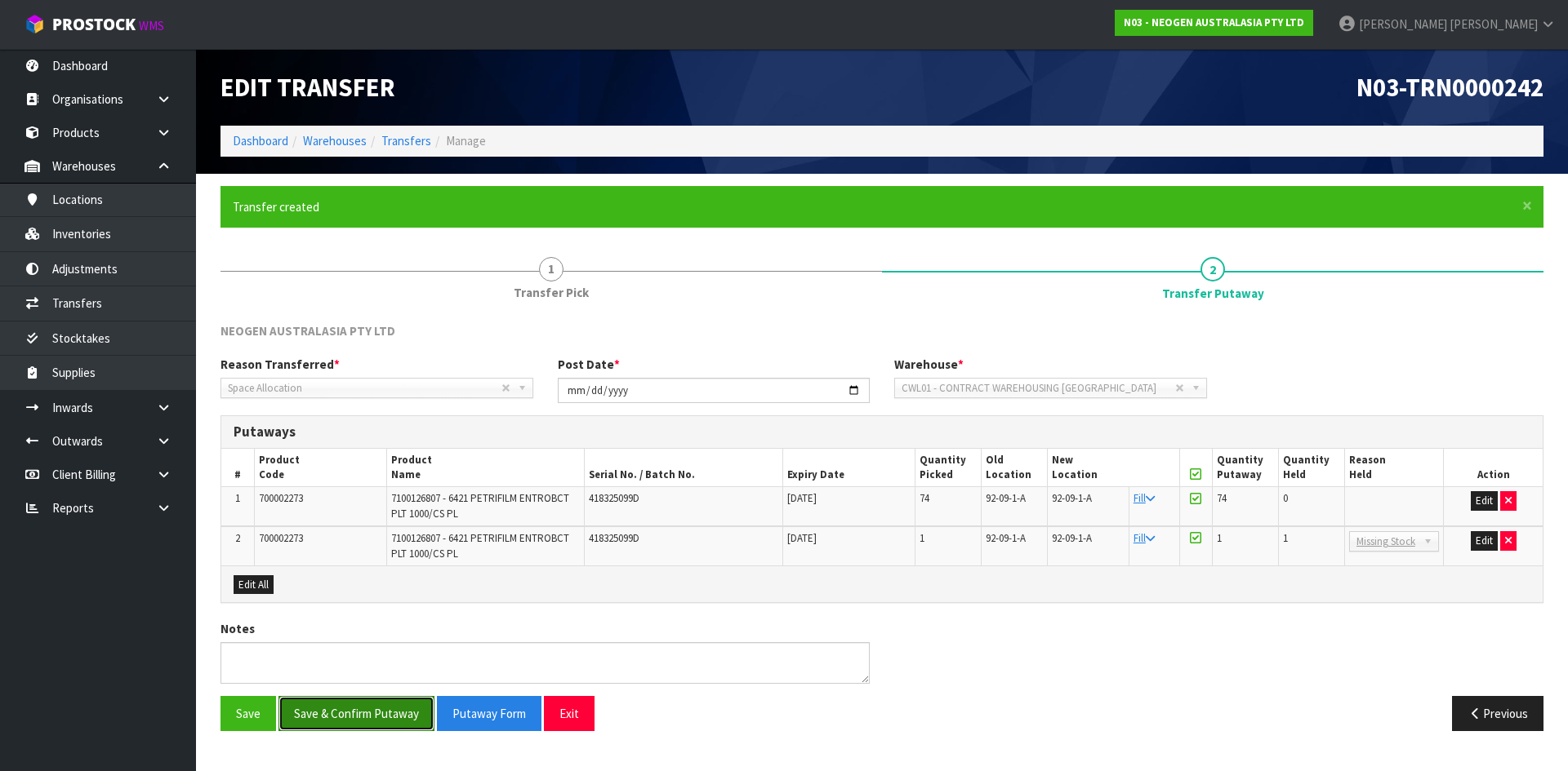
click at [353, 718] on button "Save & Confirm Putaway" at bounding box center [356, 714] width 156 height 35
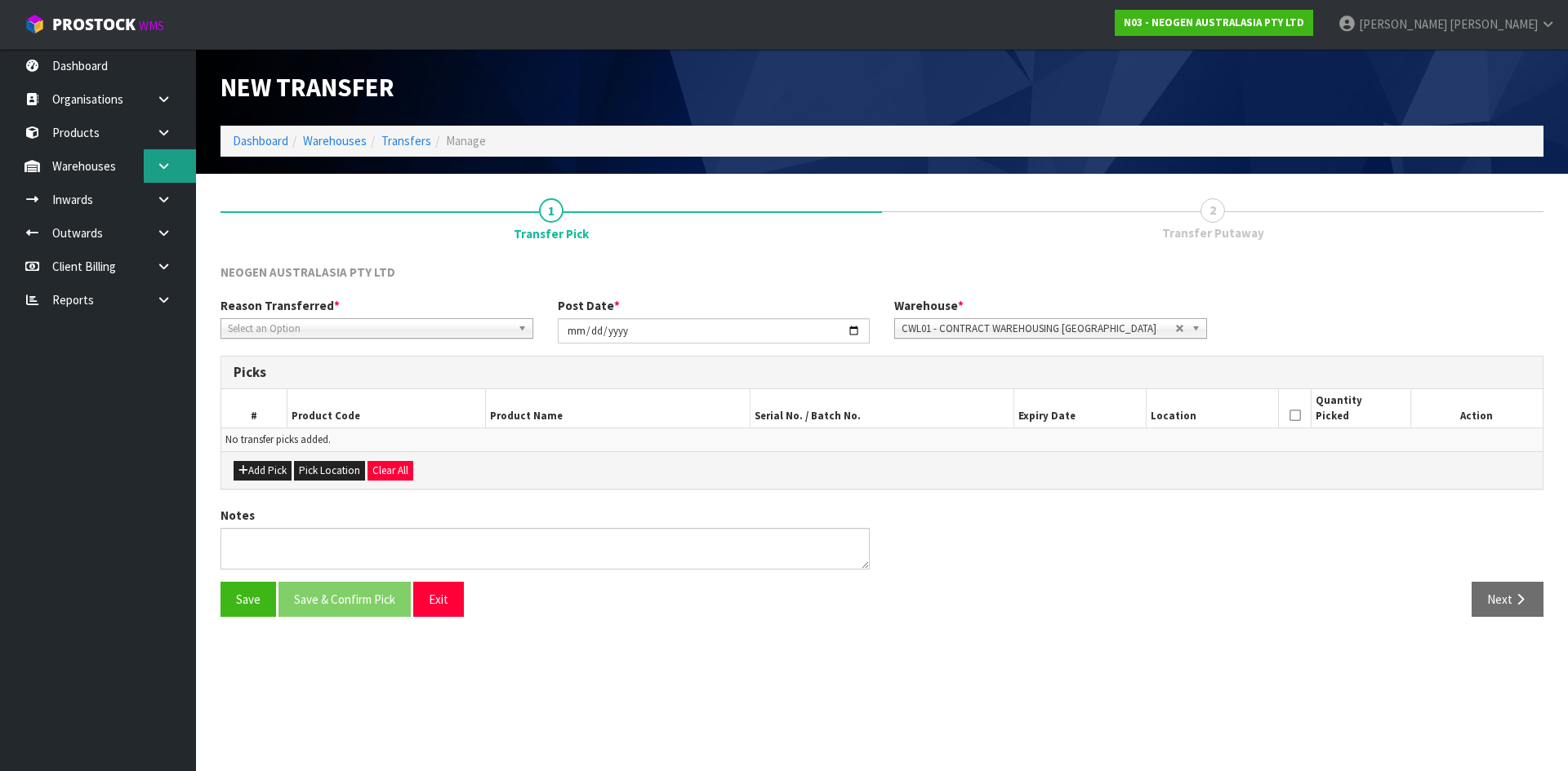
click at [160, 167] on icon at bounding box center [163, 166] width 15 height 12
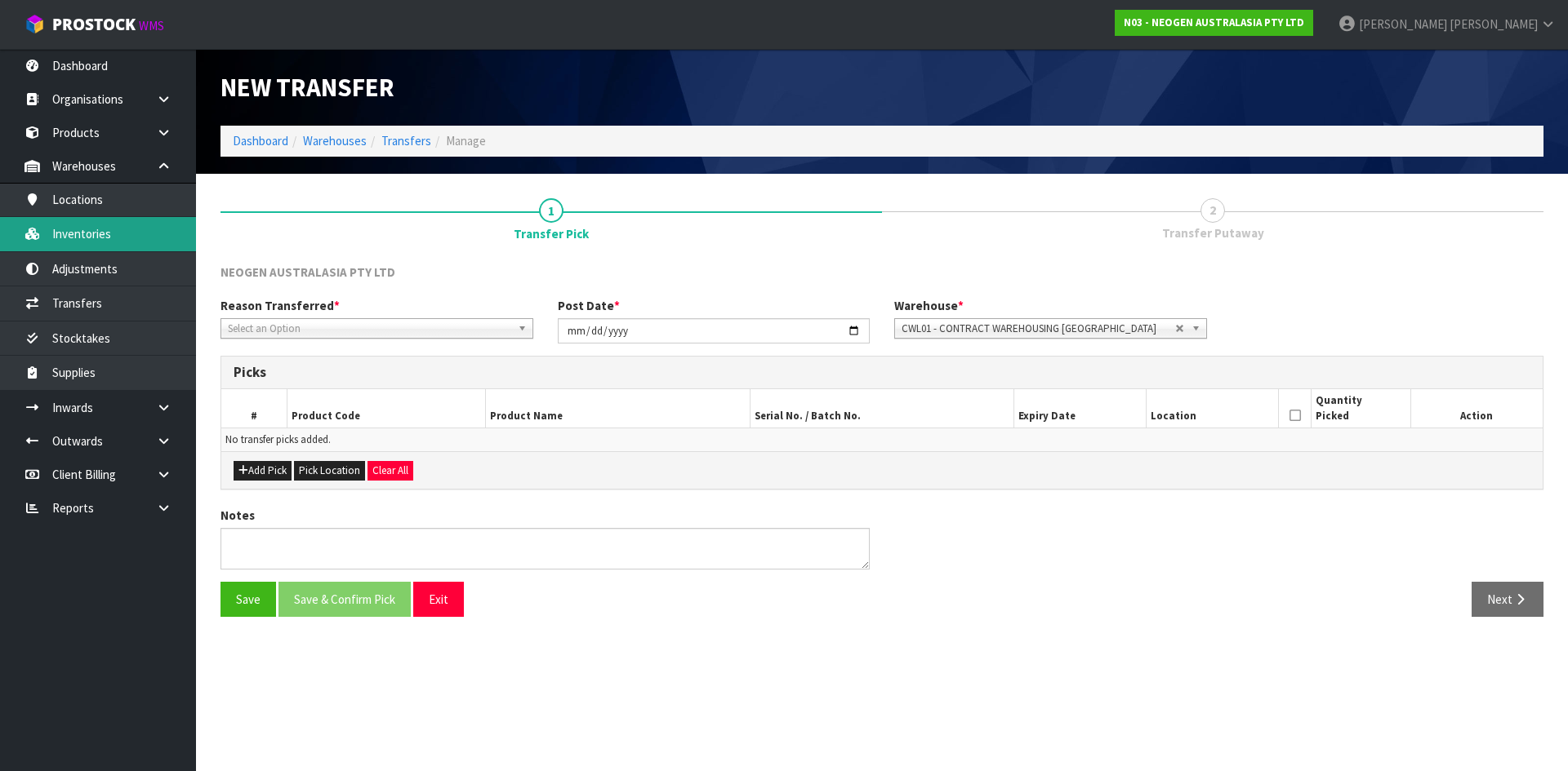
click at [130, 229] on link "Inventories" at bounding box center [97, 234] width 196 height 33
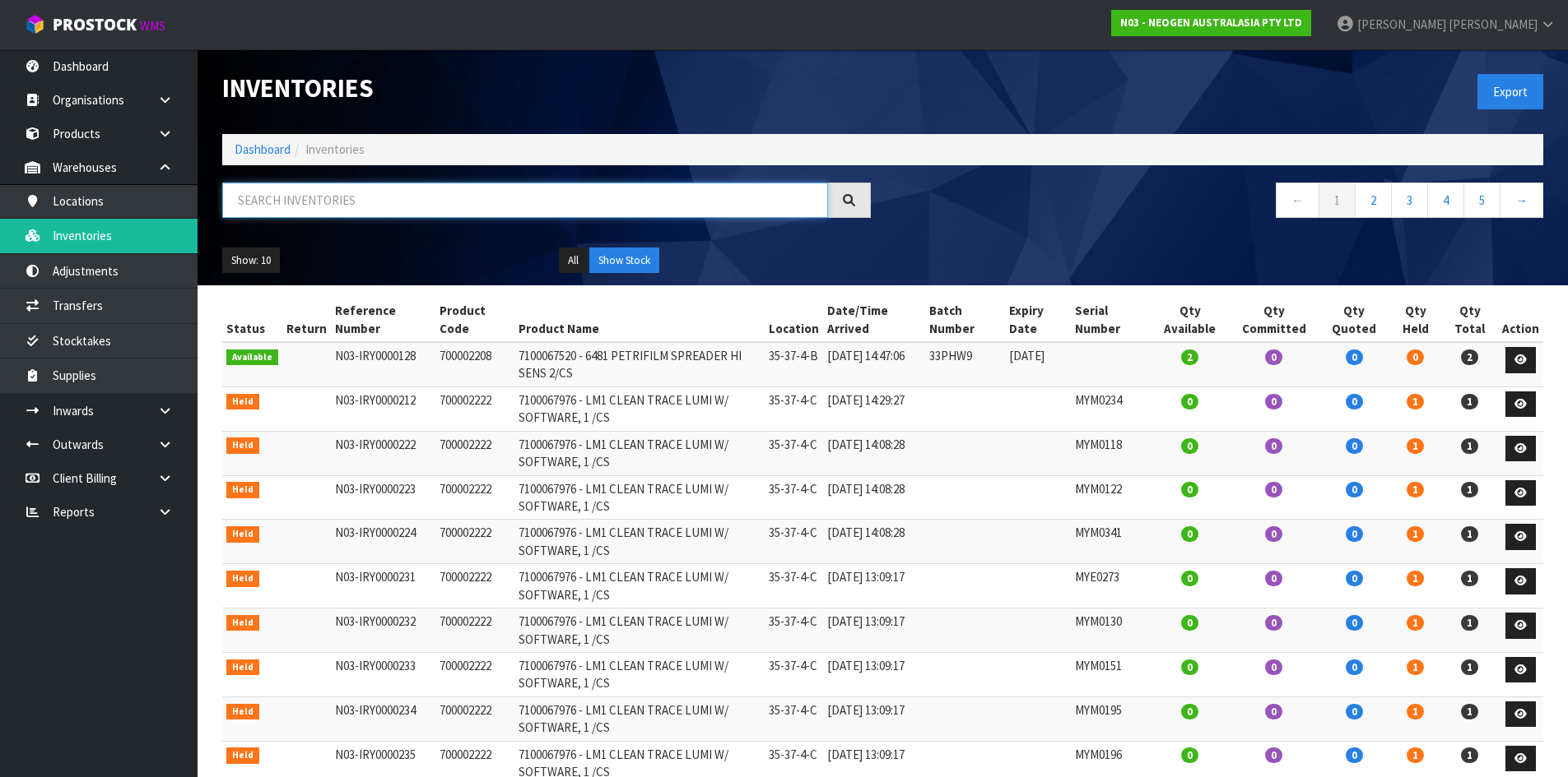
click at [364, 202] on input "text" at bounding box center [525, 200] width 606 height 36
paste input "700002273"
type input "700002273"
